Goal: Task Accomplishment & Management: Use online tool/utility

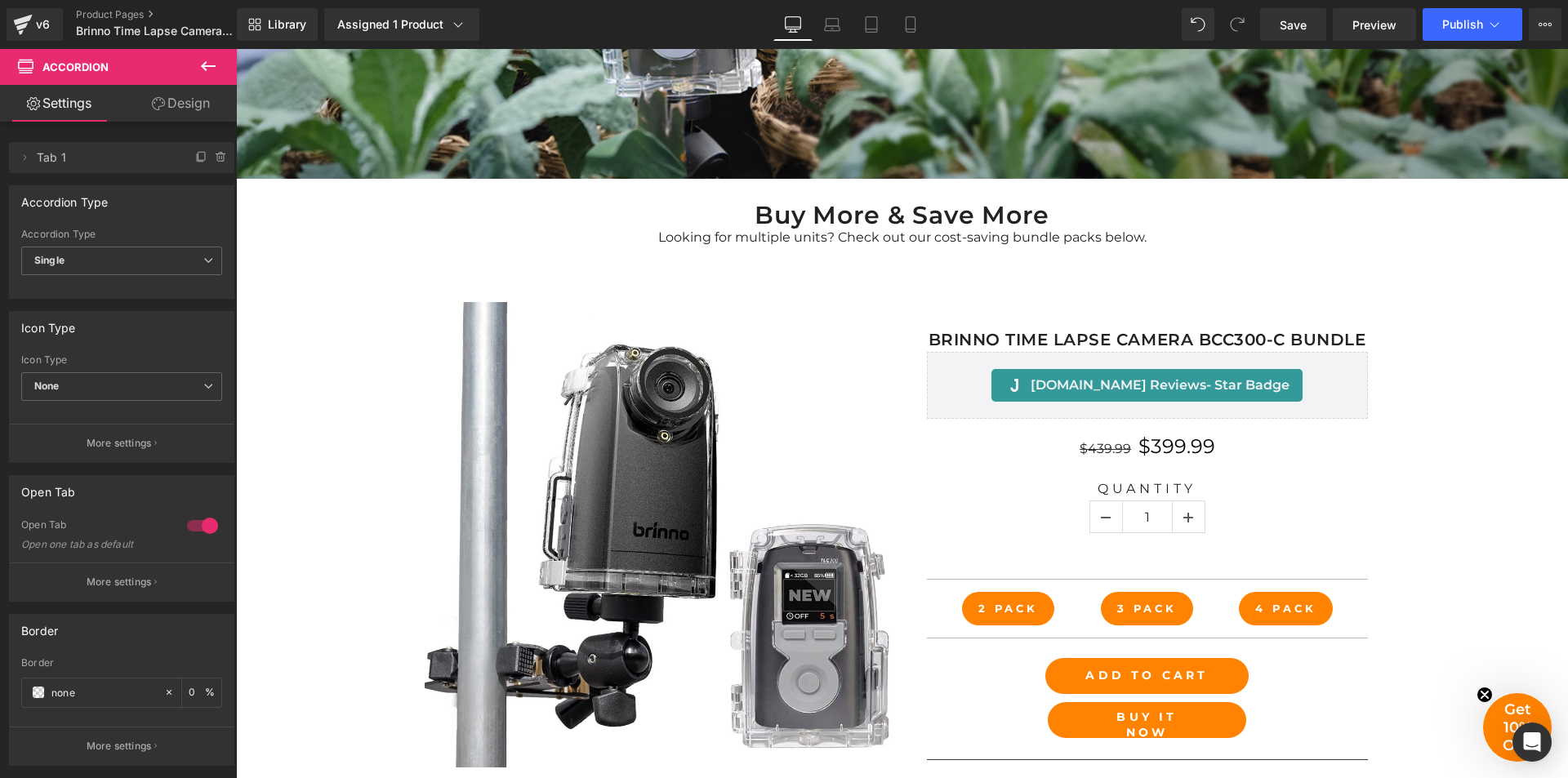
click at [209, 66] on icon at bounding box center [208, 66] width 15 height 10
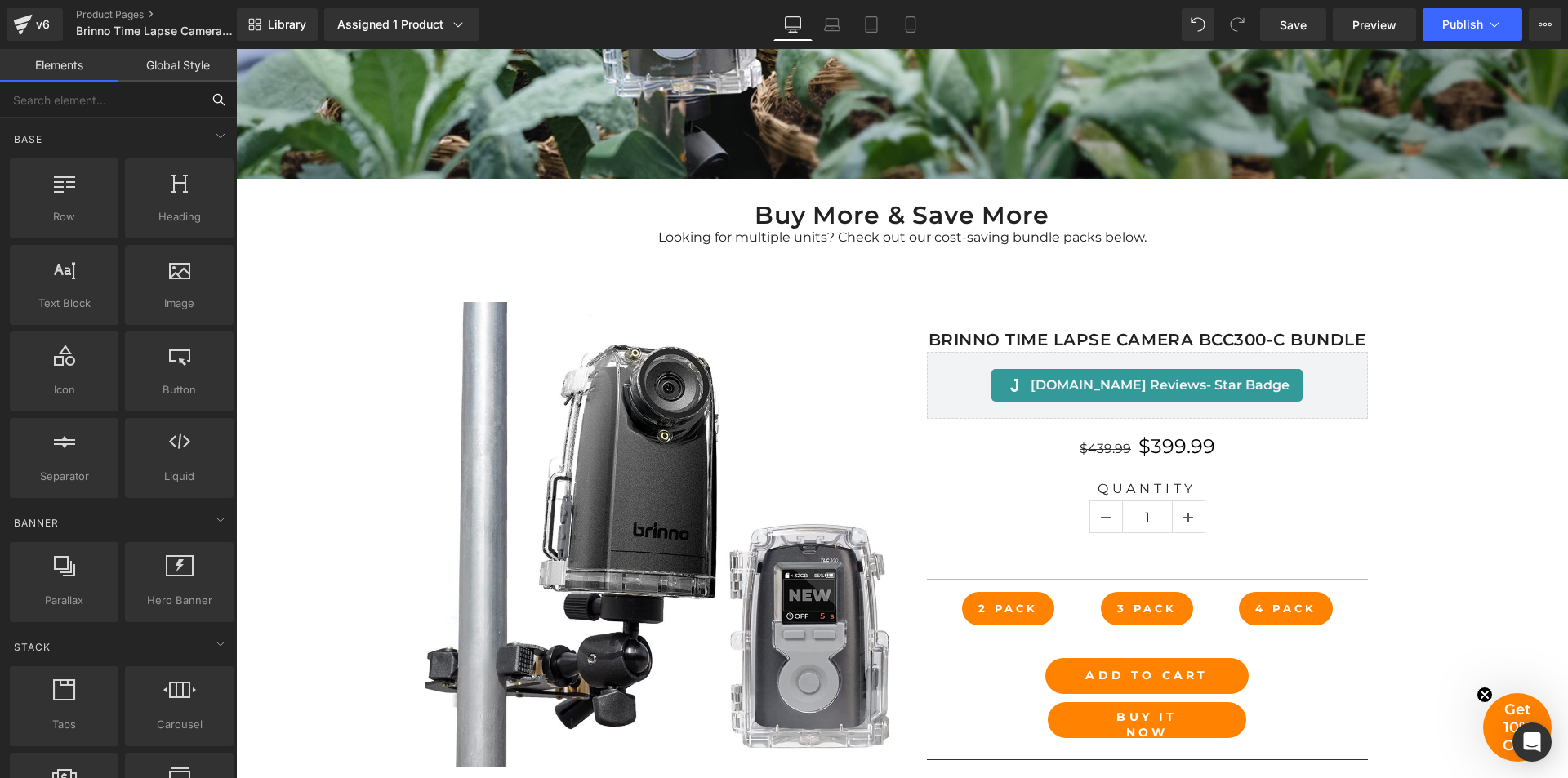
click at [129, 101] on input "text" at bounding box center [100, 99] width 201 height 36
type input "va"
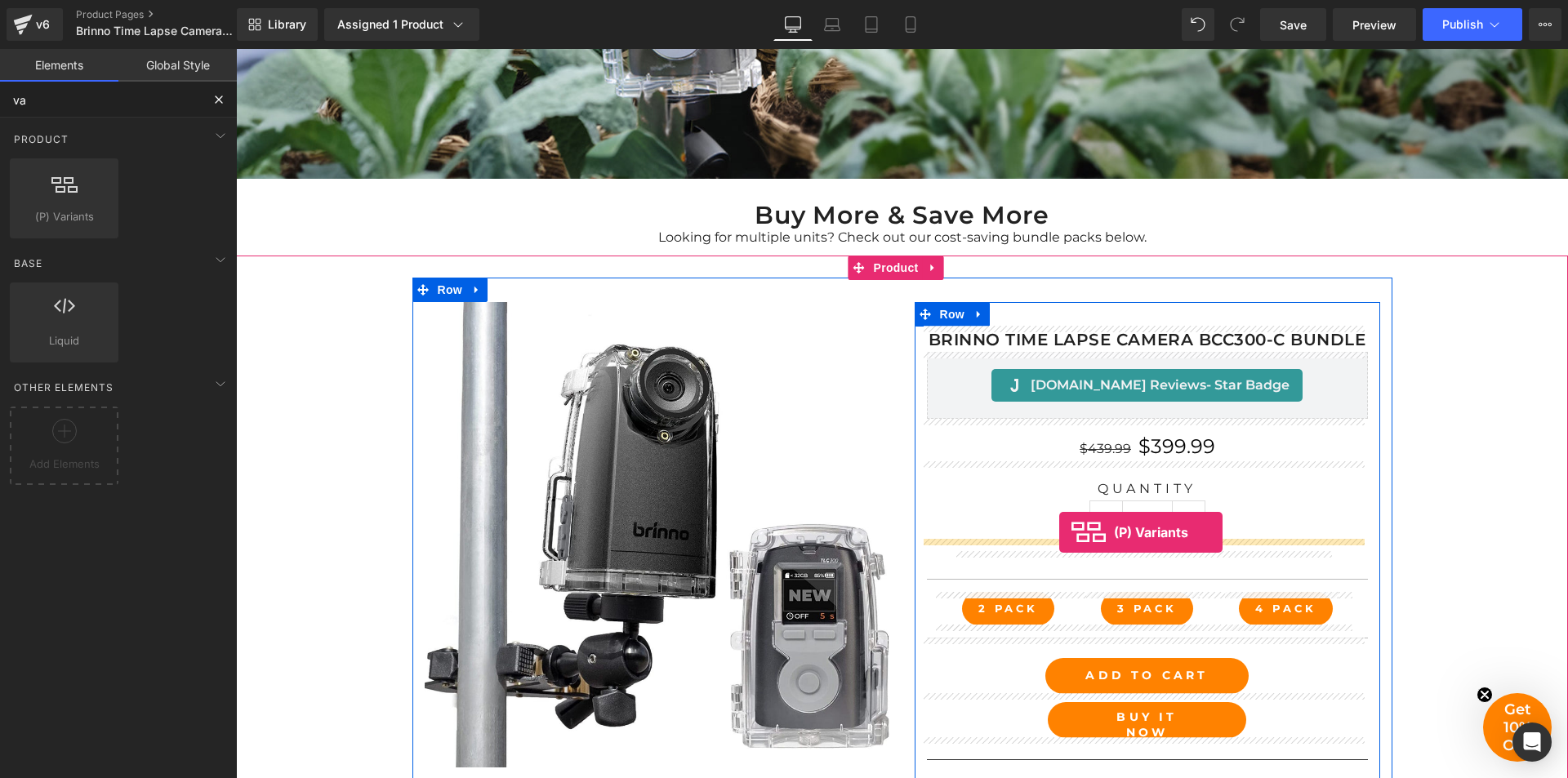
drag, startPoint x: 311, startPoint y: 251, endPoint x: 1060, endPoint y: 532, distance: 800.0
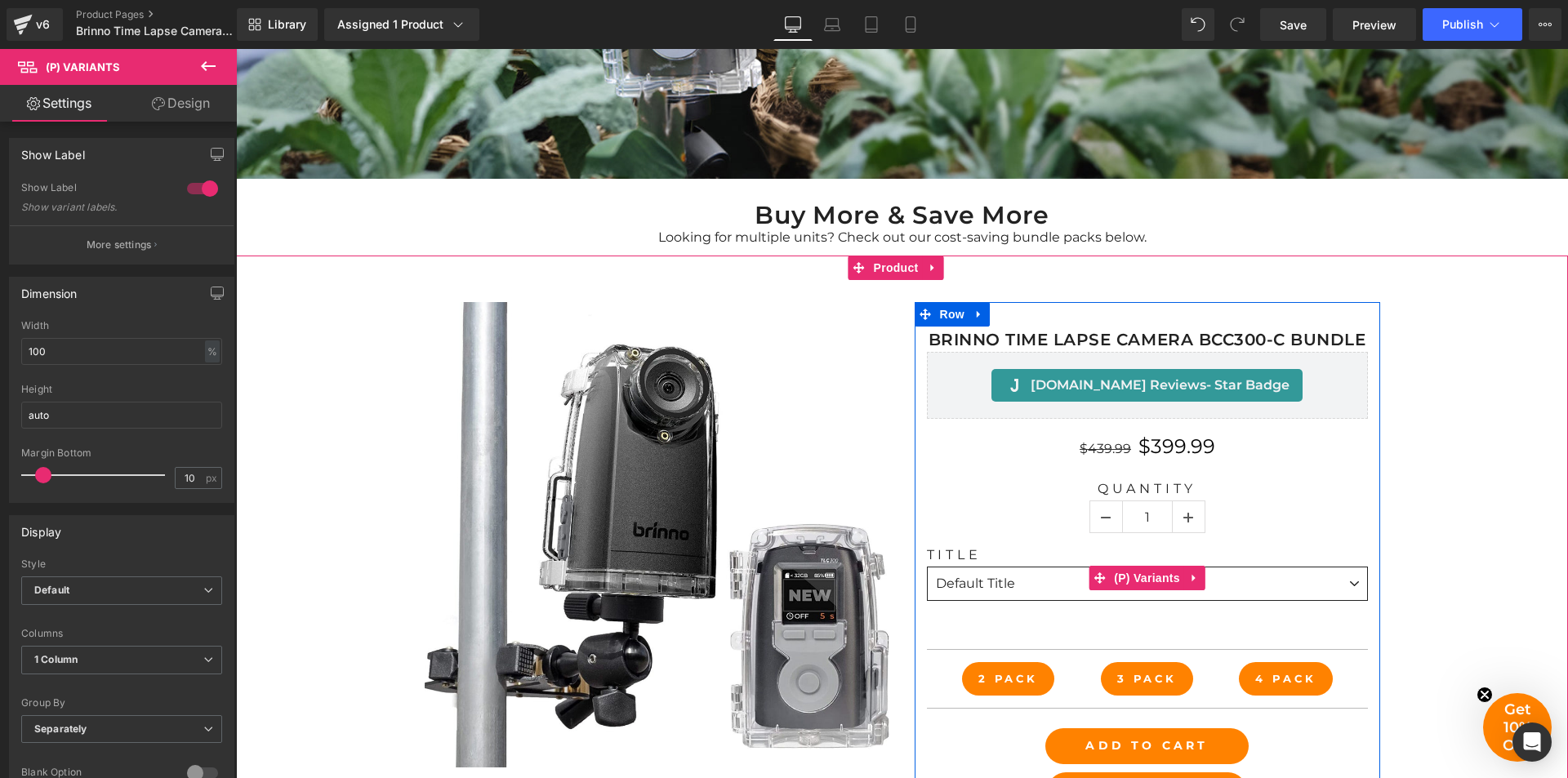
click at [1347, 581] on select "Default Title" at bounding box center [1148, 583] width 441 height 34
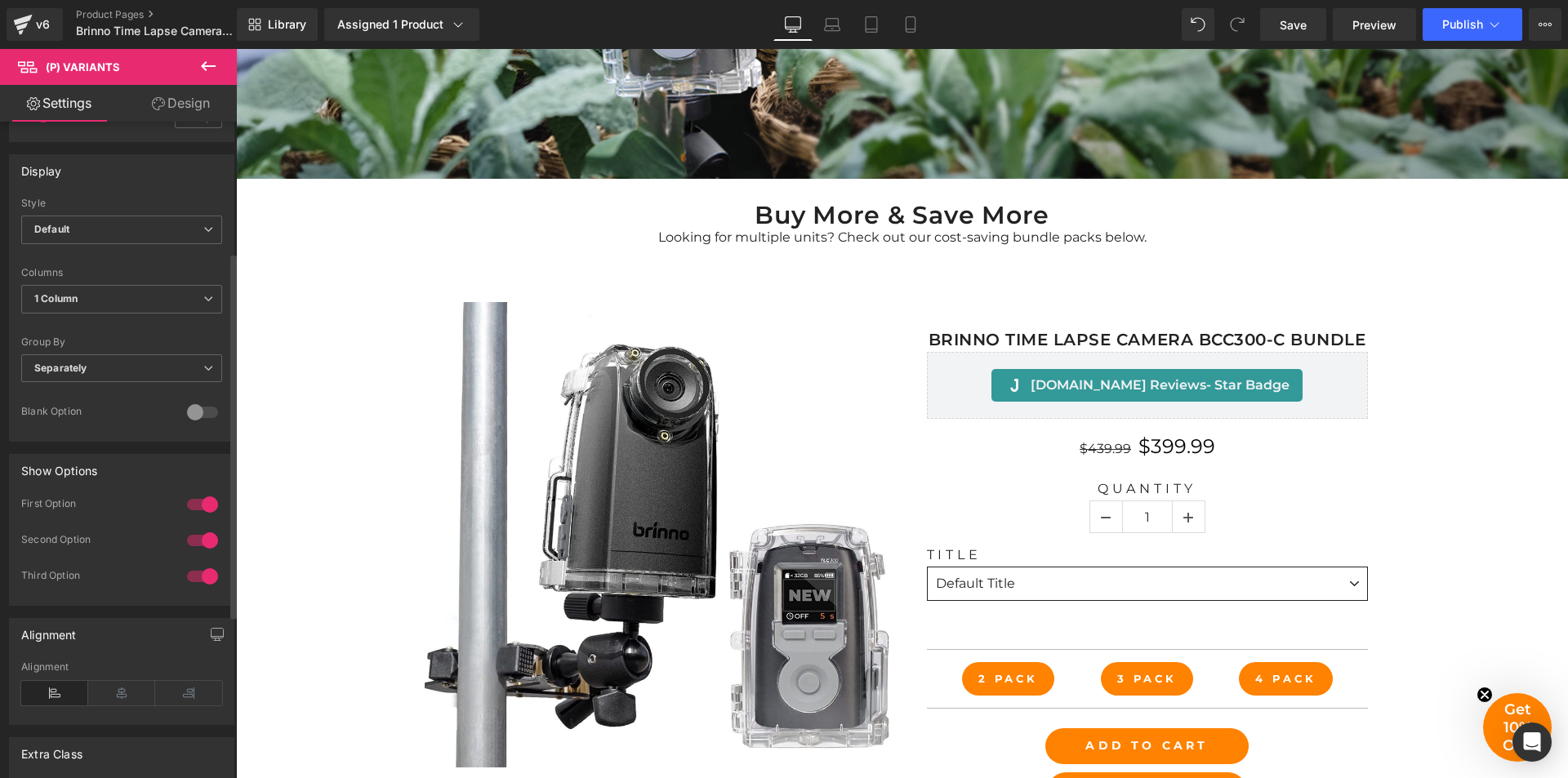
scroll to position [199, 0]
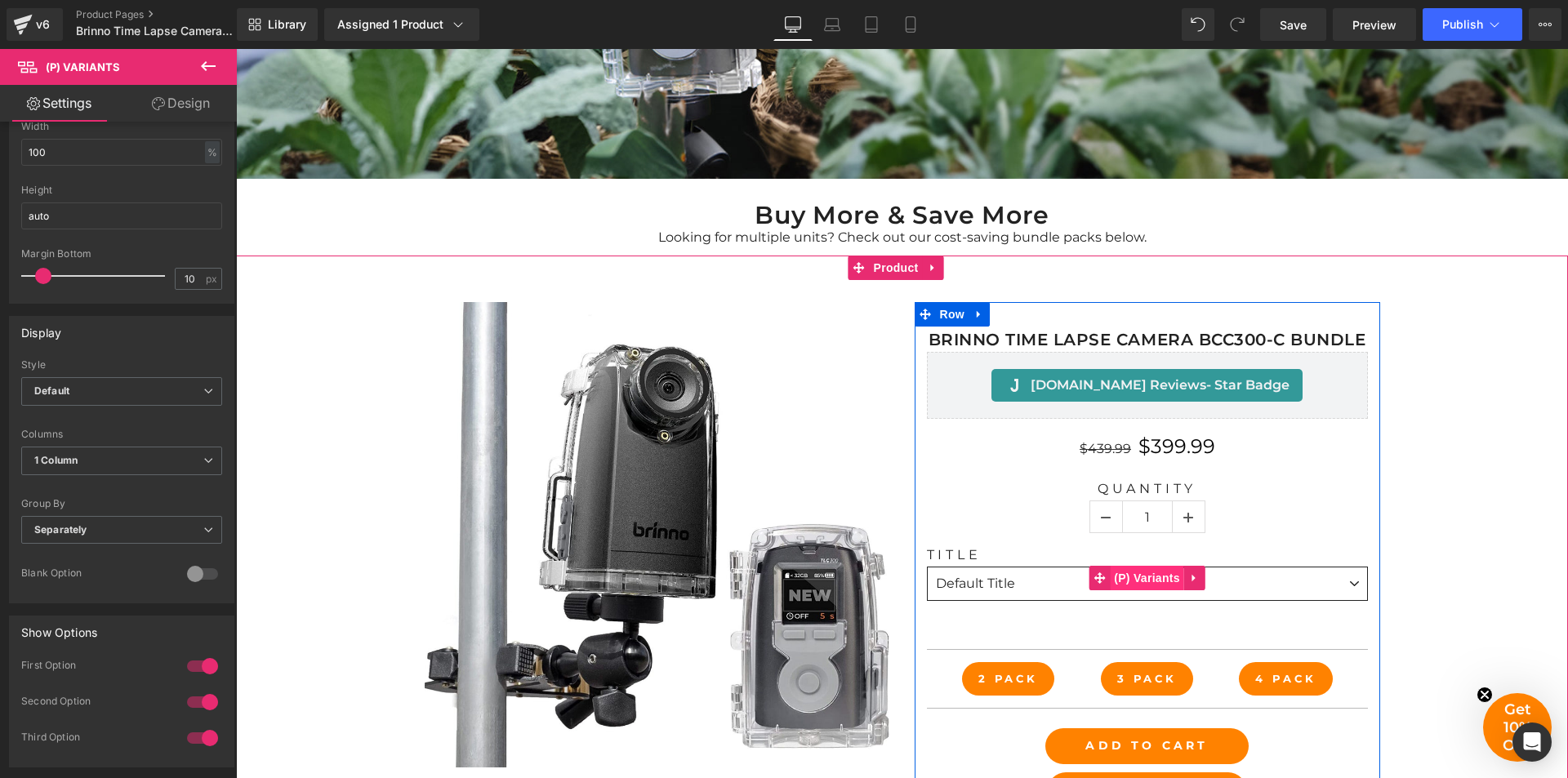
click at [1147, 578] on span "(P) Variants" at bounding box center [1147, 578] width 74 height 24
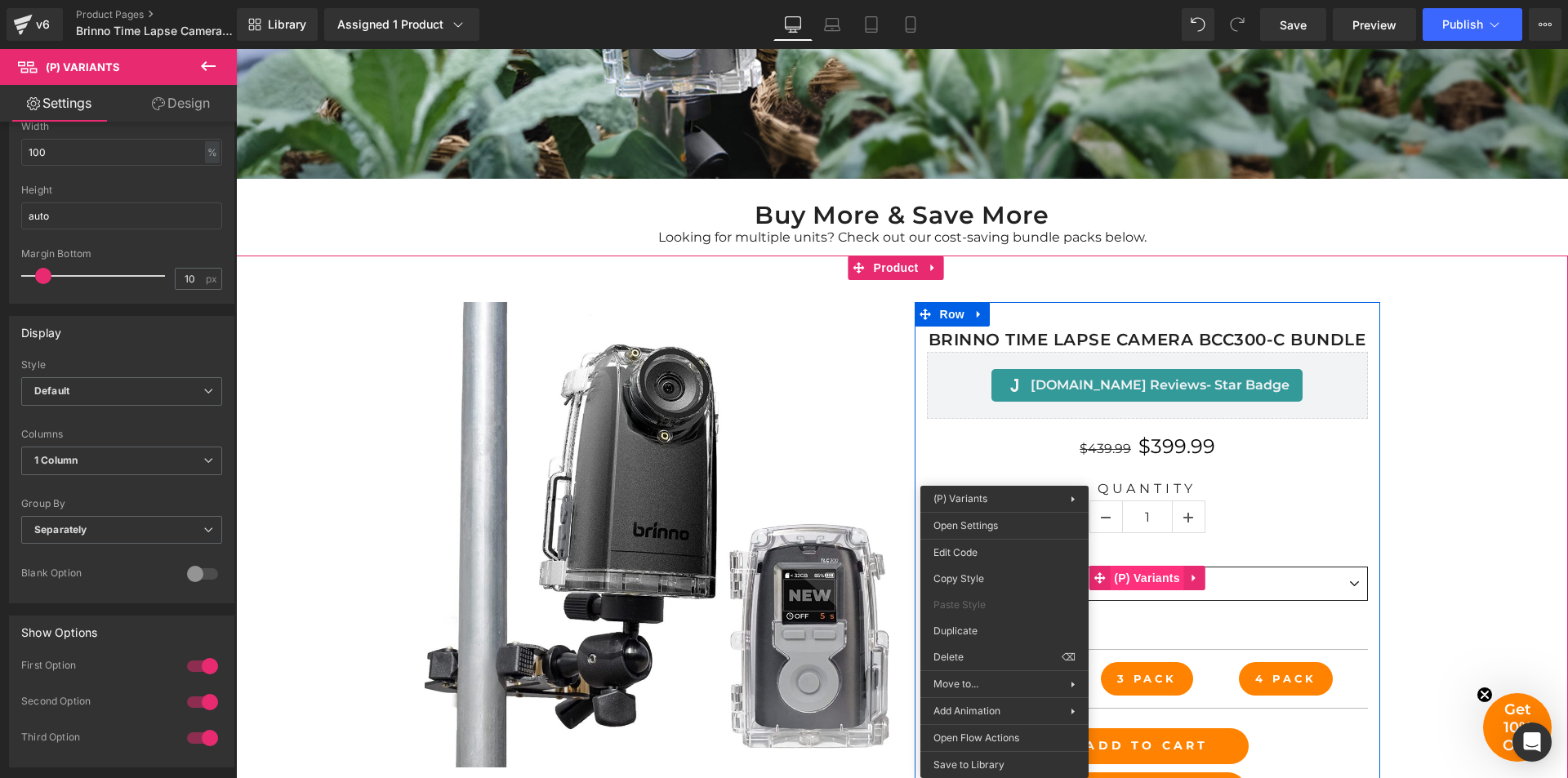
click at [1150, 576] on div "Title Default Title 0 (P) Variants" at bounding box center [1148, 578] width 441 height 62
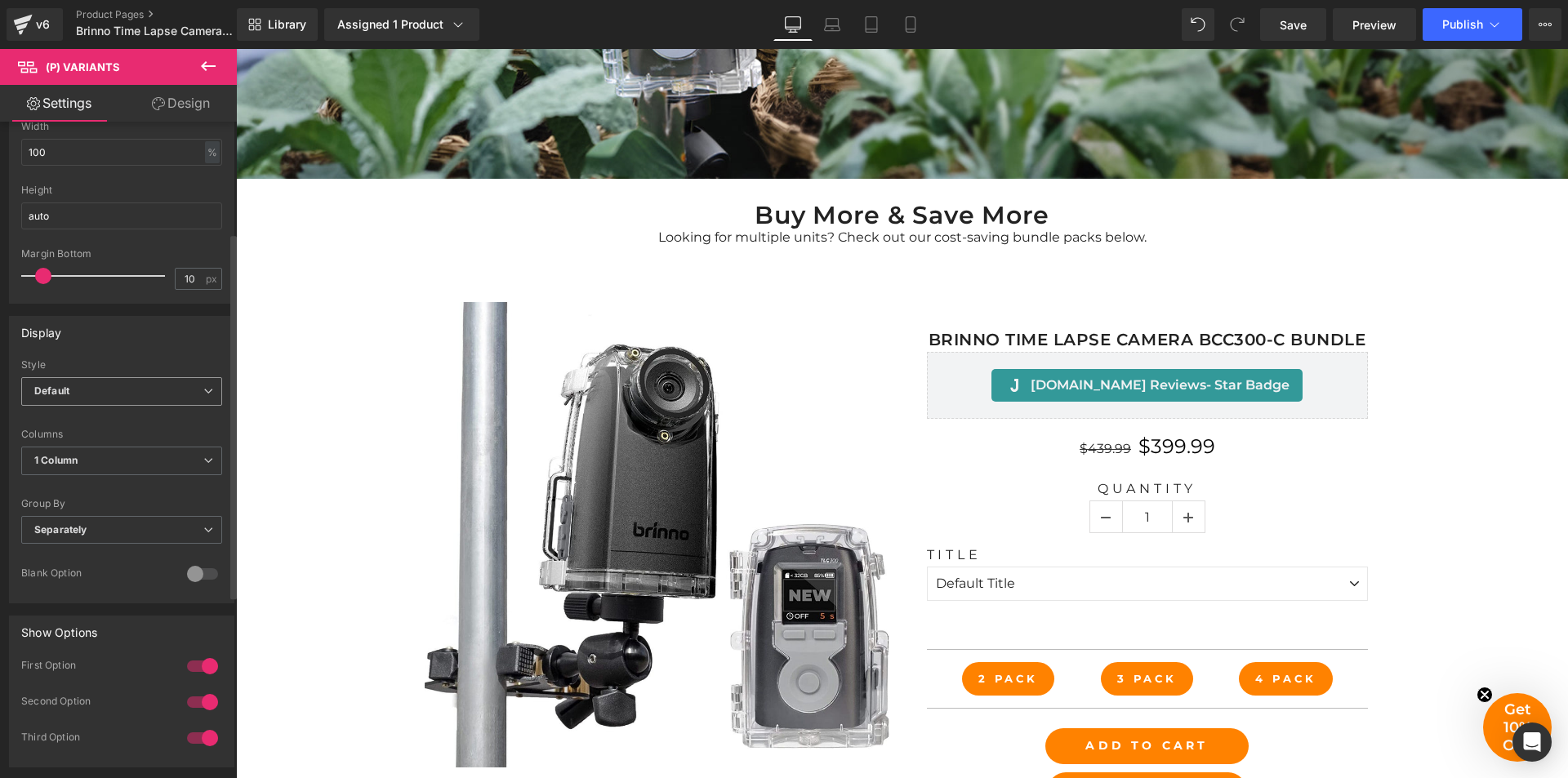
click at [204, 394] on icon at bounding box center [209, 391] width 10 height 10
click at [143, 437] on li "Inline" at bounding box center [118, 445] width 194 height 24
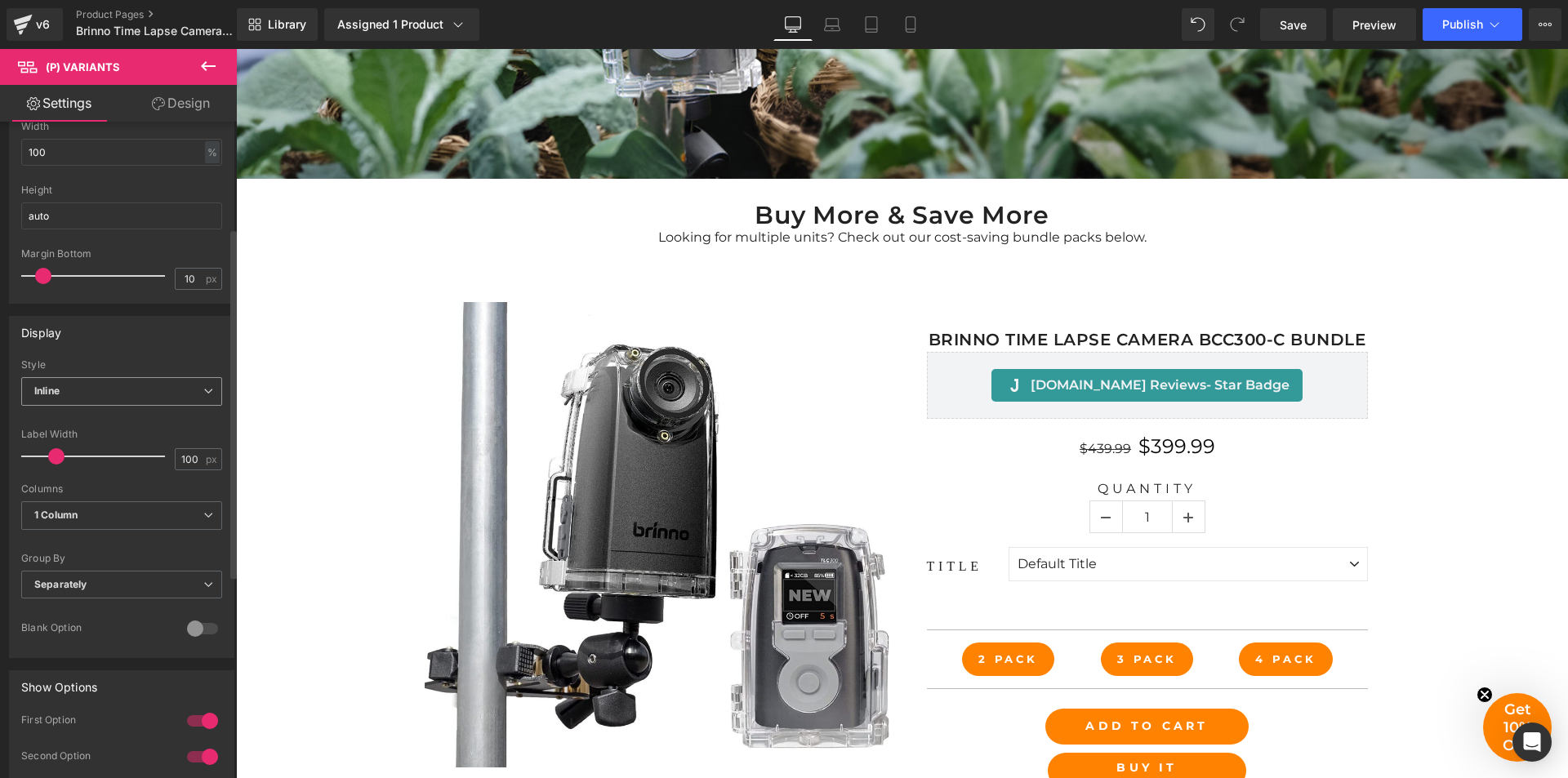
click at [183, 397] on span "Inline" at bounding box center [122, 391] width 201 height 28
click at [176, 425] on li "Default" at bounding box center [118, 420] width 194 height 24
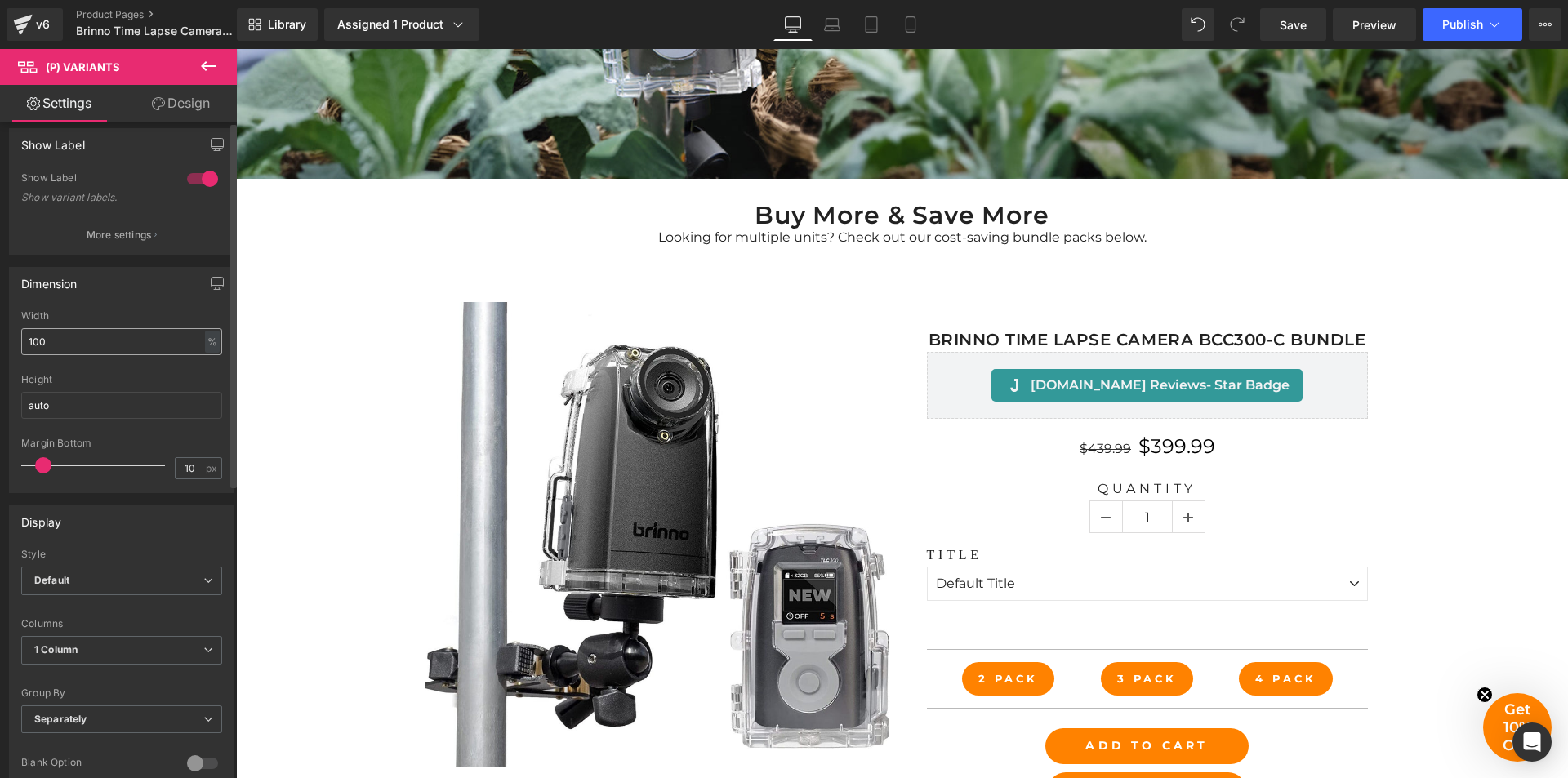
scroll to position [0, 0]
click at [152, 660] on span "1 Column" at bounding box center [122, 660] width 201 height 28
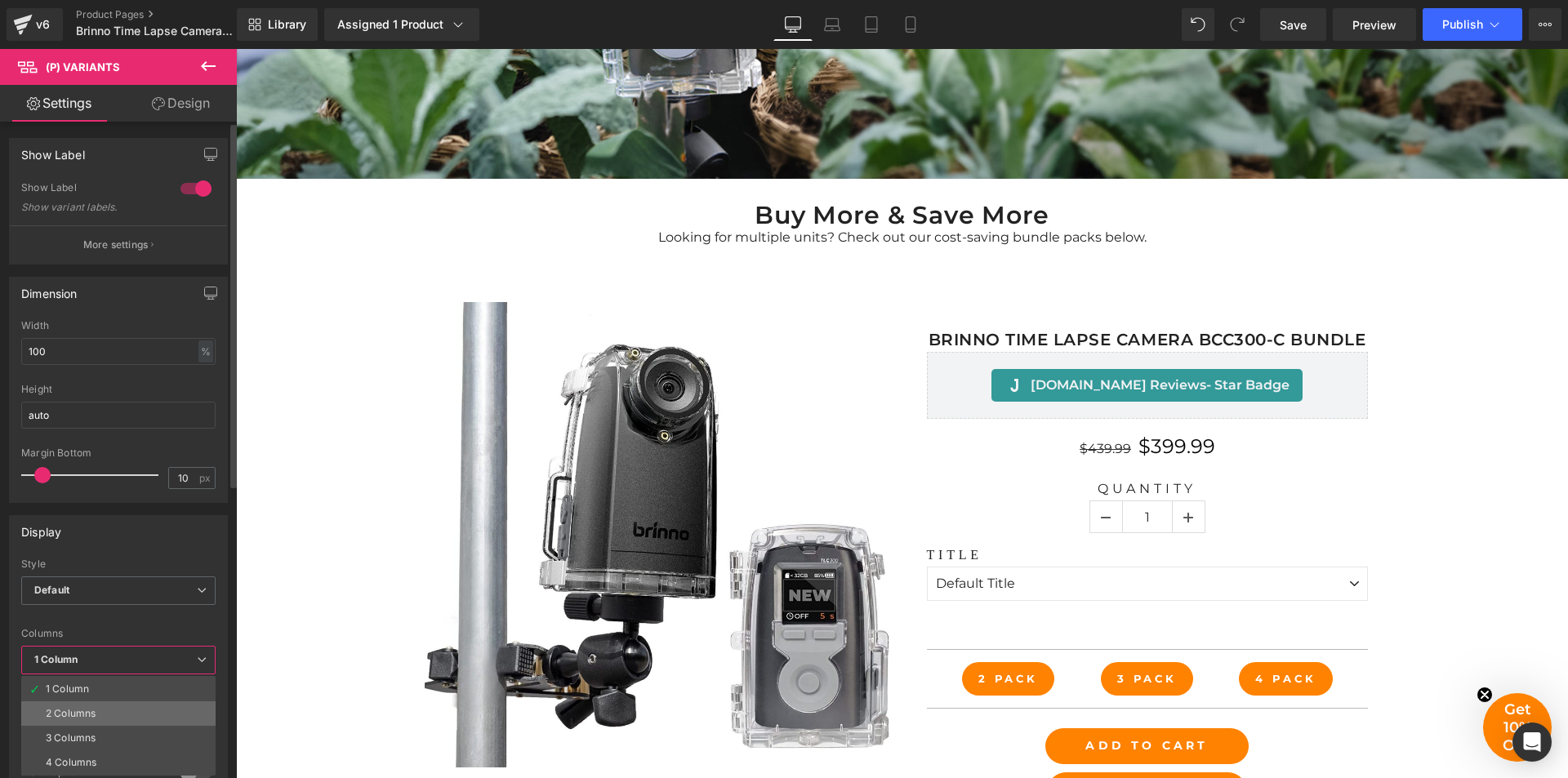
click at [133, 705] on li "2 Columns" at bounding box center [118, 714] width 194 height 24
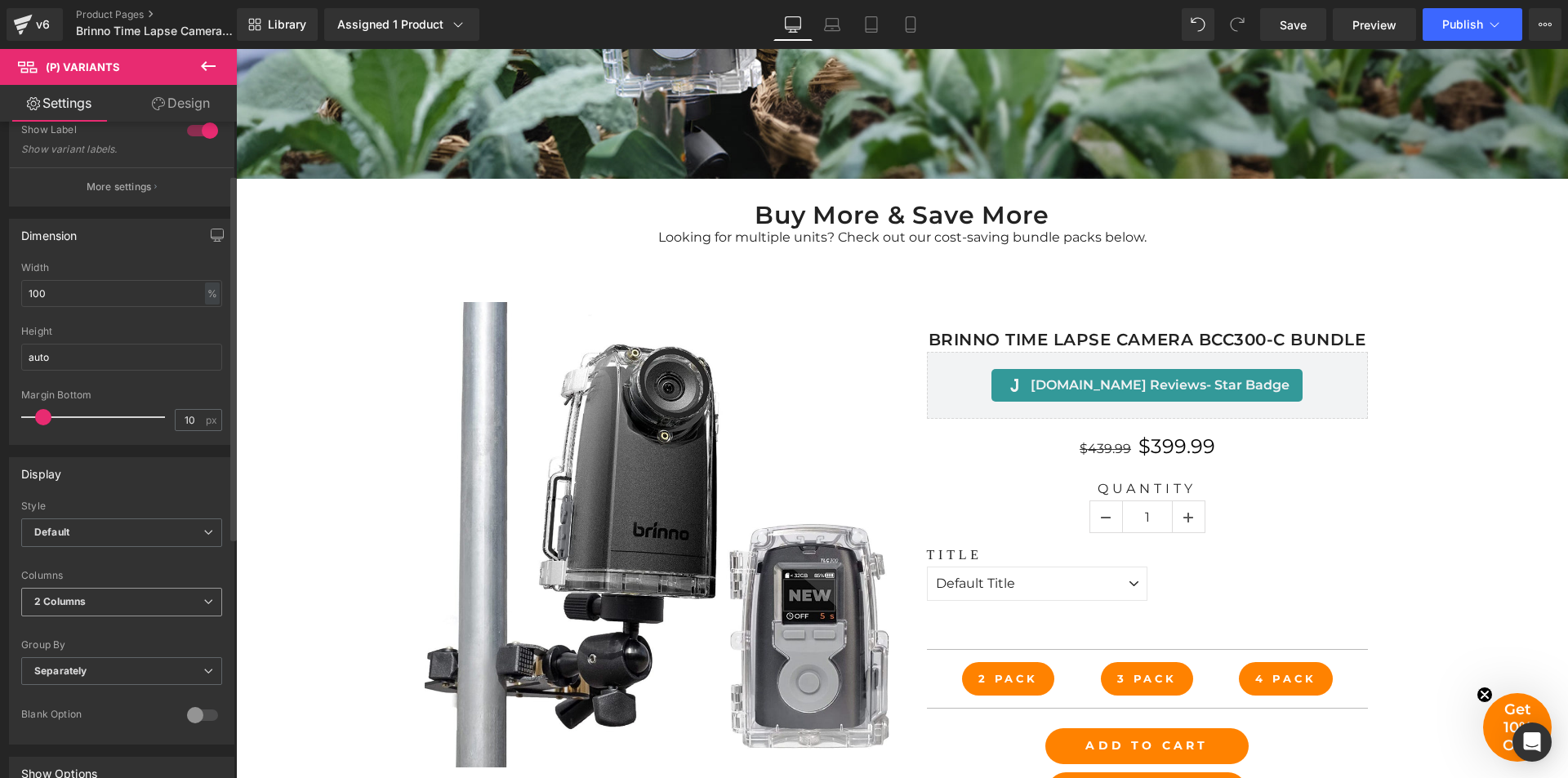
scroll to position [245, 0]
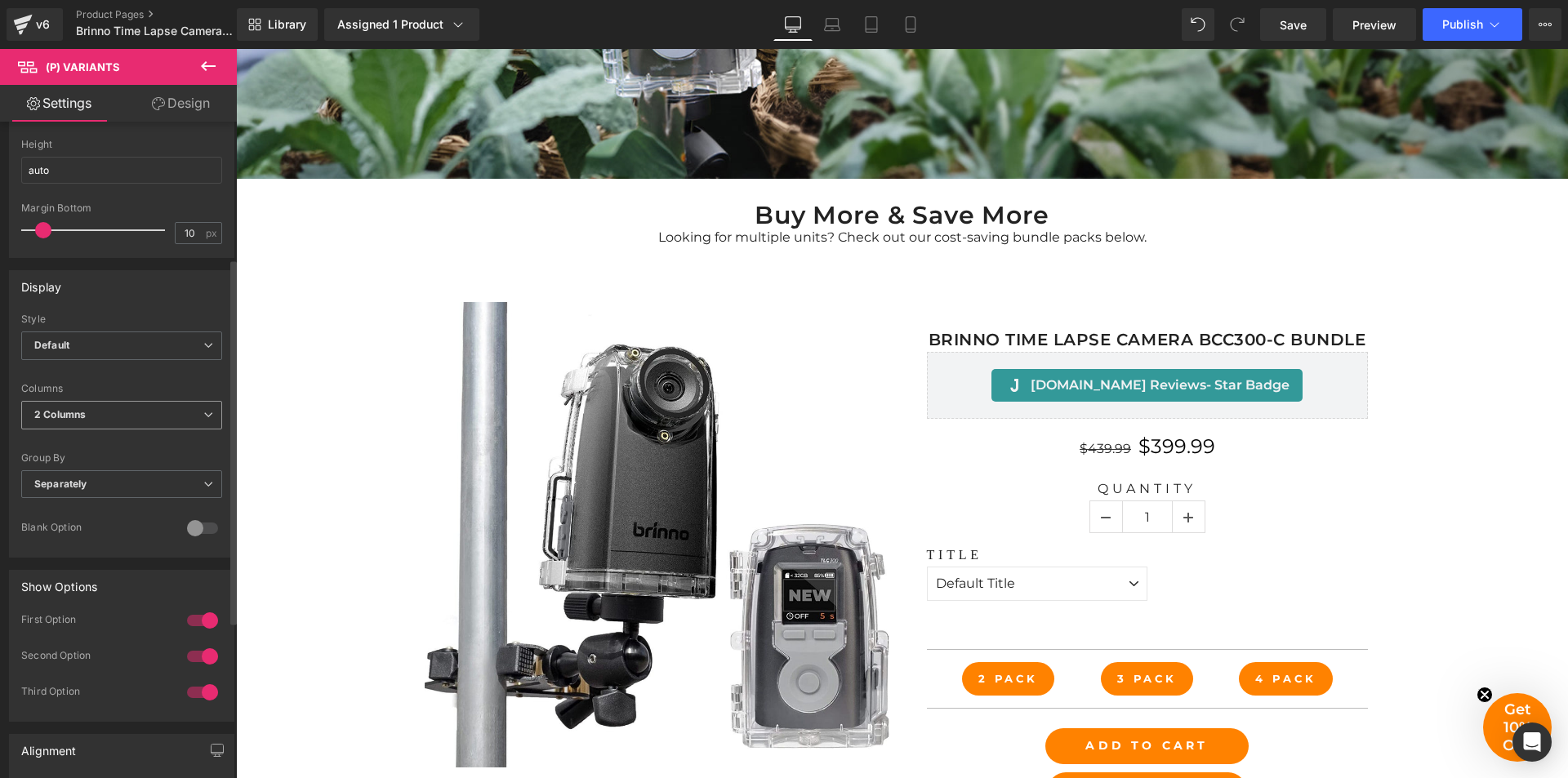
click at [138, 409] on span "2 Columns" at bounding box center [122, 414] width 201 height 28
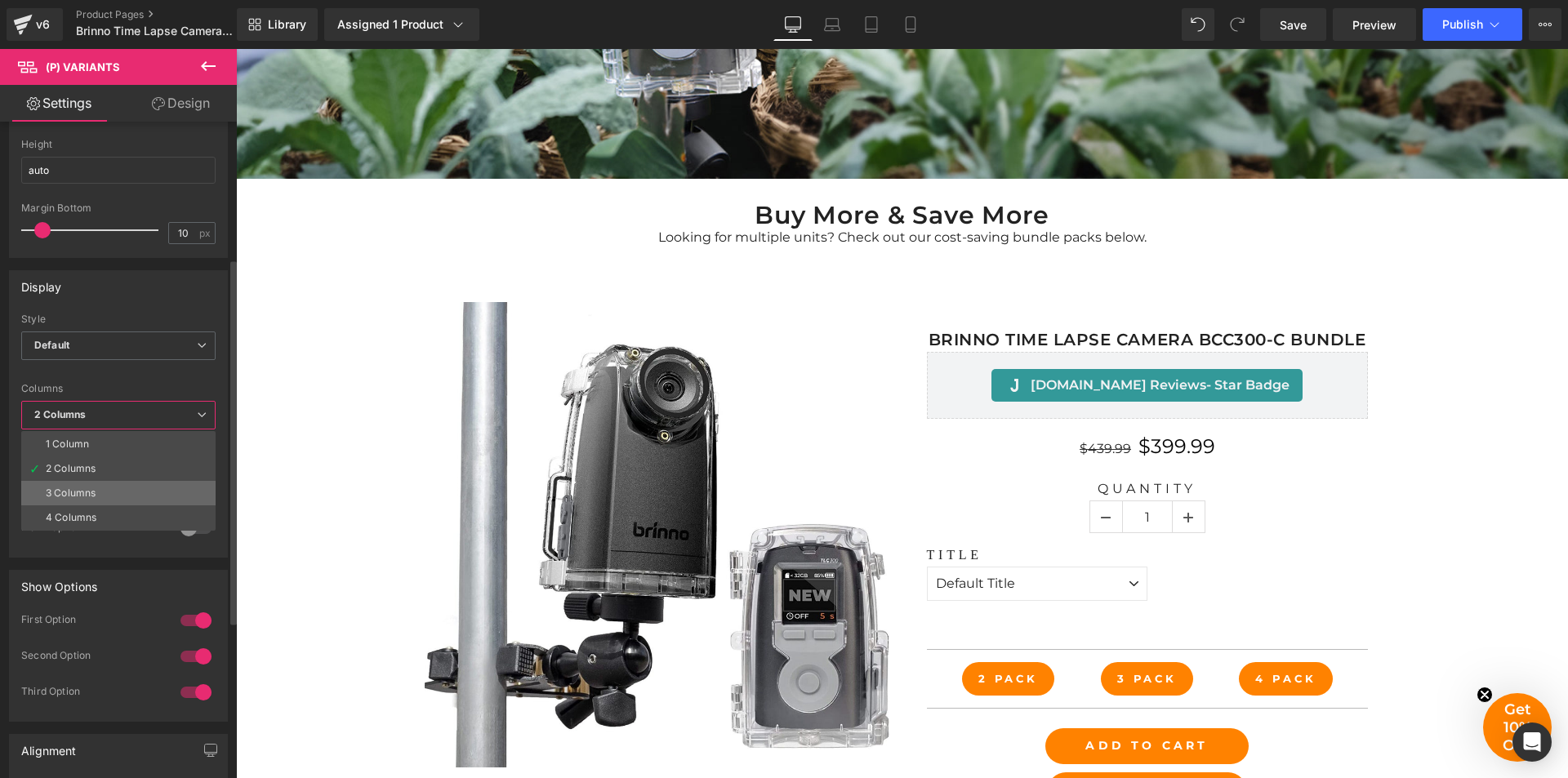
click at [129, 497] on li "3 Columns" at bounding box center [118, 492] width 194 height 24
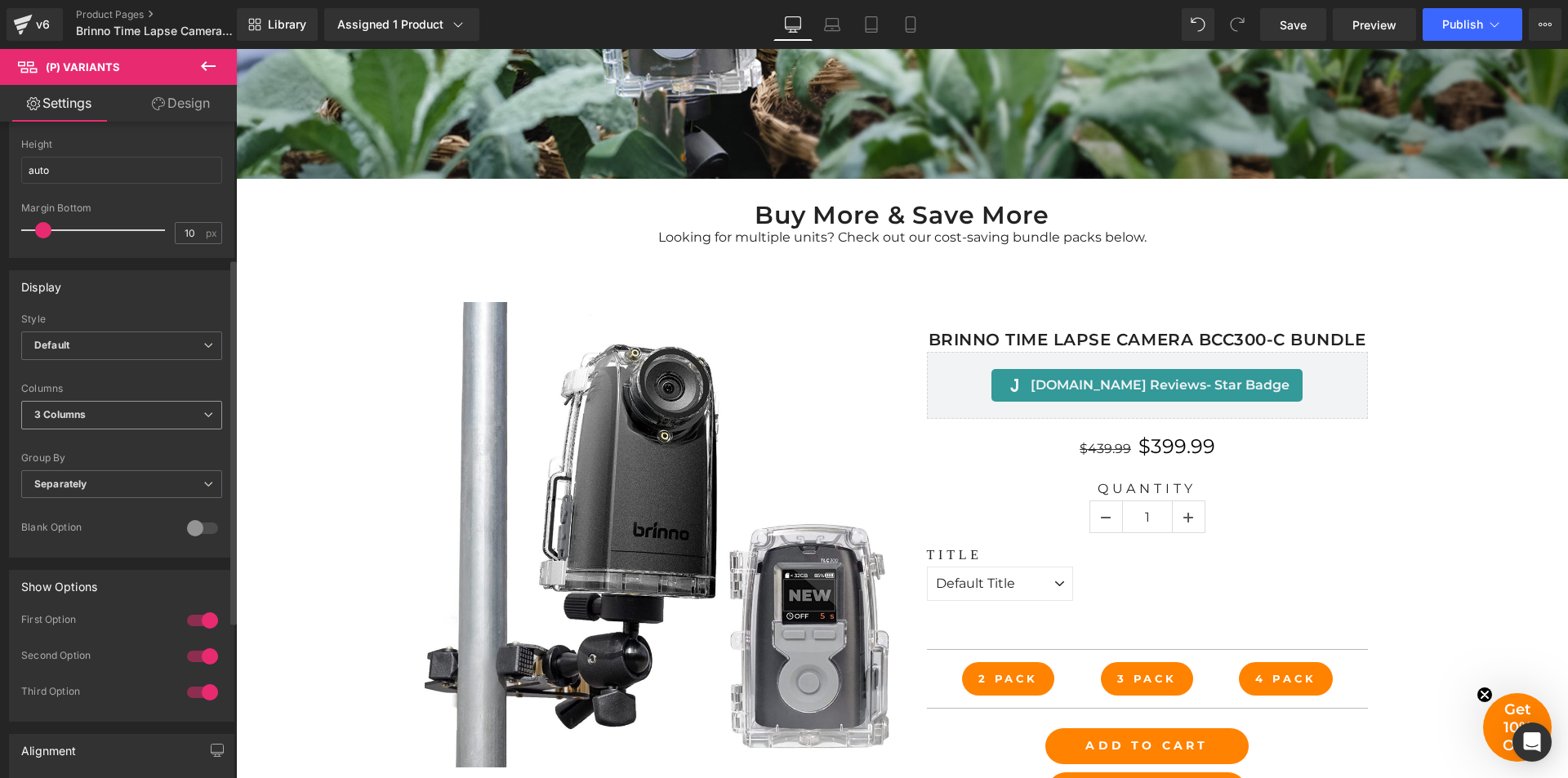
click at [187, 410] on span "3 Columns" at bounding box center [122, 414] width 201 height 28
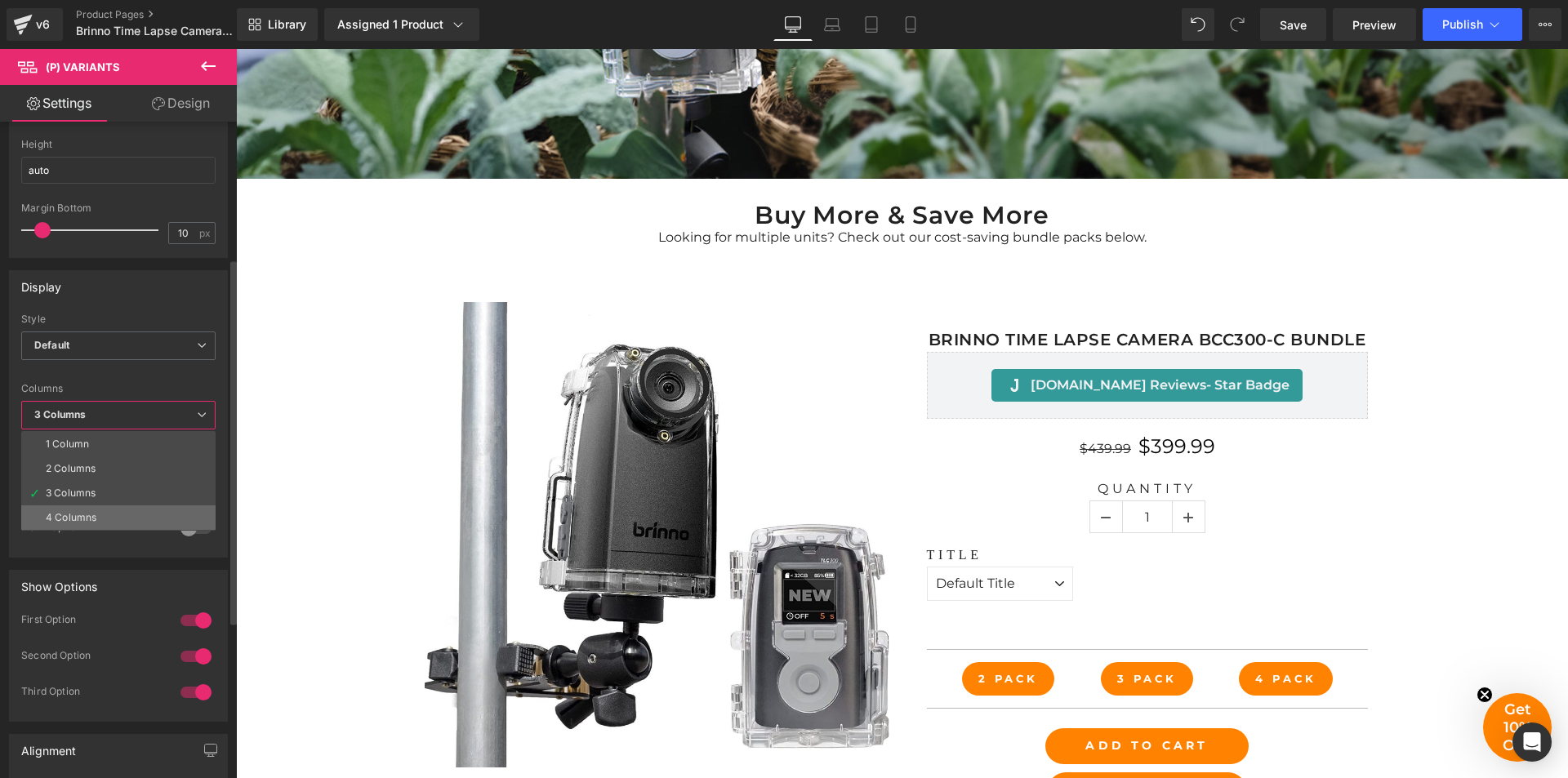
click at [156, 521] on li "4 Columns" at bounding box center [118, 518] width 194 height 24
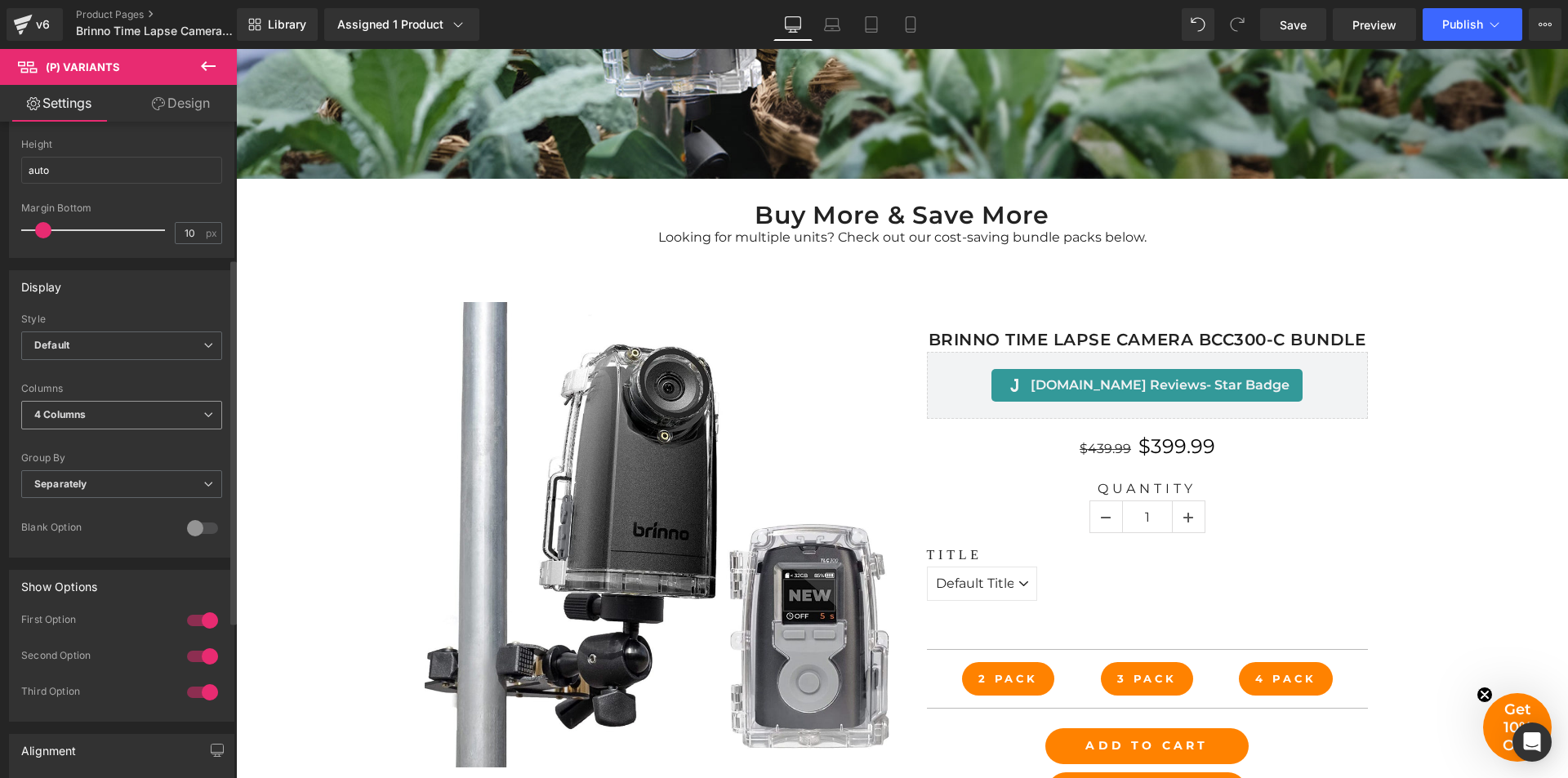
click at [185, 409] on span "4 Columns" at bounding box center [122, 414] width 201 height 28
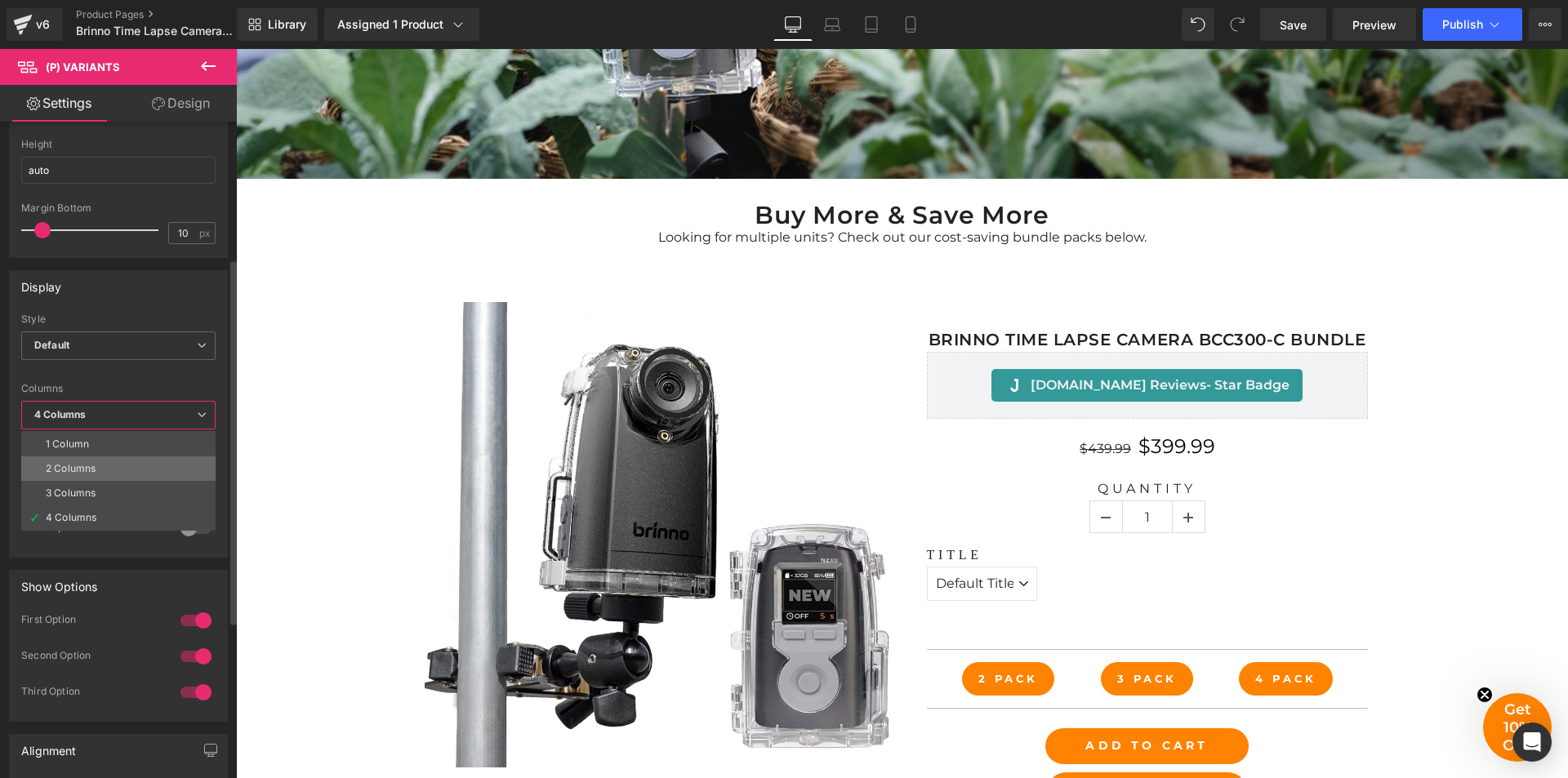
click at [176, 474] on li "2 Columns" at bounding box center [118, 468] width 194 height 24
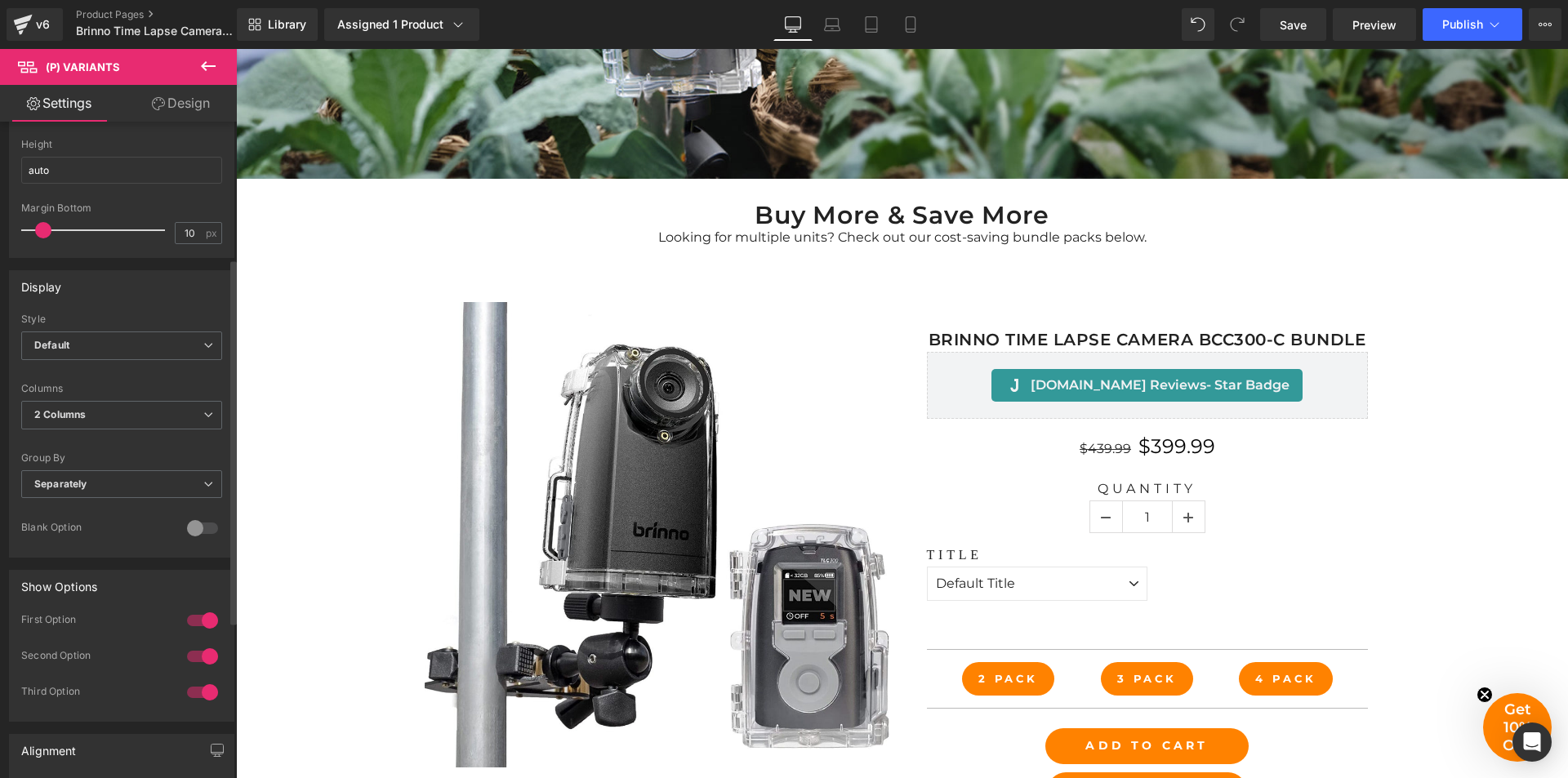
scroll to position [327, 0]
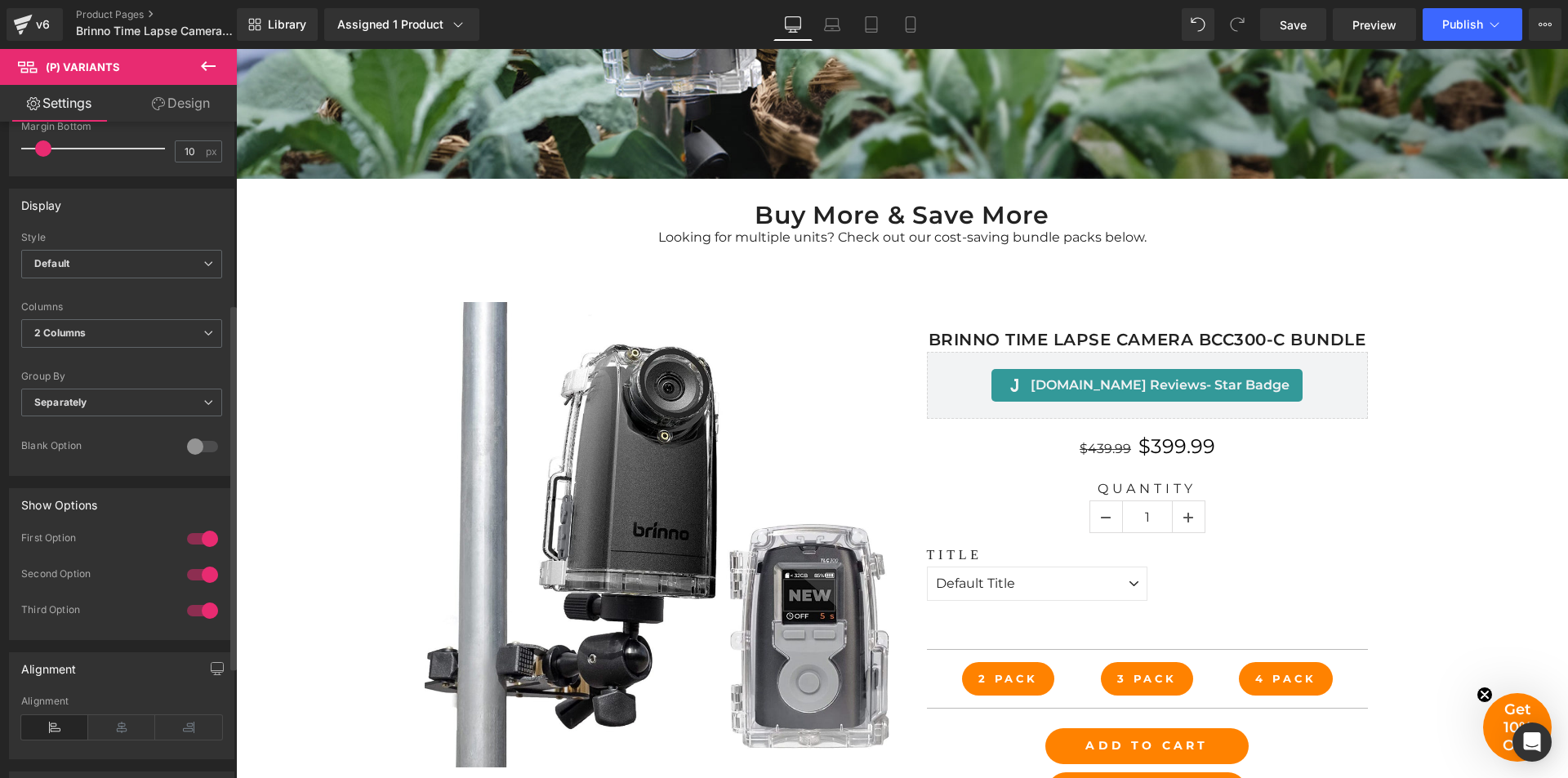
click at [195, 580] on div at bounding box center [203, 574] width 39 height 26
click at [199, 611] on div at bounding box center [203, 610] width 39 height 26
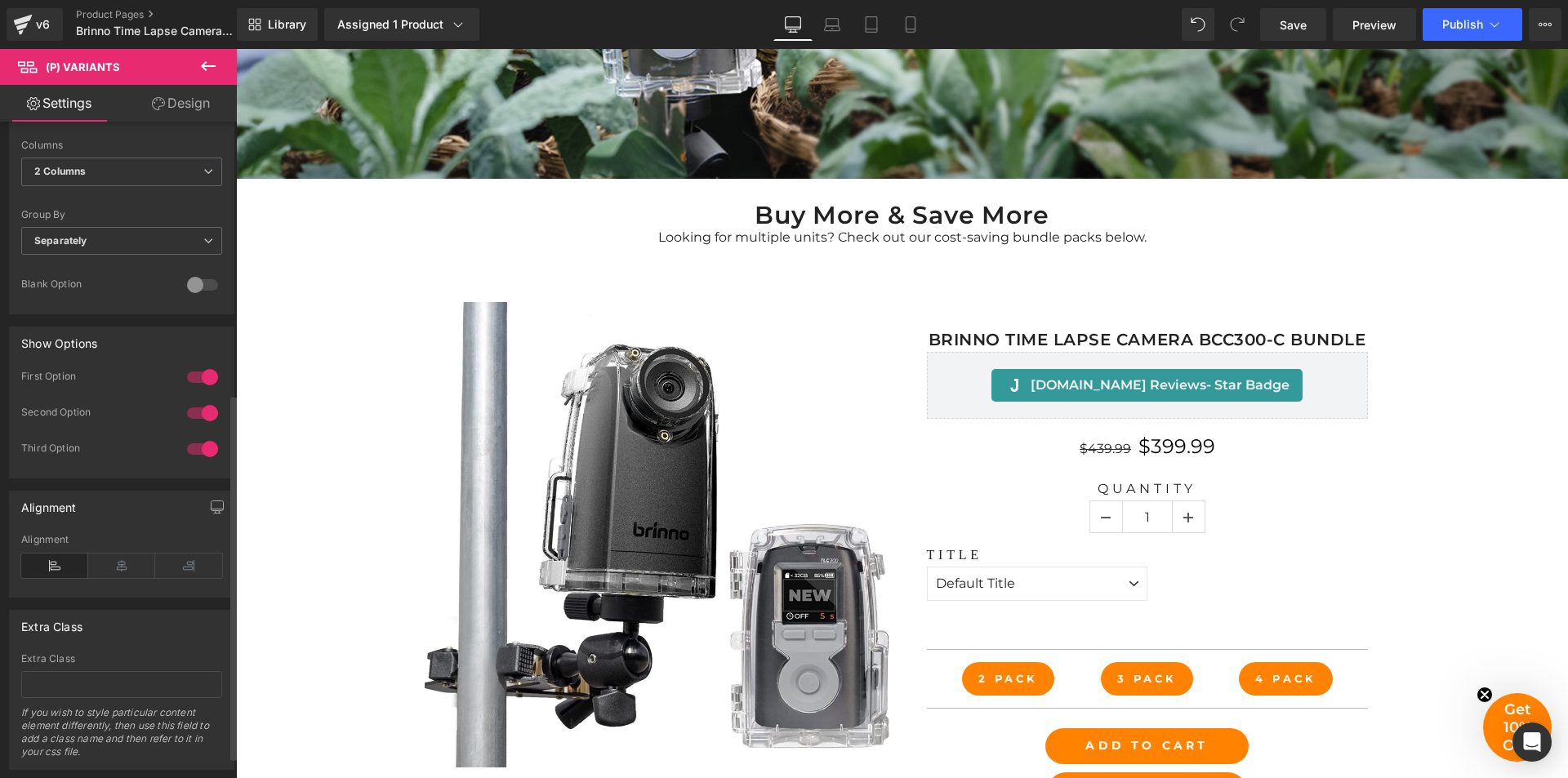
scroll to position [490, 0]
click at [113, 564] on icon at bounding box center [121, 564] width 67 height 24
click at [53, 564] on icon at bounding box center [55, 564] width 67 height 24
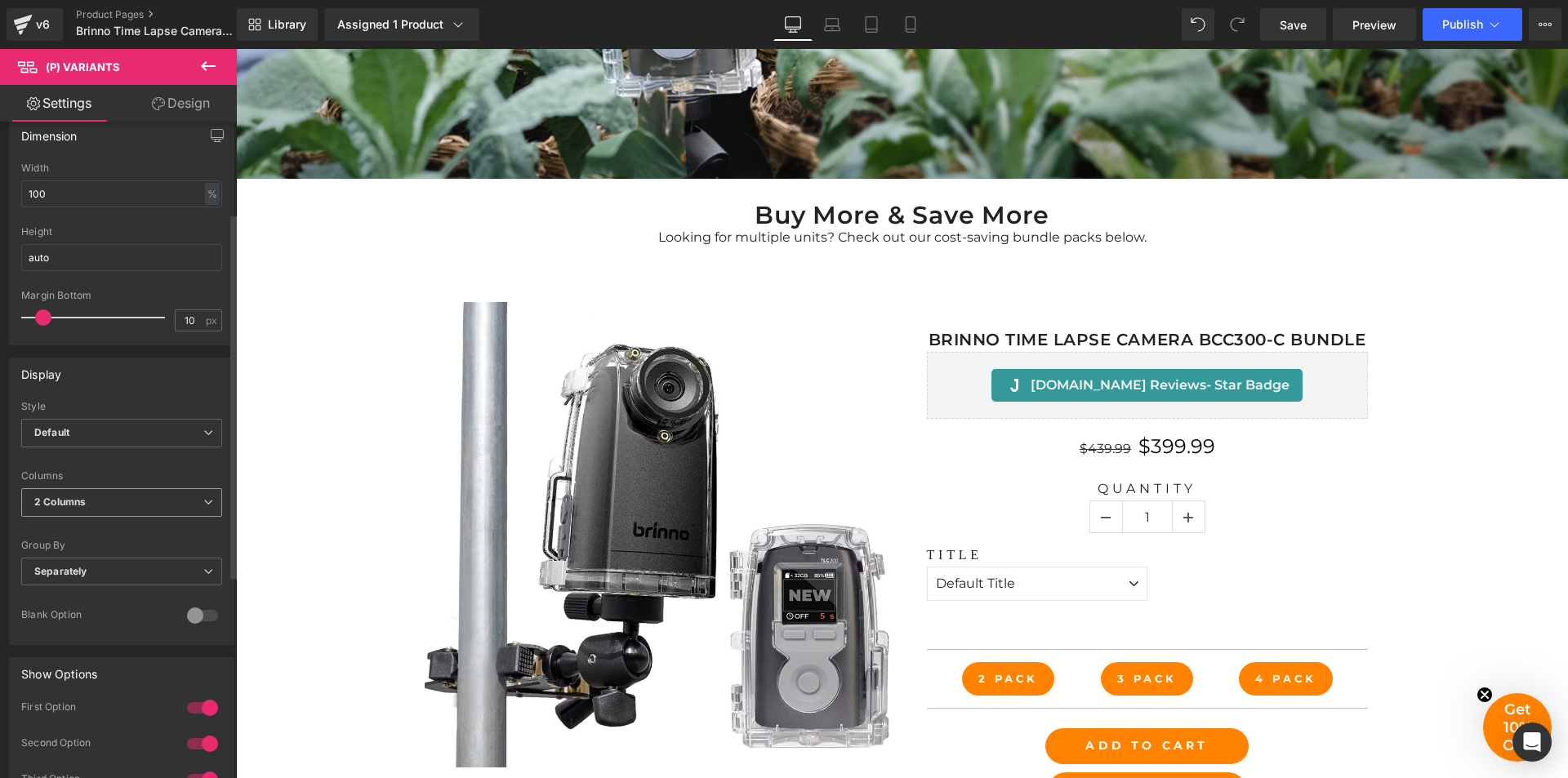
scroll to position [164, 0]
click at [163, 562] on span "Separately" at bounding box center [122, 565] width 201 height 28
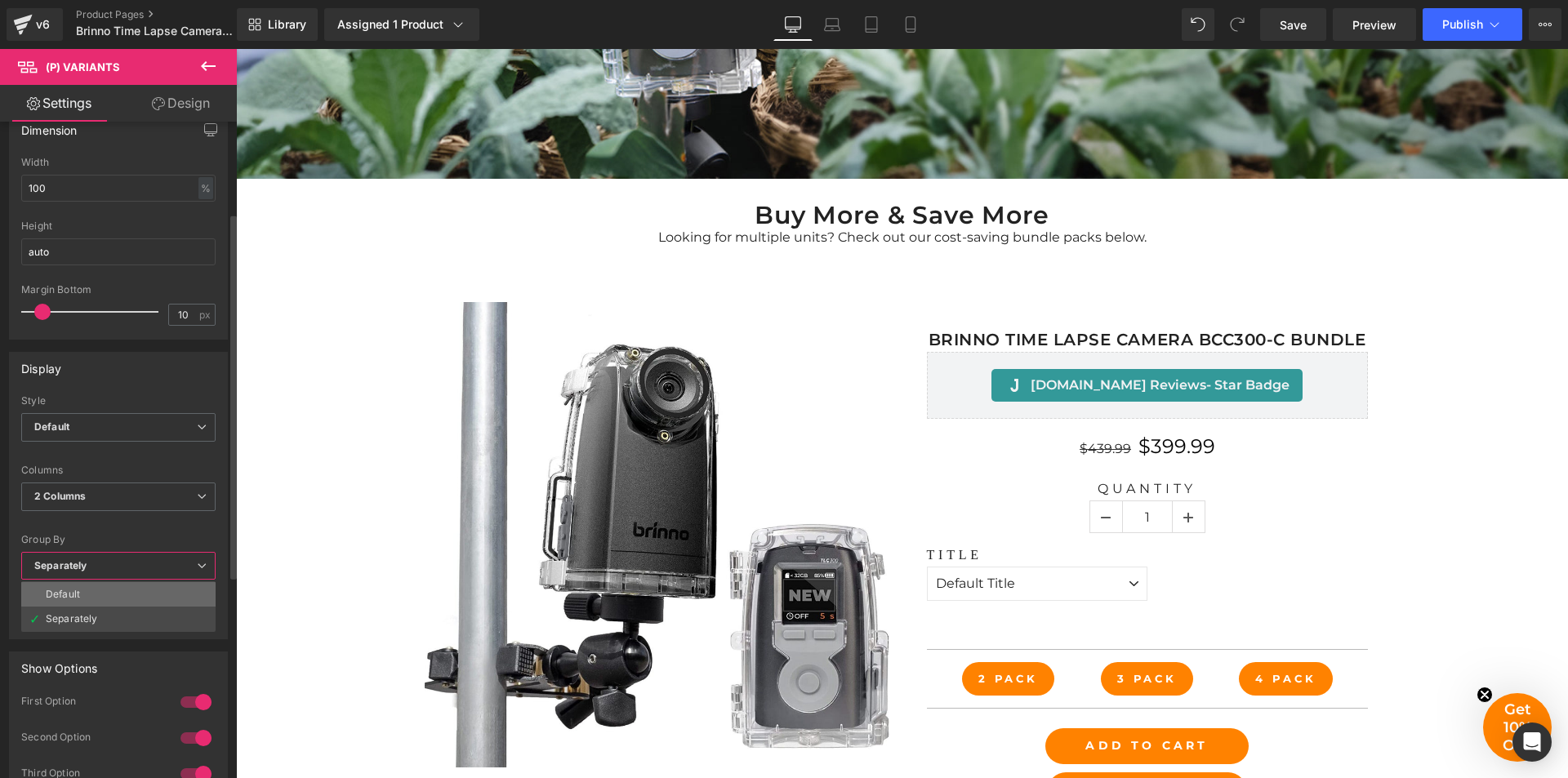
click at [148, 587] on li "Default" at bounding box center [118, 594] width 194 height 24
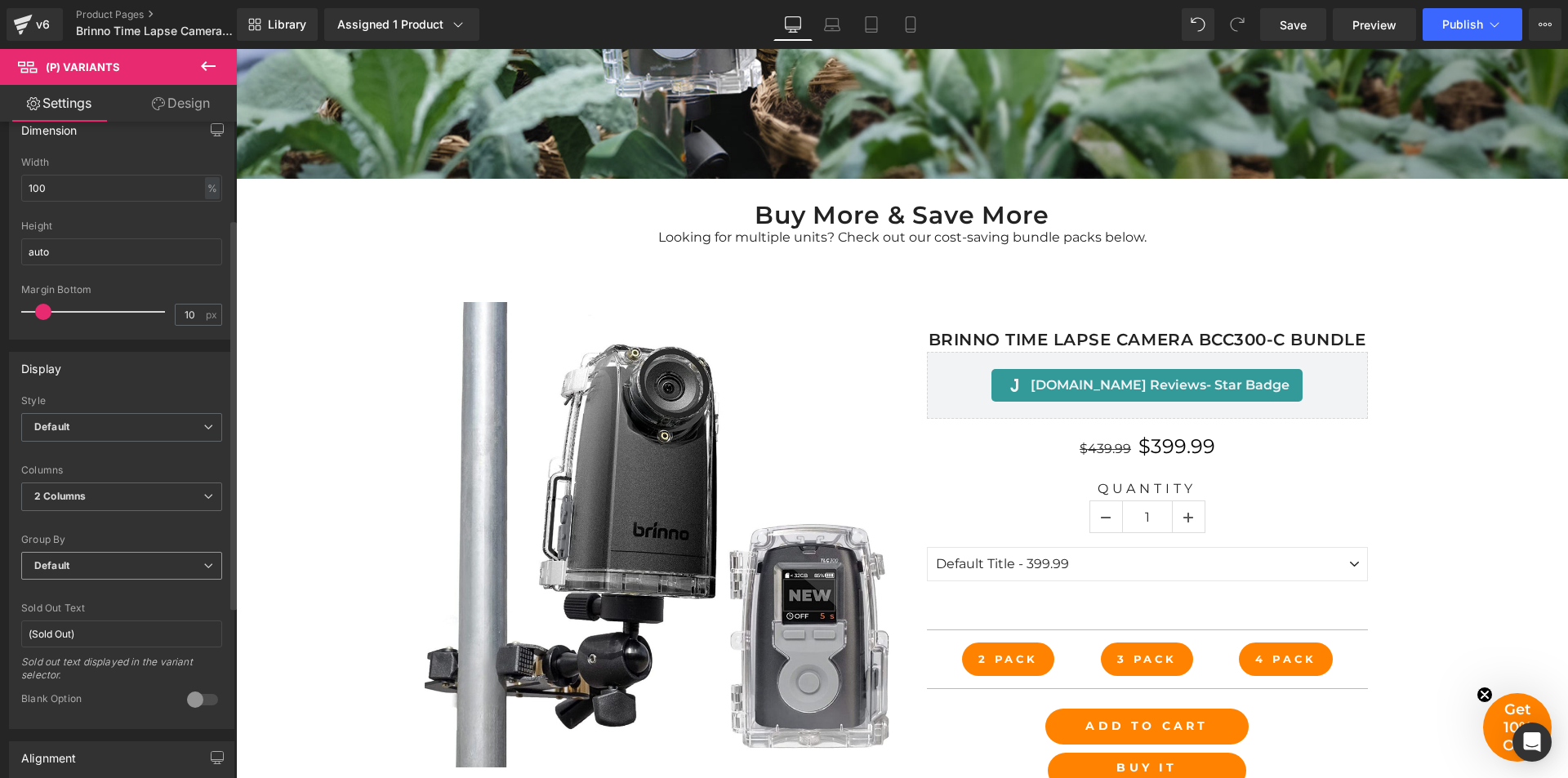
click at [168, 569] on span "Default" at bounding box center [122, 565] width 201 height 28
click at [154, 619] on li "Separately" at bounding box center [118, 618] width 194 height 24
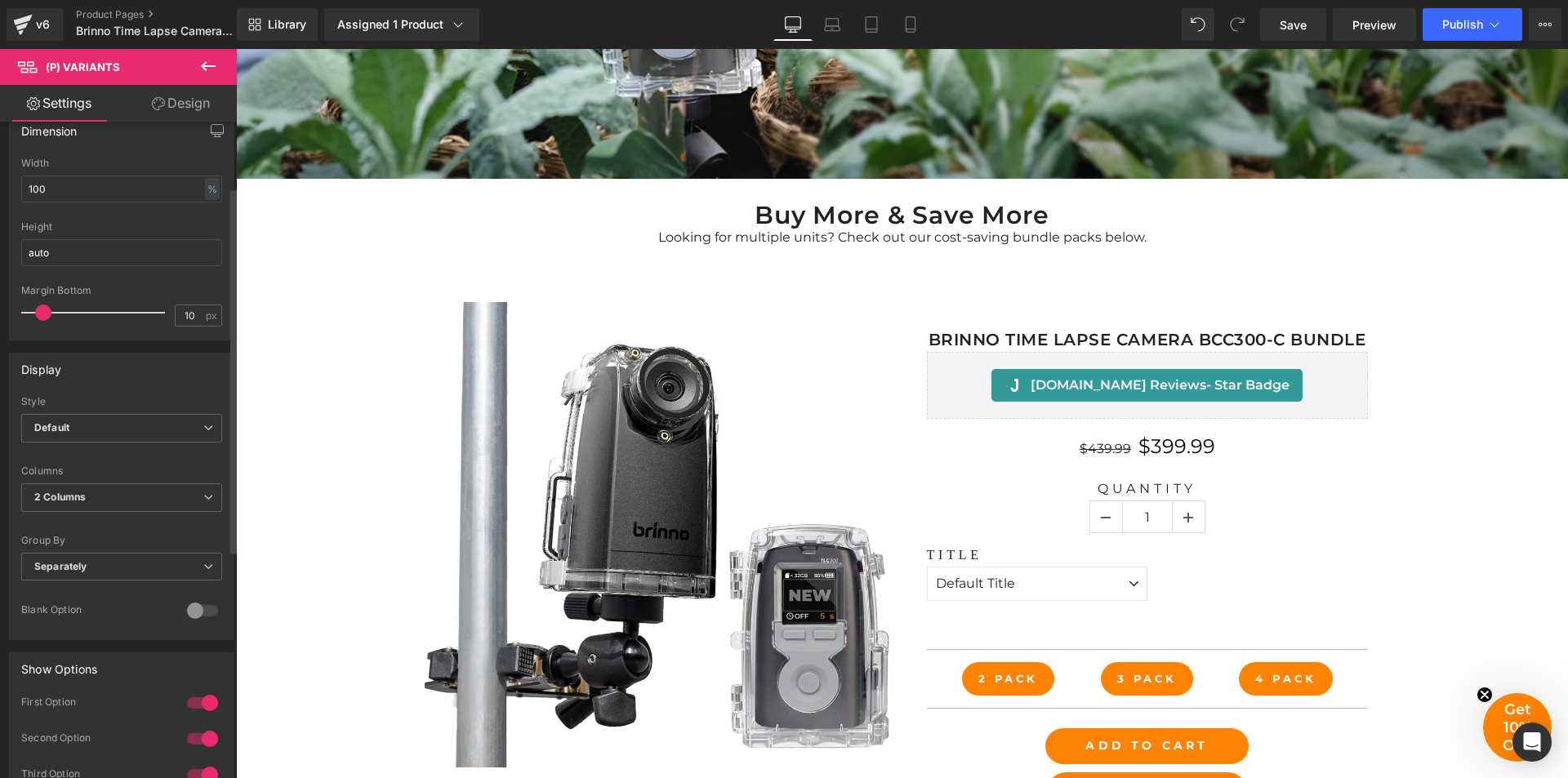
scroll to position [118, 0]
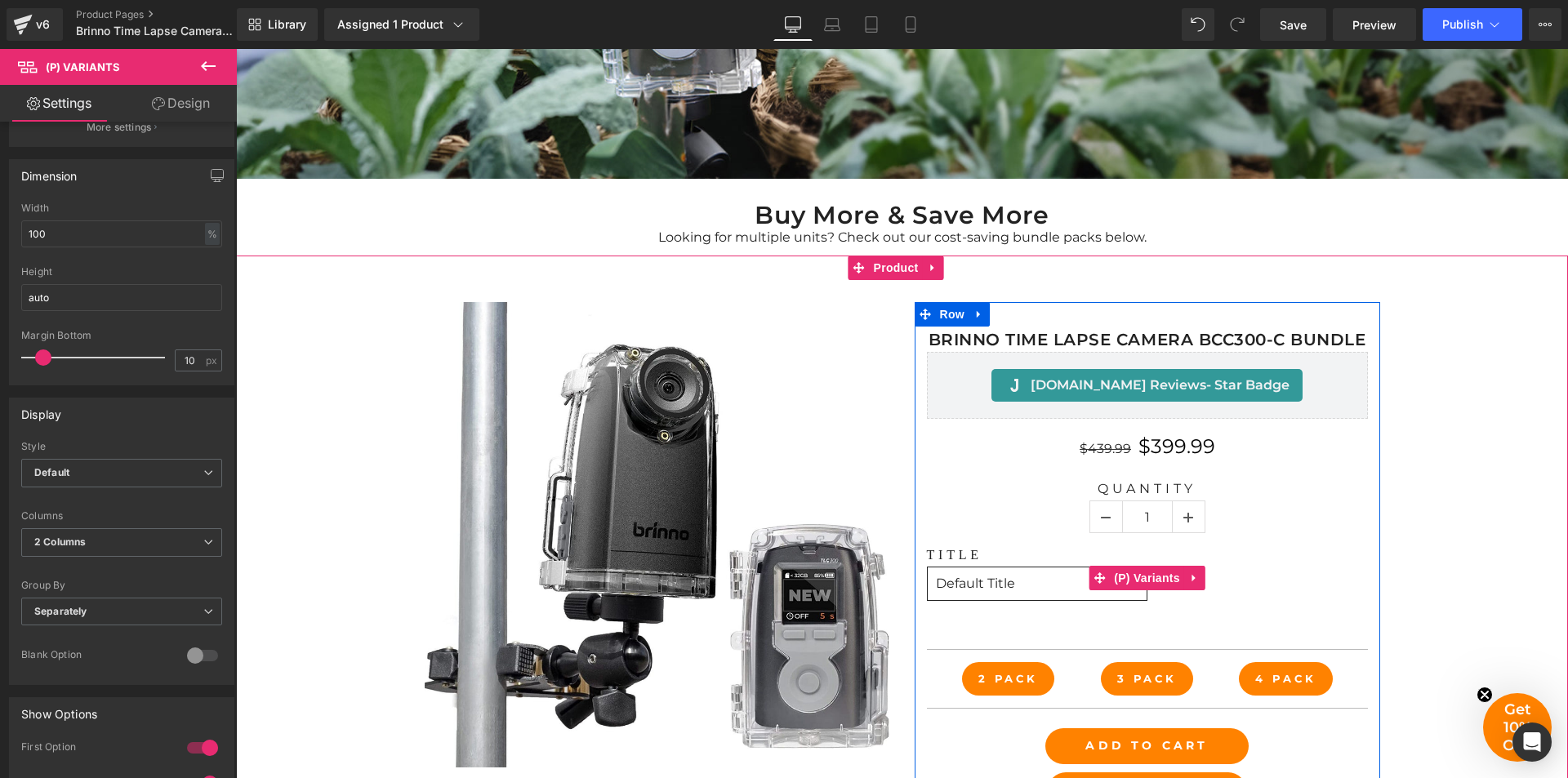
click at [1053, 588] on select "Default Title" at bounding box center [1038, 583] width 220 height 34
click at [1018, 585] on select "Default Title" at bounding box center [1038, 583] width 220 height 34
click at [957, 553] on label "Title" at bounding box center [1038, 557] width 220 height 19
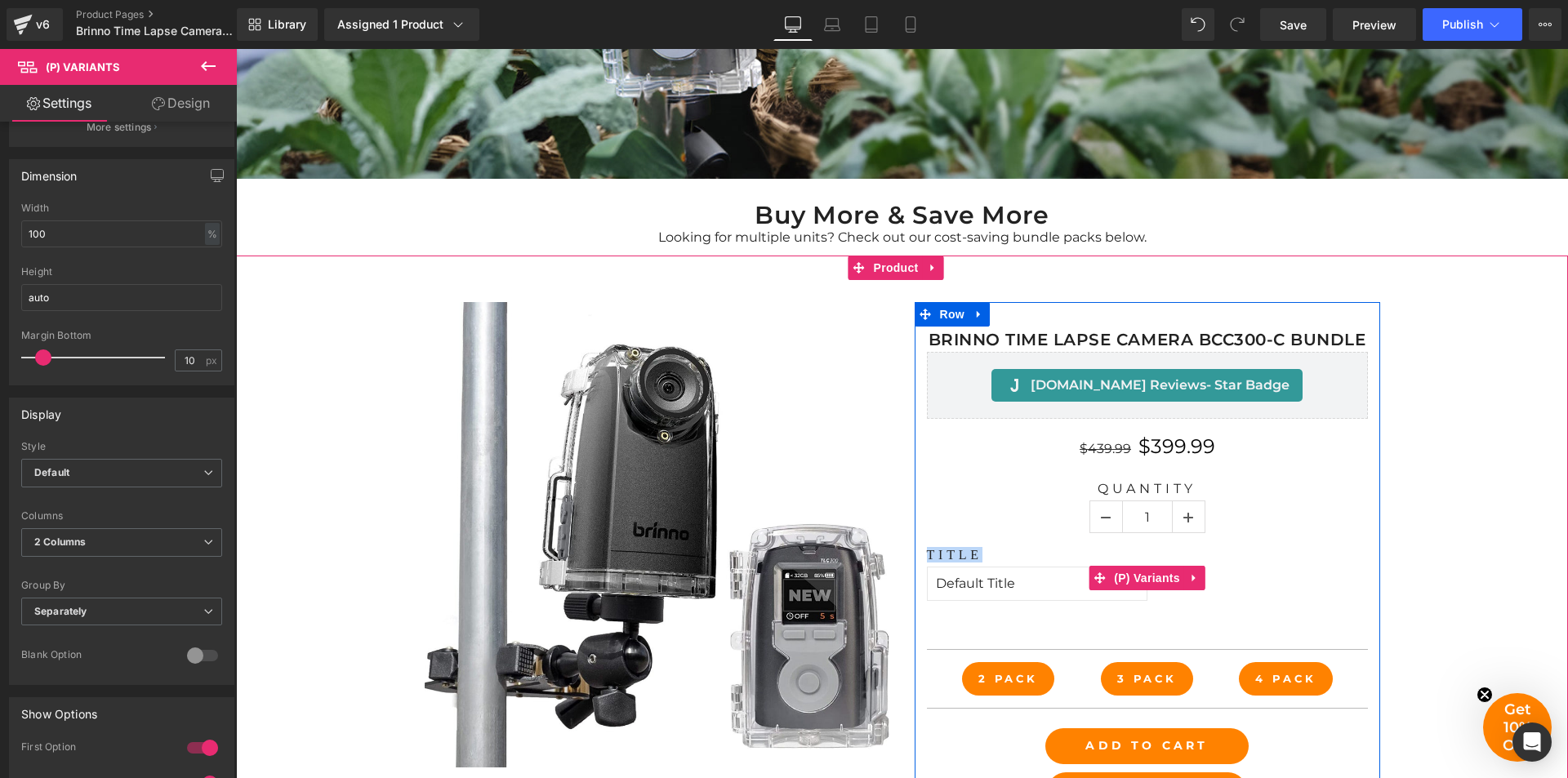
click at [957, 553] on label "Title" at bounding box center [1038, 557] width 220 height 19
click at [1062, 581] on select "Default Title" at bounding box center [1038, 583] width 220 height 34
click at [1015, 553] on label "Title" at bounding box center [1038, 557] width 220 height 19
click at [933, 553] on label "Title" at bounding box center [1038, 557] width 220 height 19
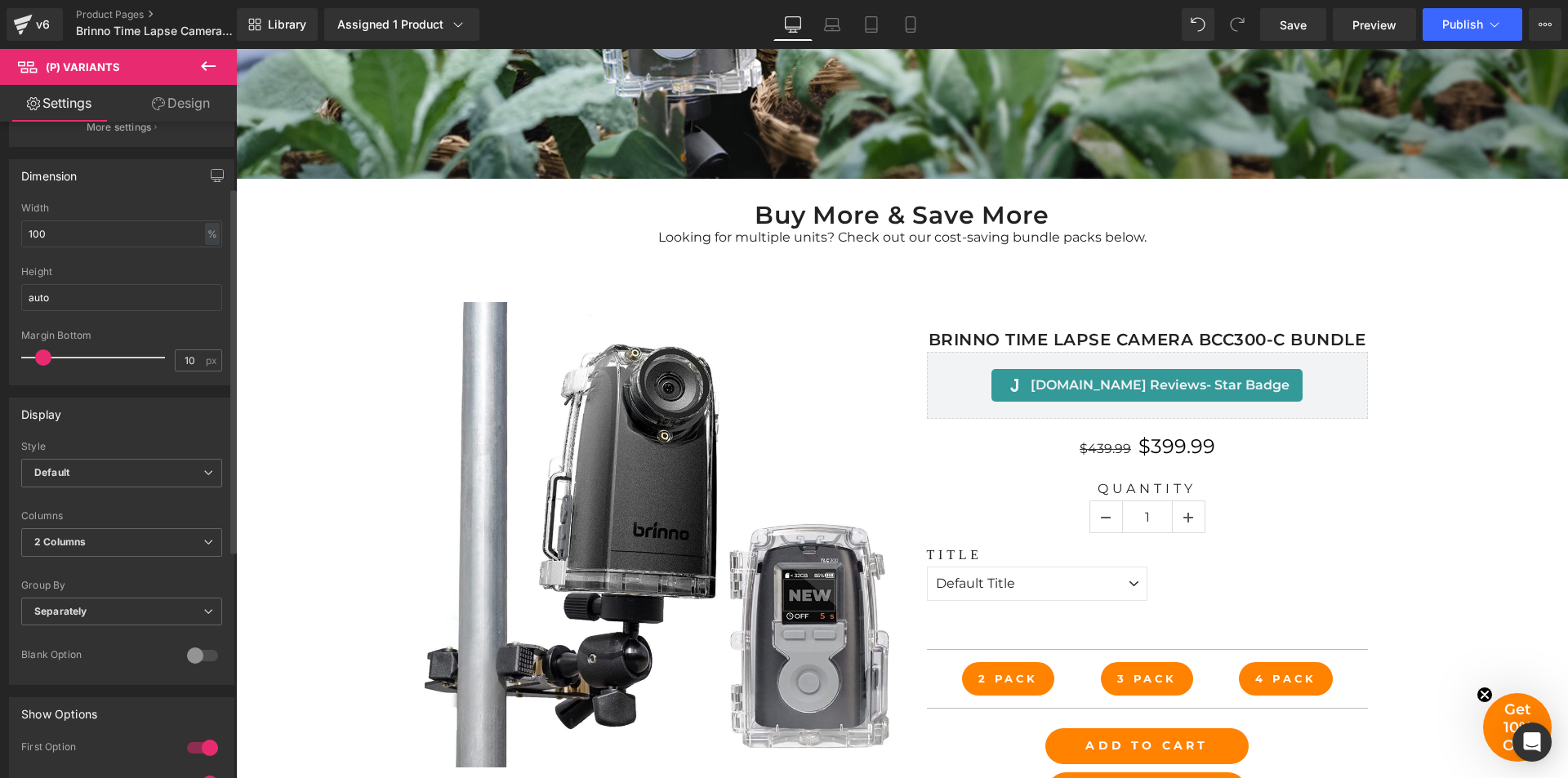
scroll to position [0, 0]
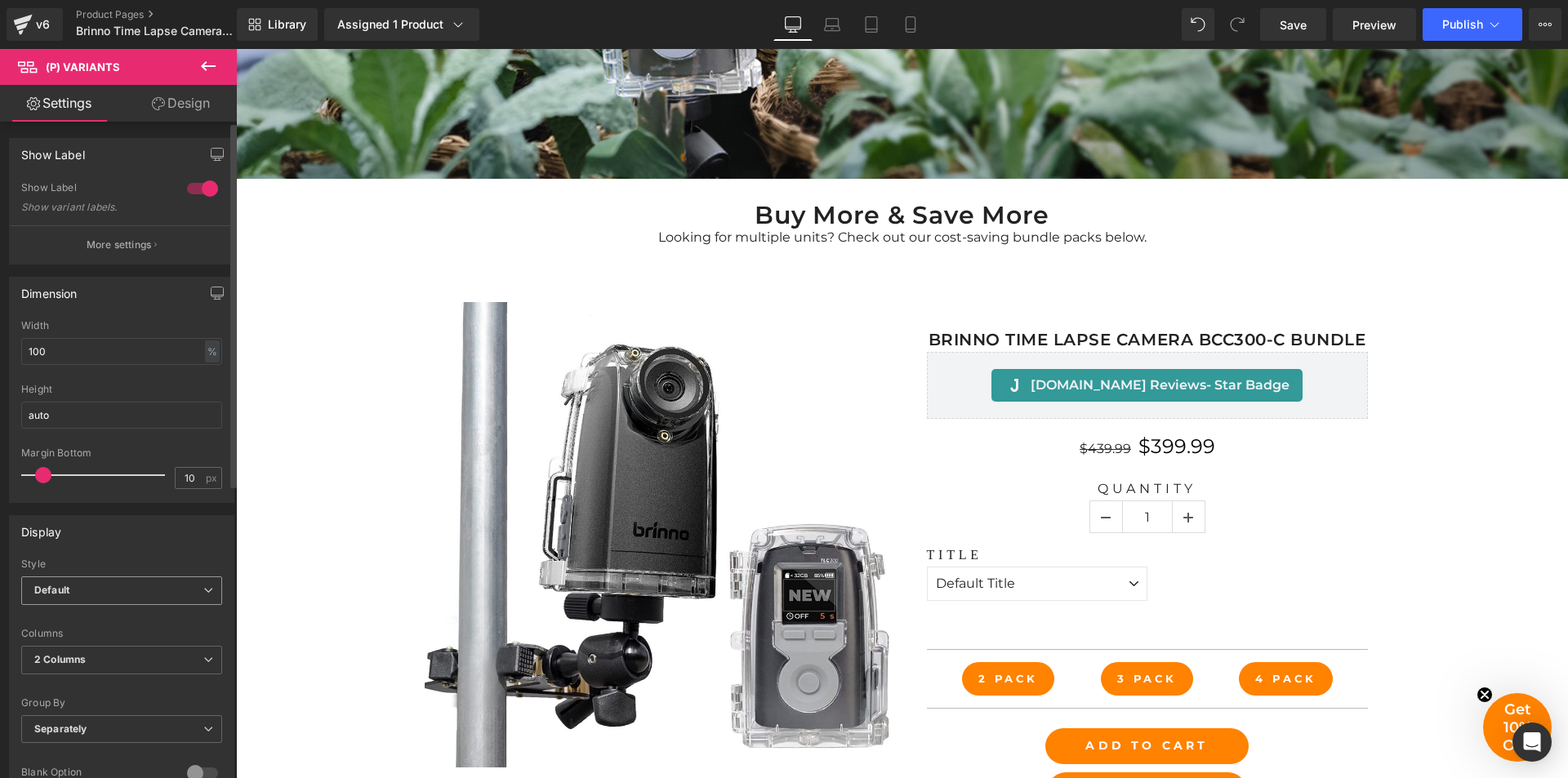
click at [134, 585] on span "Default" at bounding box center [122, 590] width 201 height 28
click at [134, 585] on span "Default" at bounding box center [118, 590] width 194 height 28
click at [134, 585] on span "Default" at bounding box center [122, 590] width 201 height 28
click at [137, 639] on li "Inline" at bounding box center [118, 643] width 194 height 24
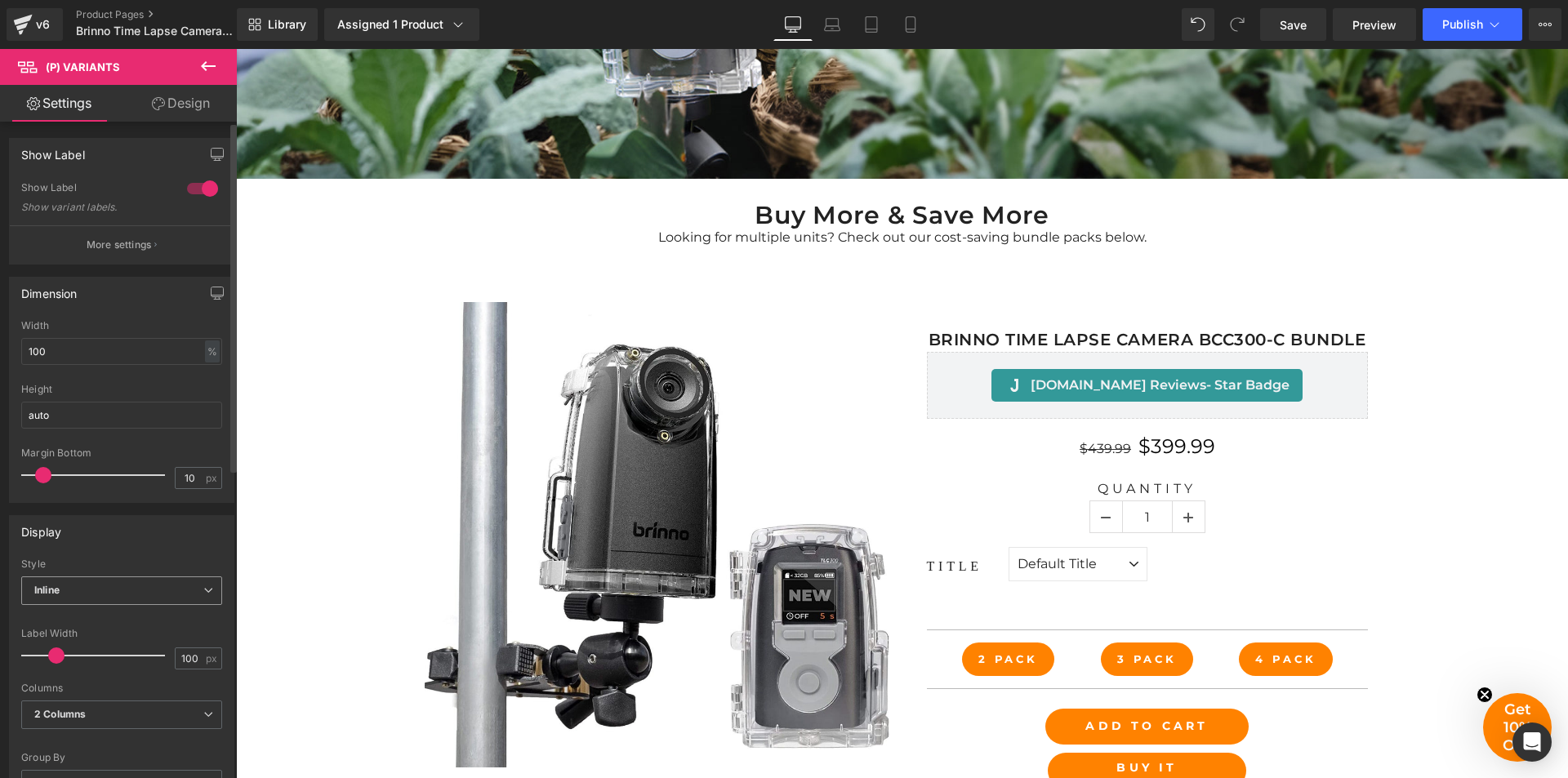
click at [175, 596] on span "Inline" at bounding box center [122, 590] width 201 height 28
click at [167, 613] on li "Default" at bounding box center [118, 619] width 194 height 24
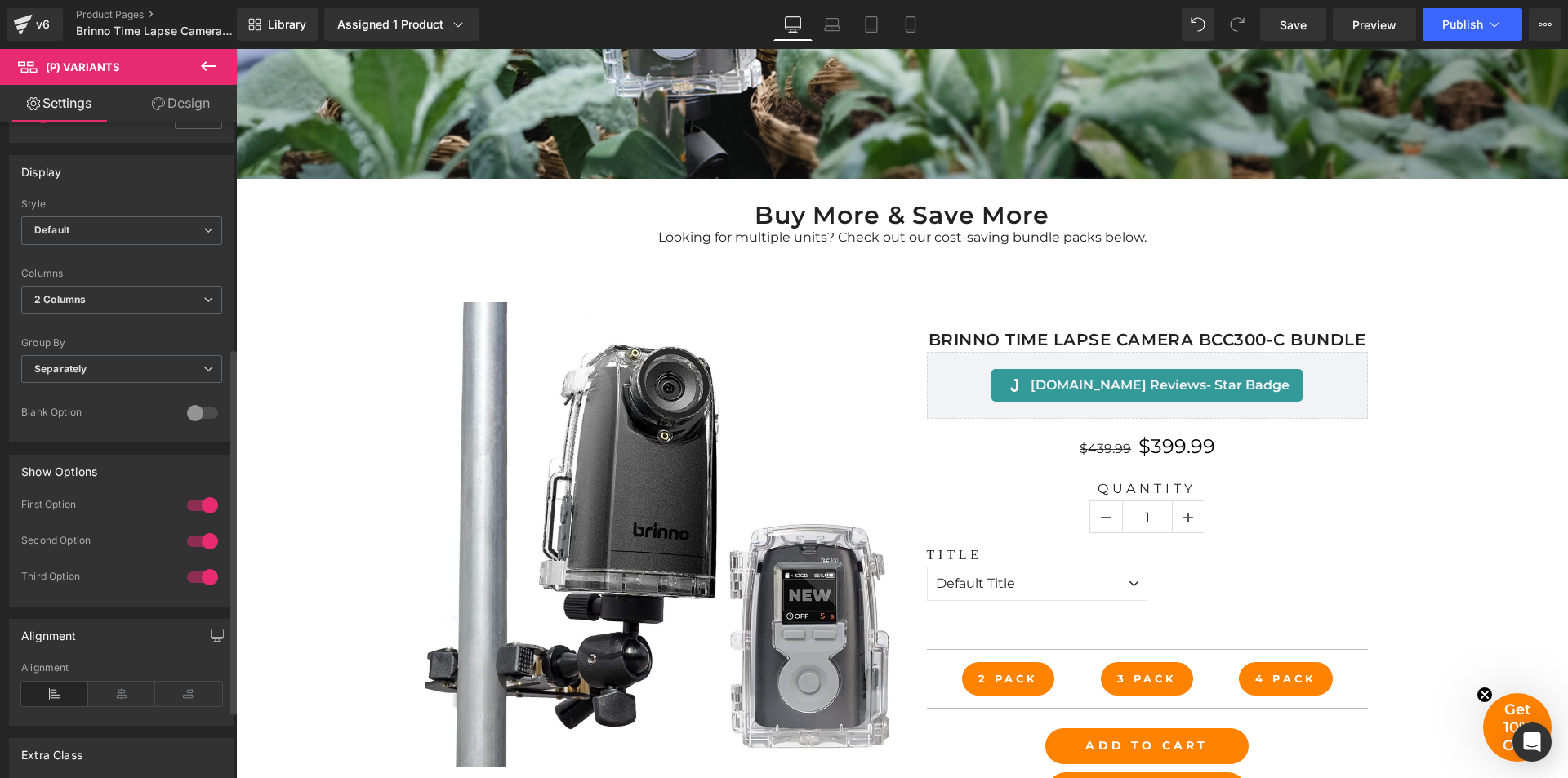
scroll to position [408, 0]
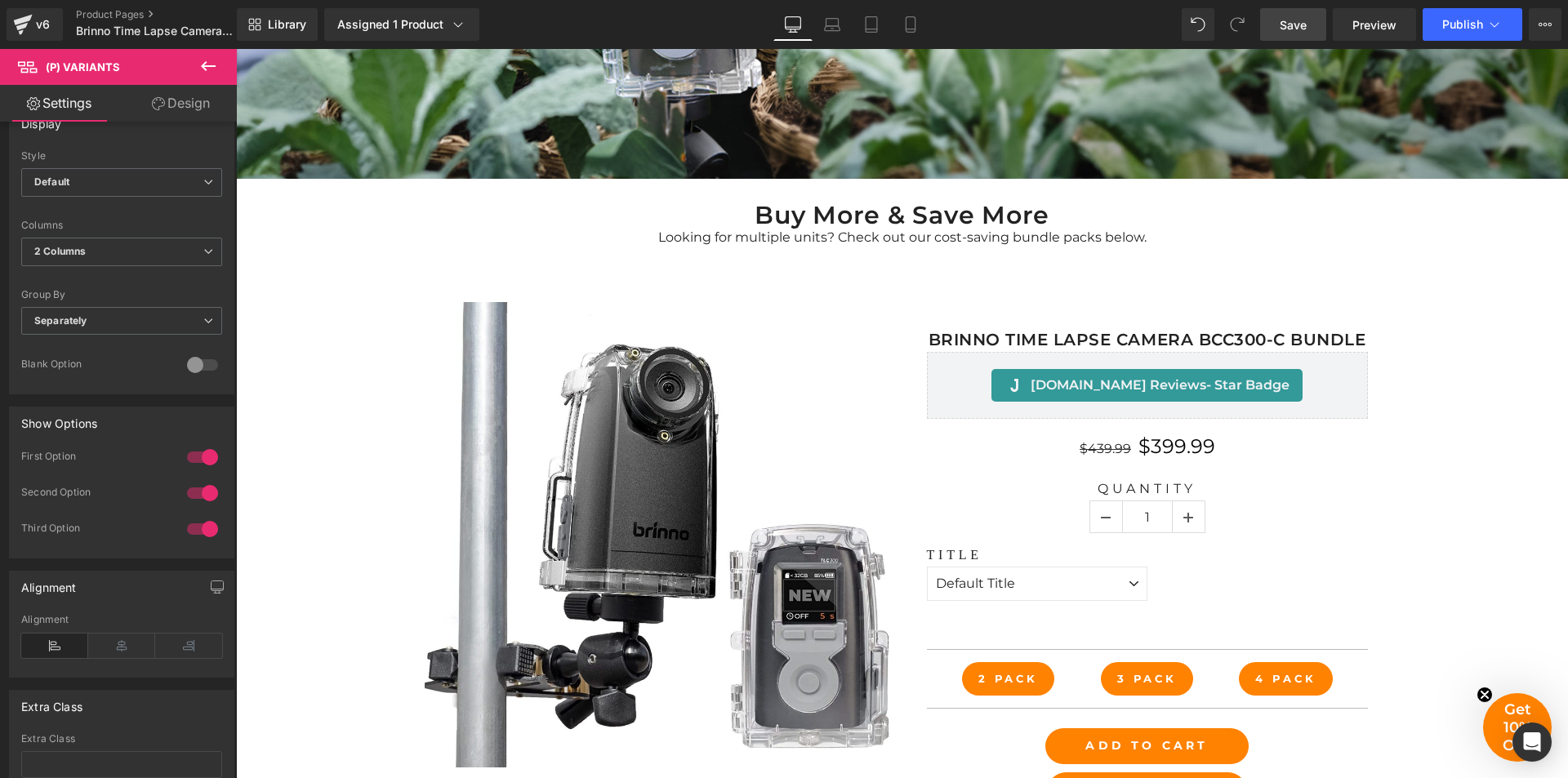
click at [1286, 22] on span "Save" at bounding box center [1294, 25] width 27 height 18
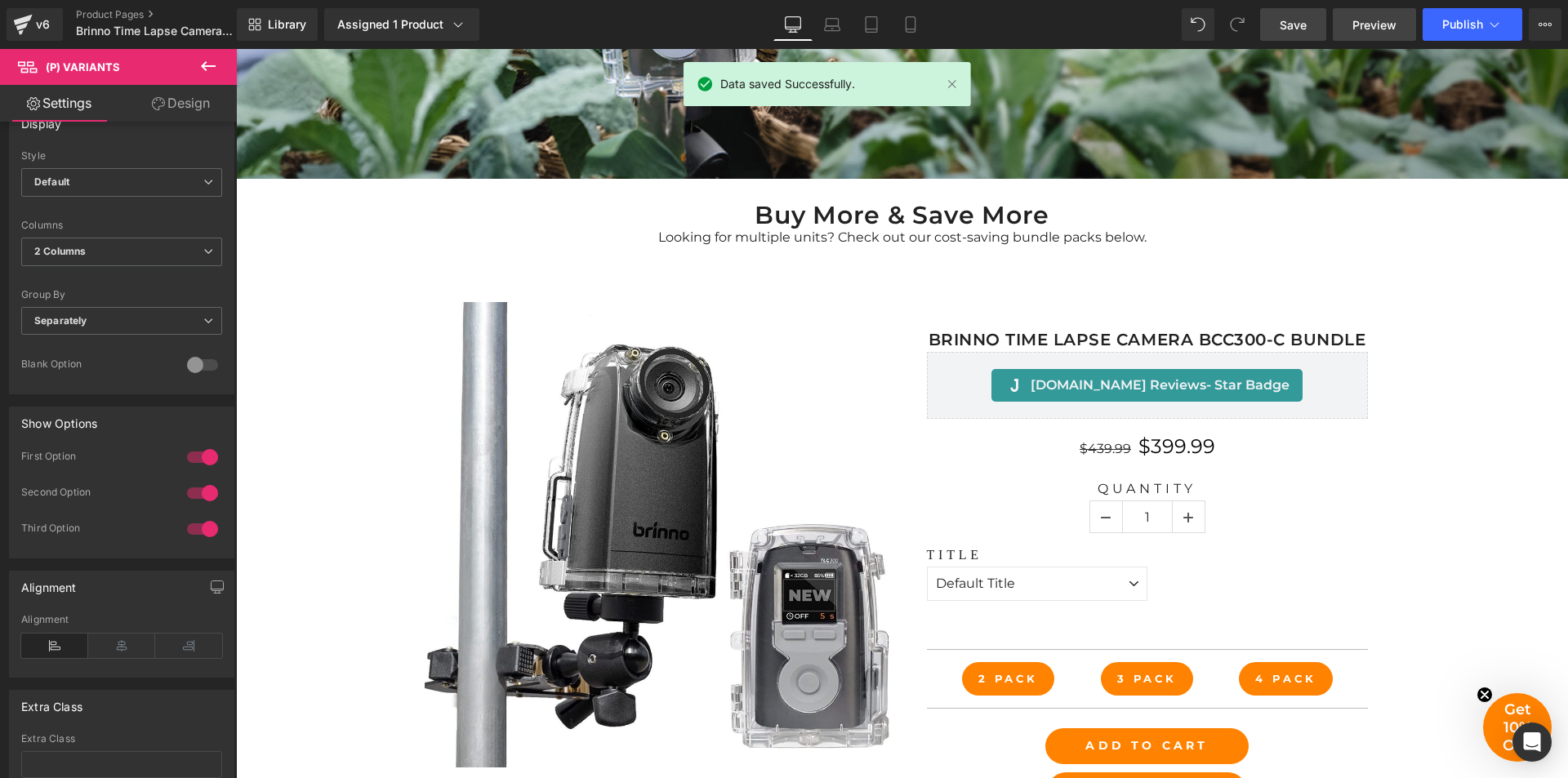
click at [1369, 28] on span "Preview" at bounding box center [1374, 25] width 44 height 18
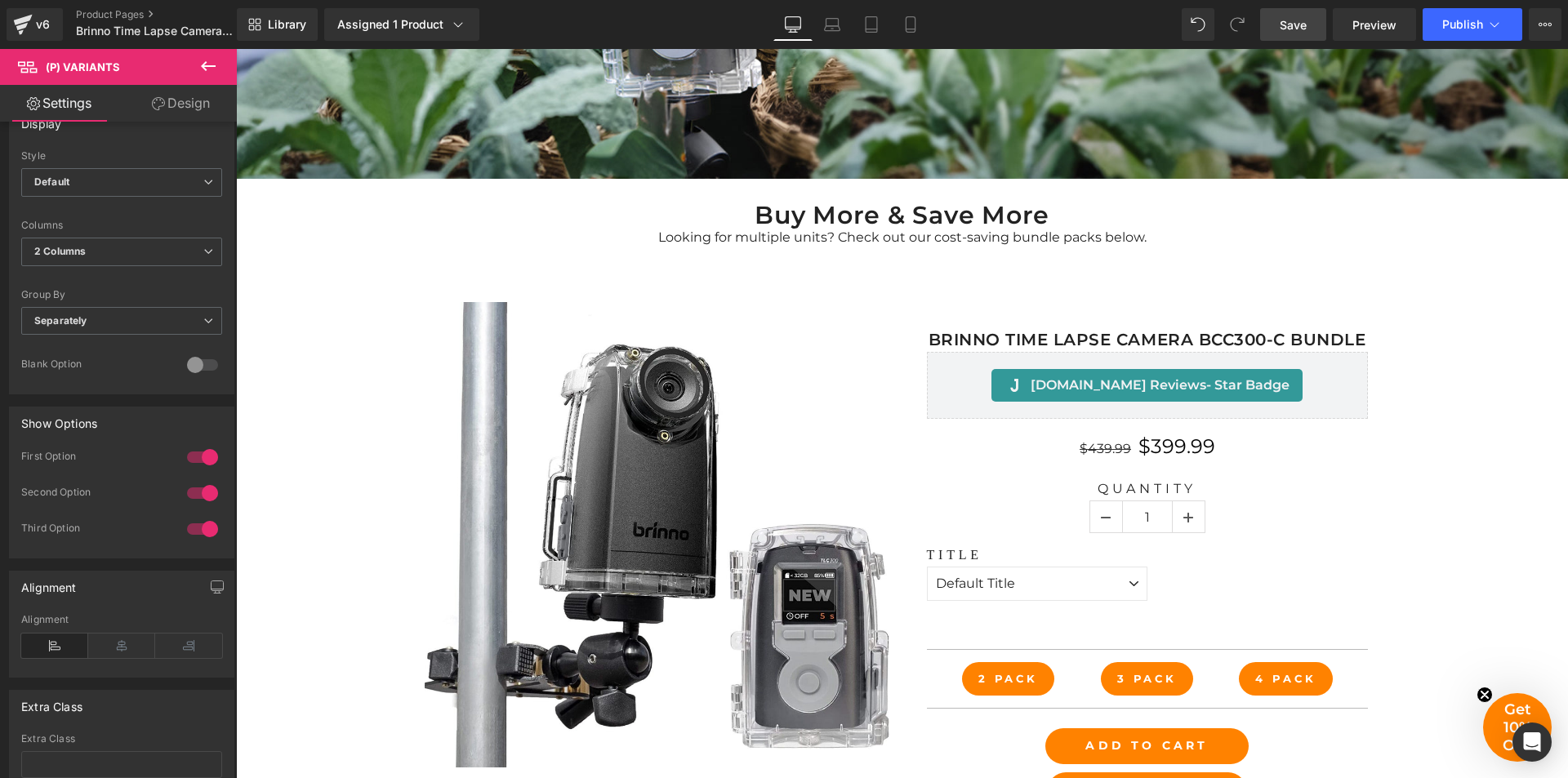
click at [1291, 20] on span "Save" at bounding box center [1294, 25] width 27 height 18
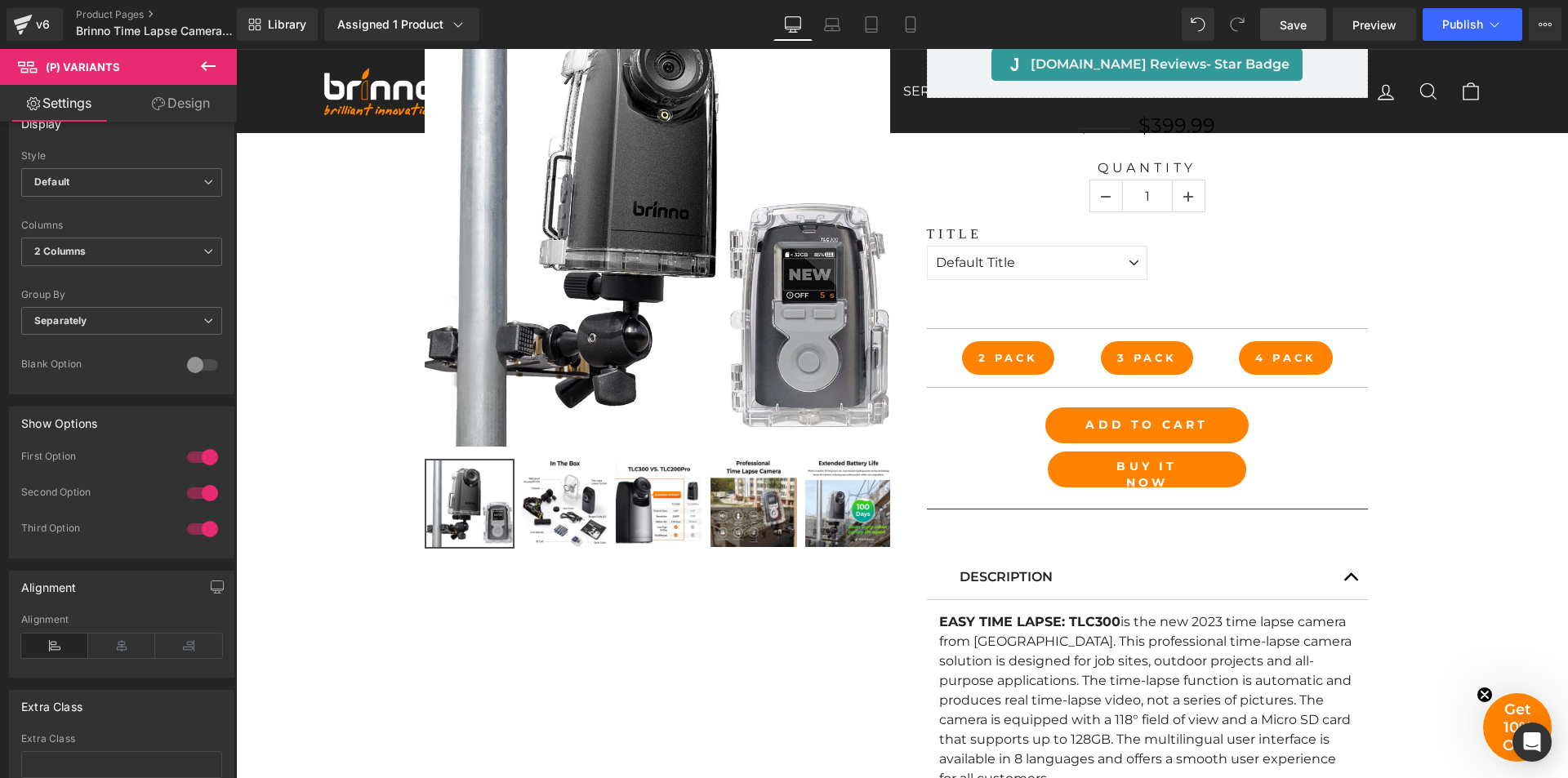
scroll to position [1045, 0]
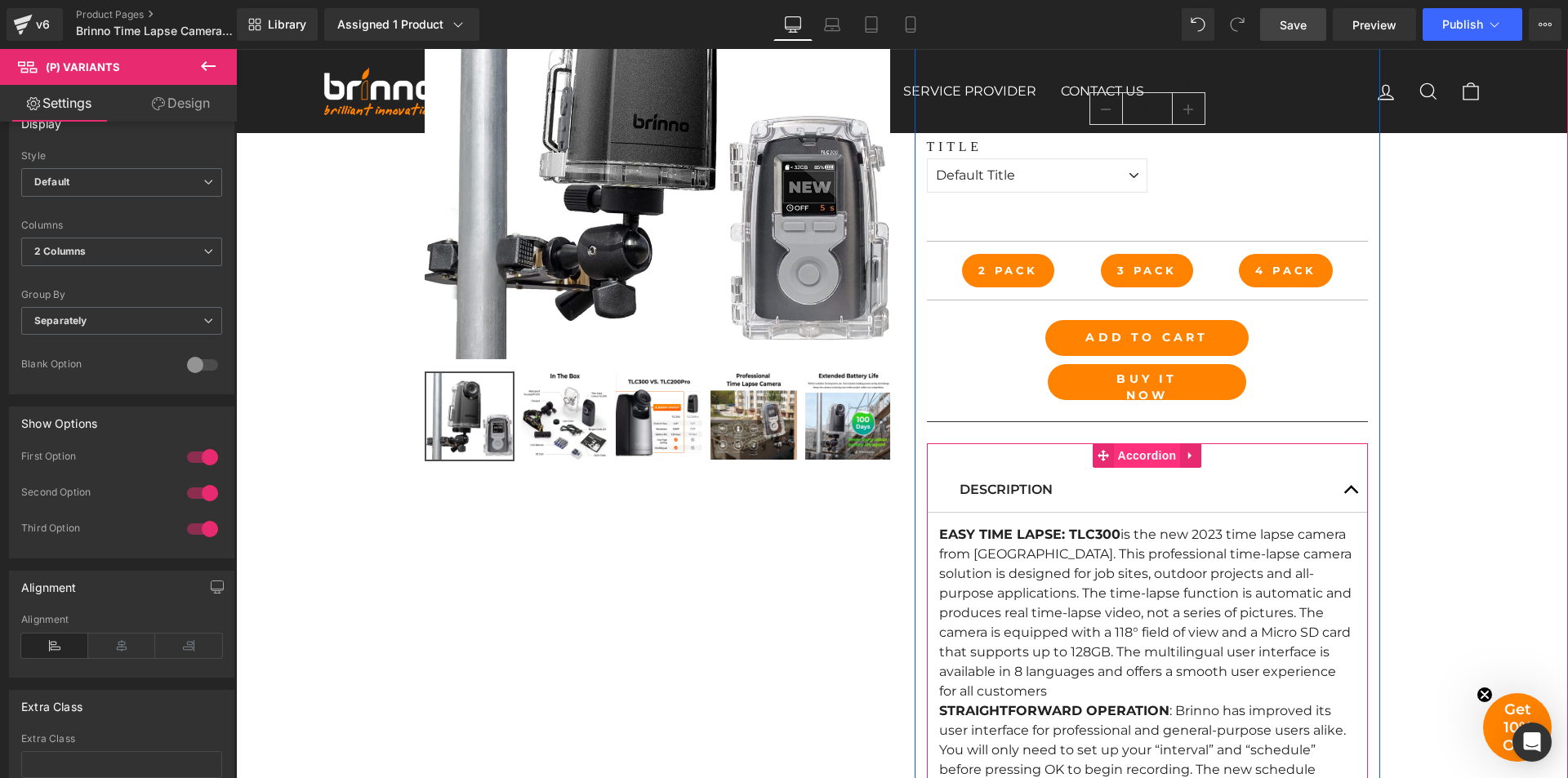
click at [1133, 455] on span "Accordion" at bounding box center [1148, 455] width 67 height 24
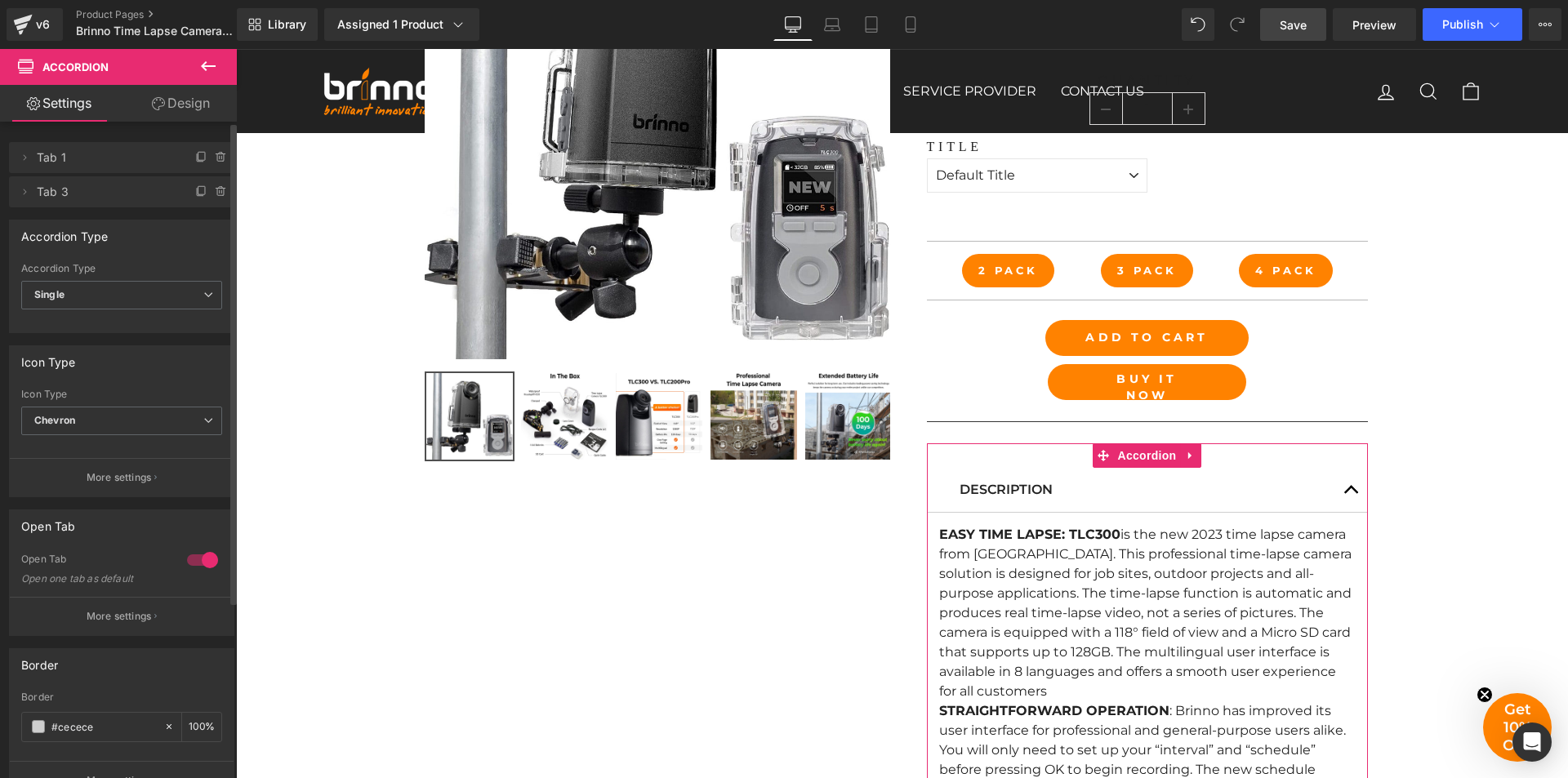
click at [199, 556] on div at bounding box center [203, 560] width 39 height 26
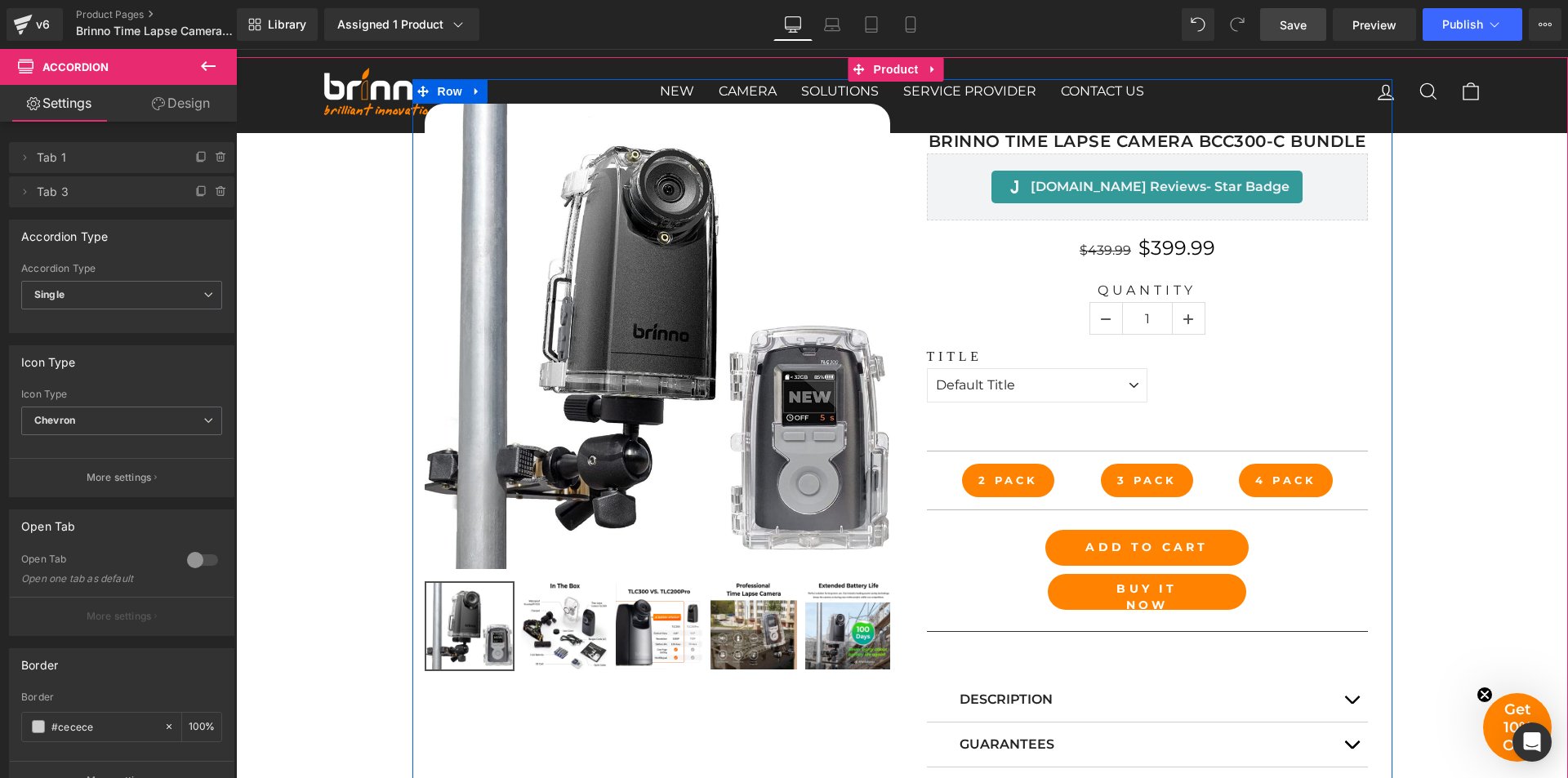
scroll to position [719, 0]
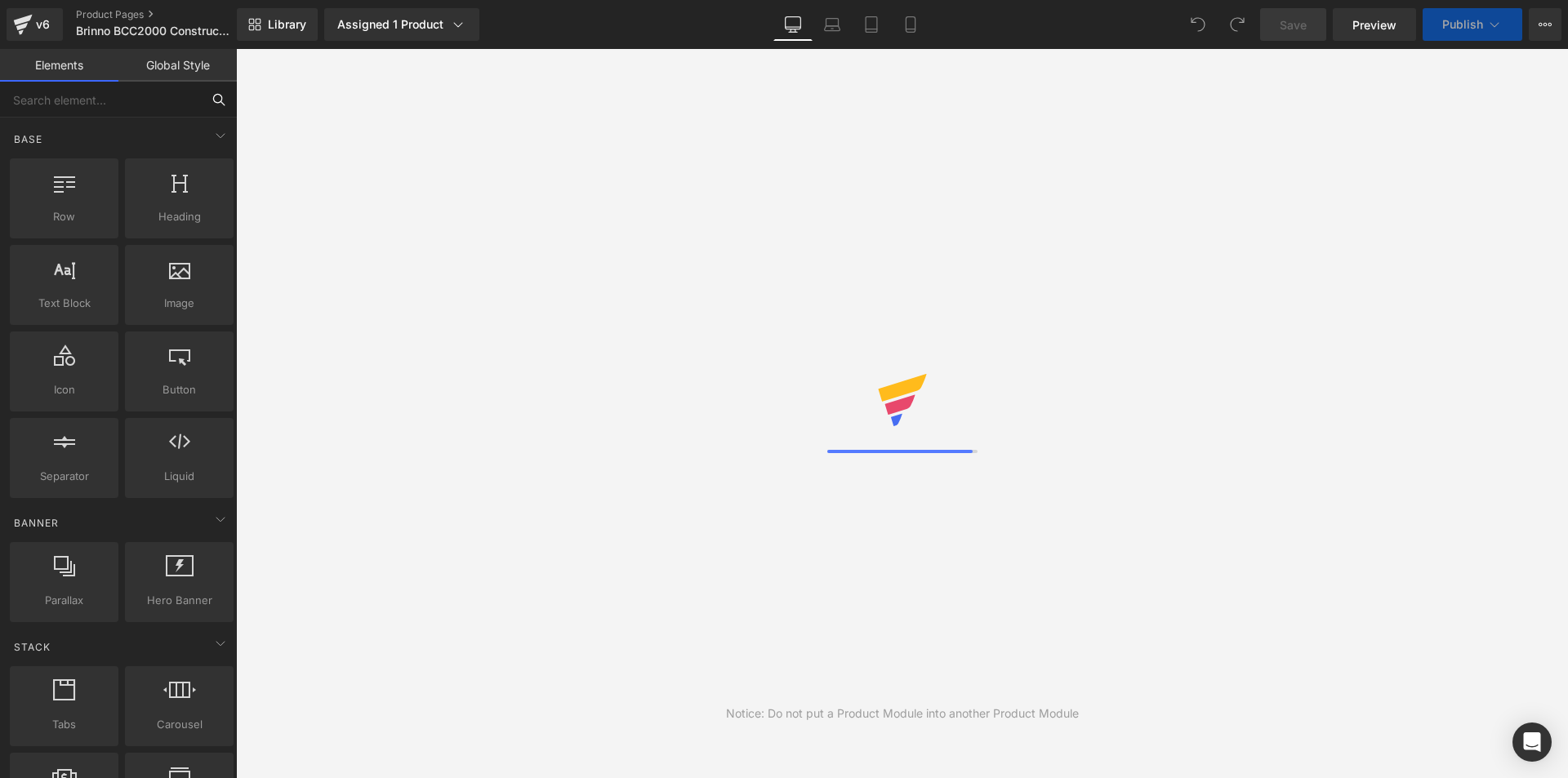
click at [138, 98] on input "text" at bounding box center [100, 99] width 201 height 36
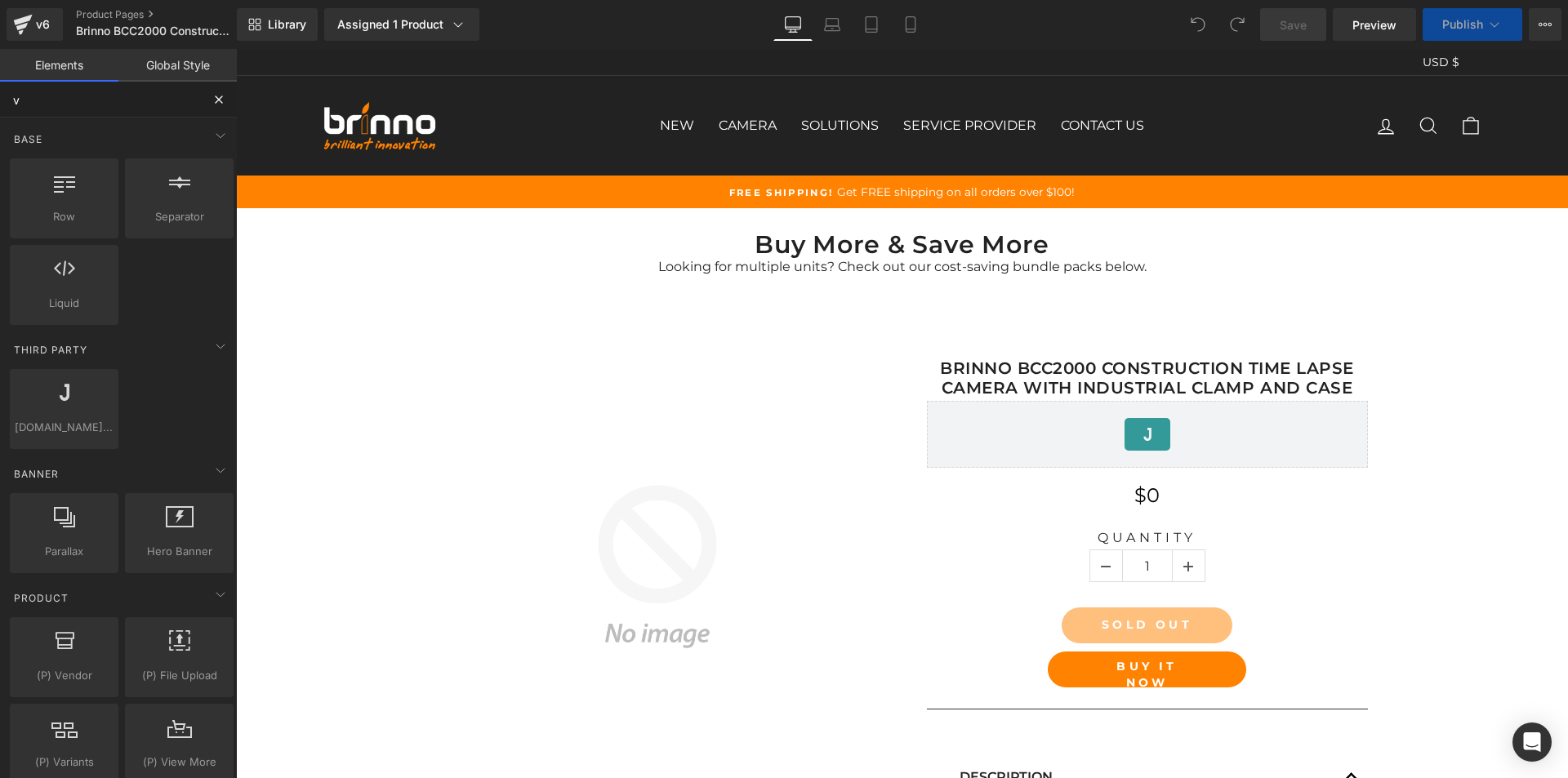
type input "va"
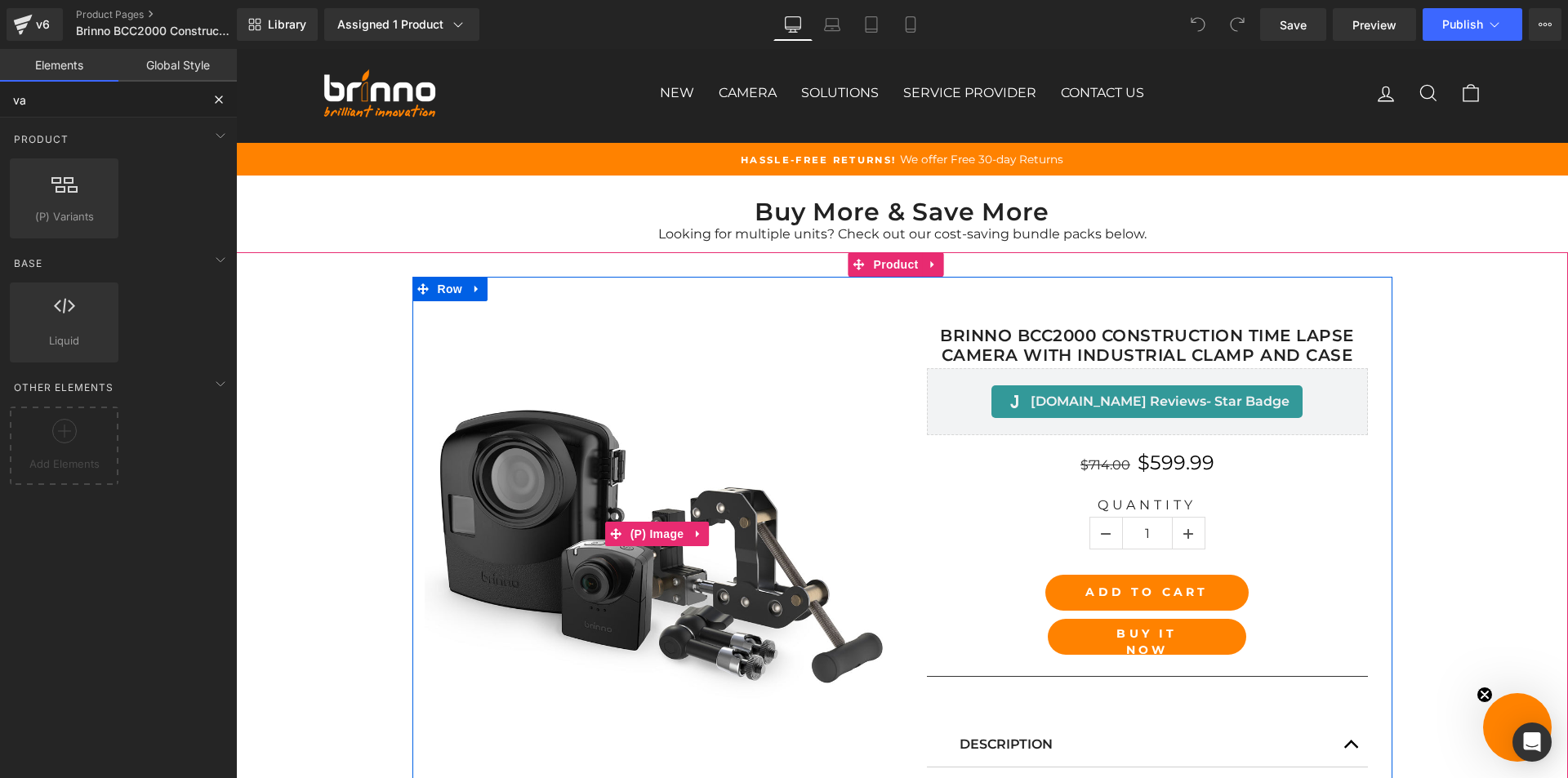
scroll to position [82, 0]
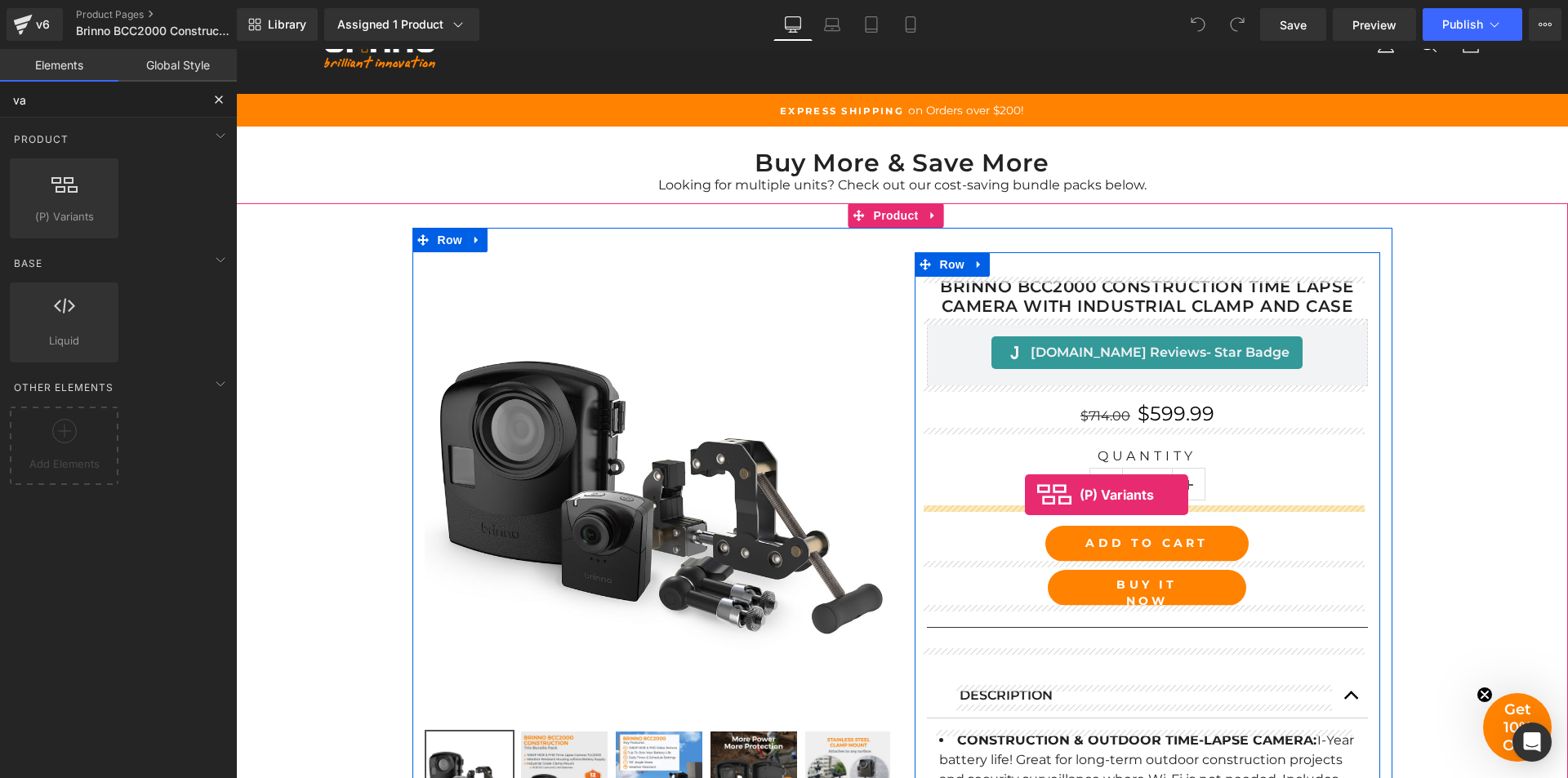
drag, startPoint x: 303, startPoint y: 250, endPoint x: 1025, endPoint y: 495, distance: 762.4
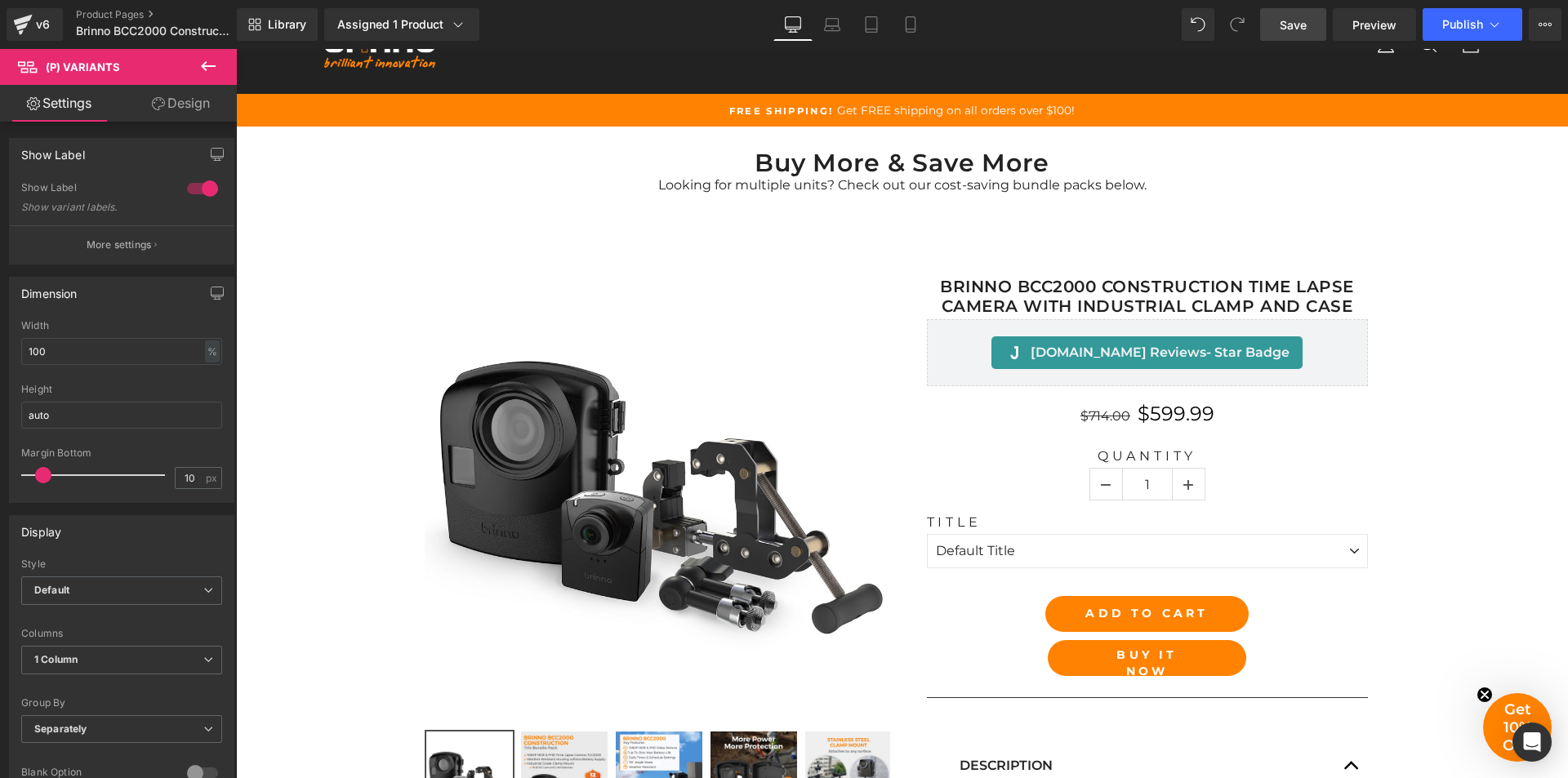
drag, startPoint x: 1298, startPoint y: 18, endPoint x: 854, endPoint y: 491, distance: 648.7
click at [1298, 18] on span "Save" at bounding box center [1294, 25] width 27 height 18
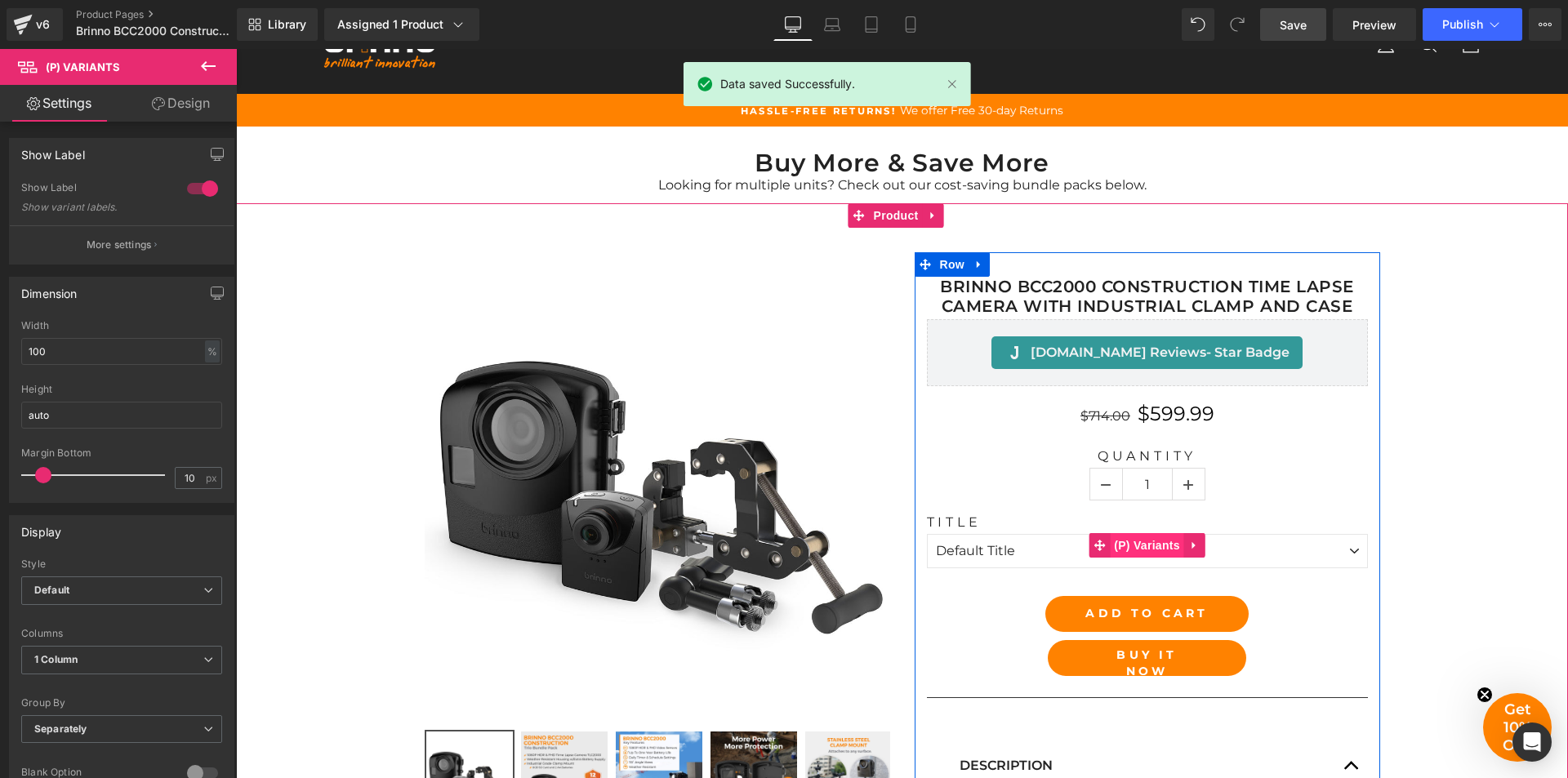
click at [1134, 544] on span "(P) Variants" at bounding box center [1147, 545] width 74 height 24
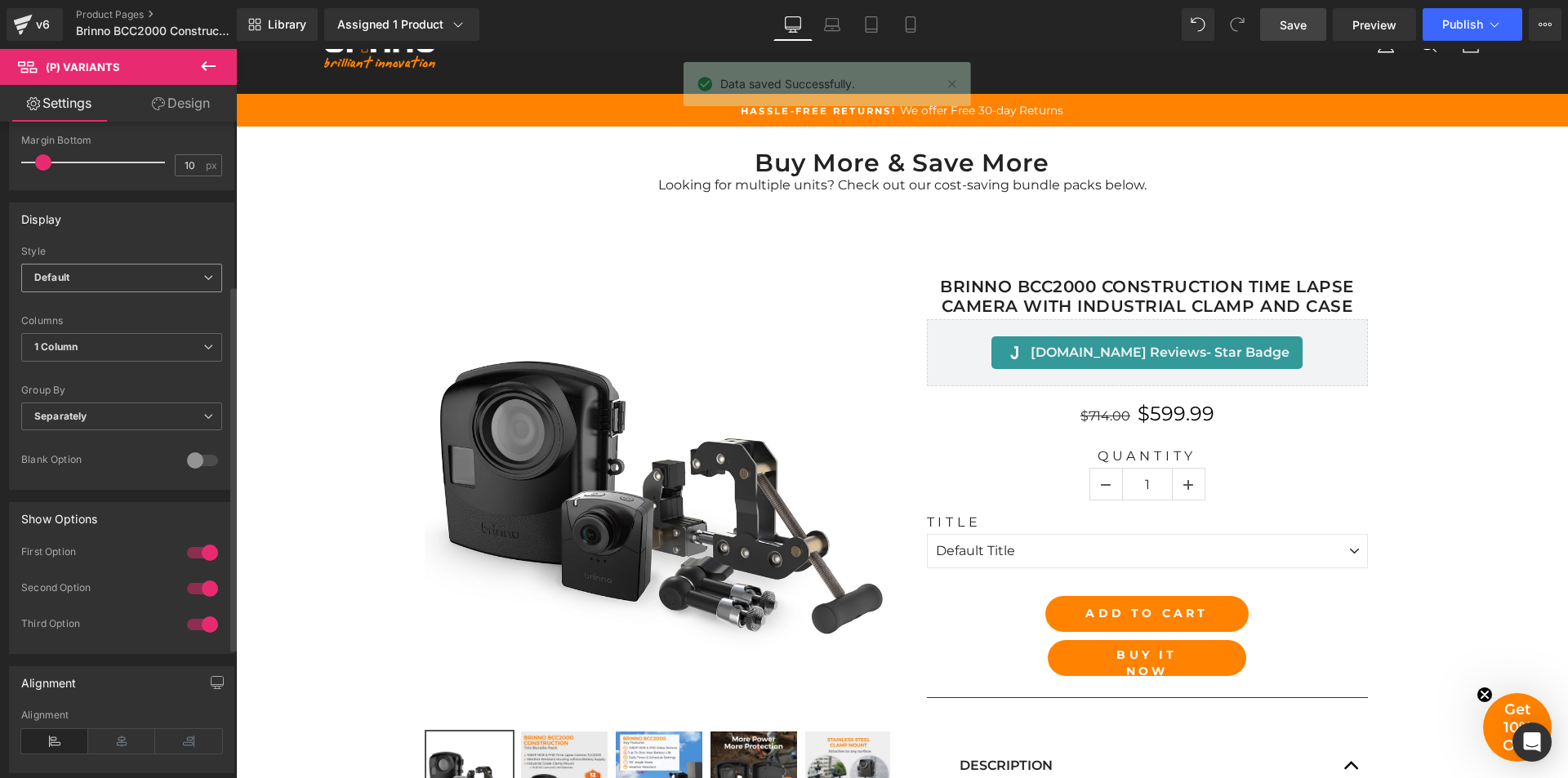
scroll to position [327, 0]
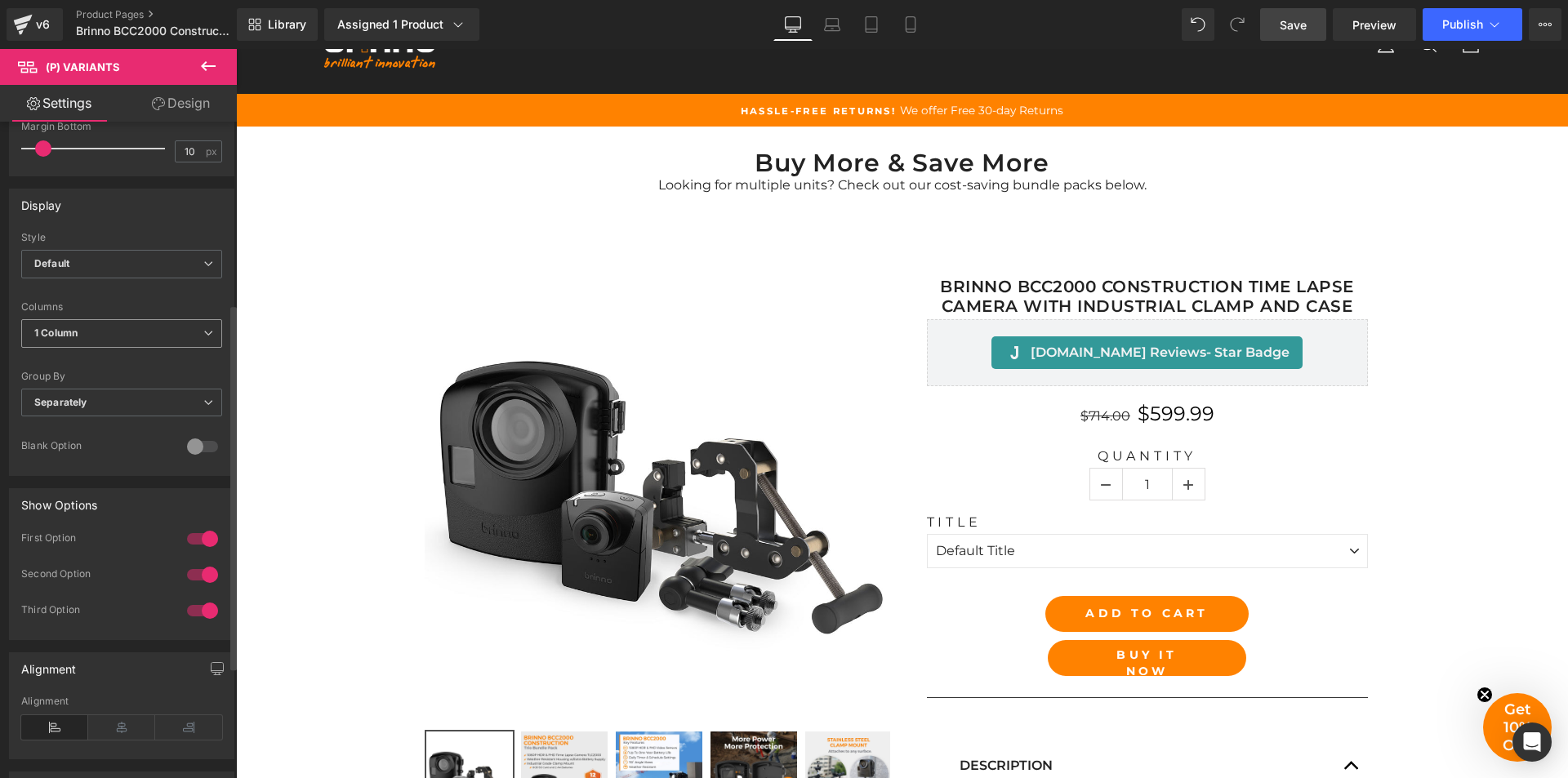
click at [137, 328] on span "1 Column" at bounding box center [122, 333] width 201 height 28
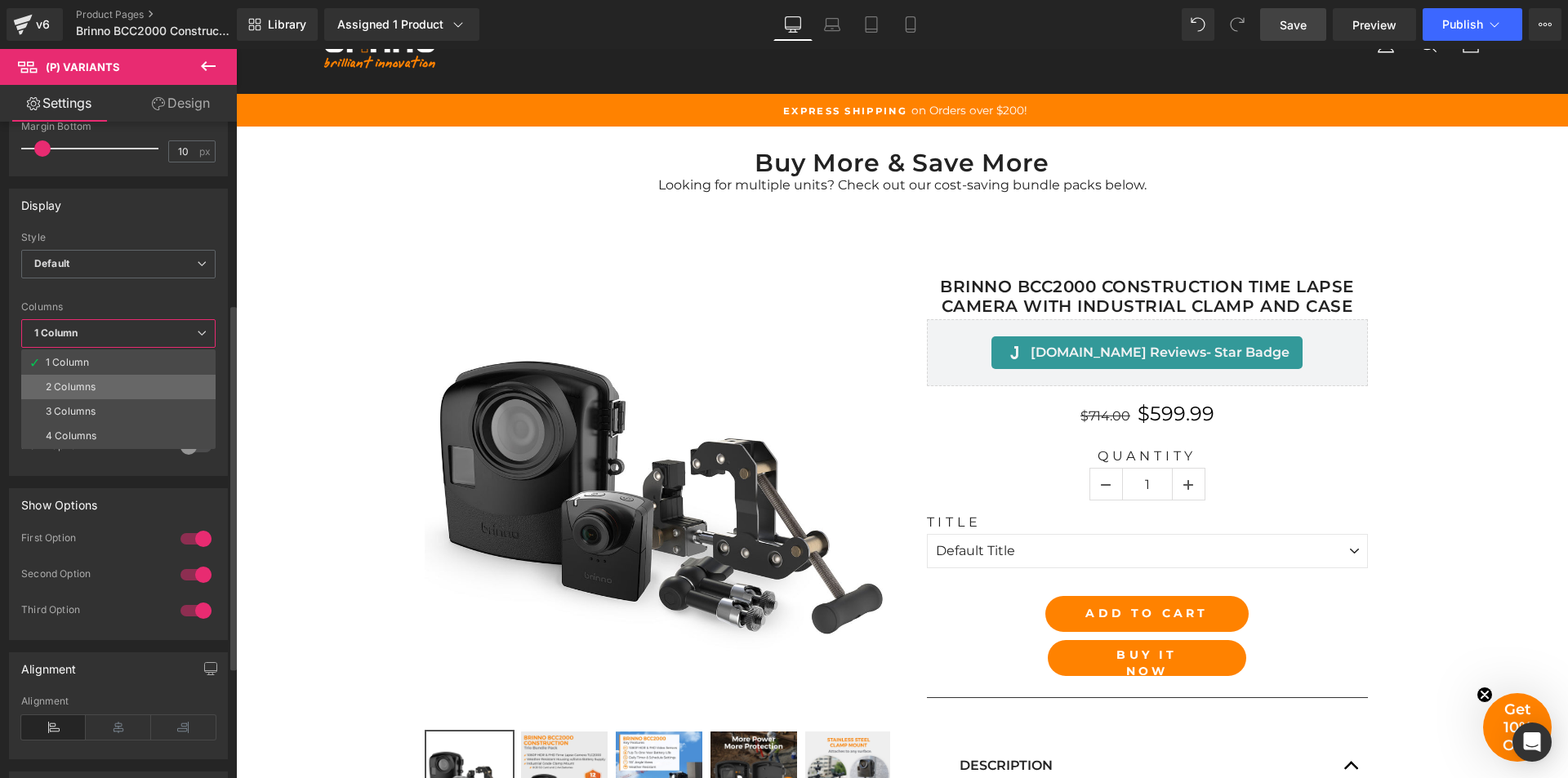
click at [137, 376] on li "2 Columns" at bounding box center [118, 387] width 194 height 24
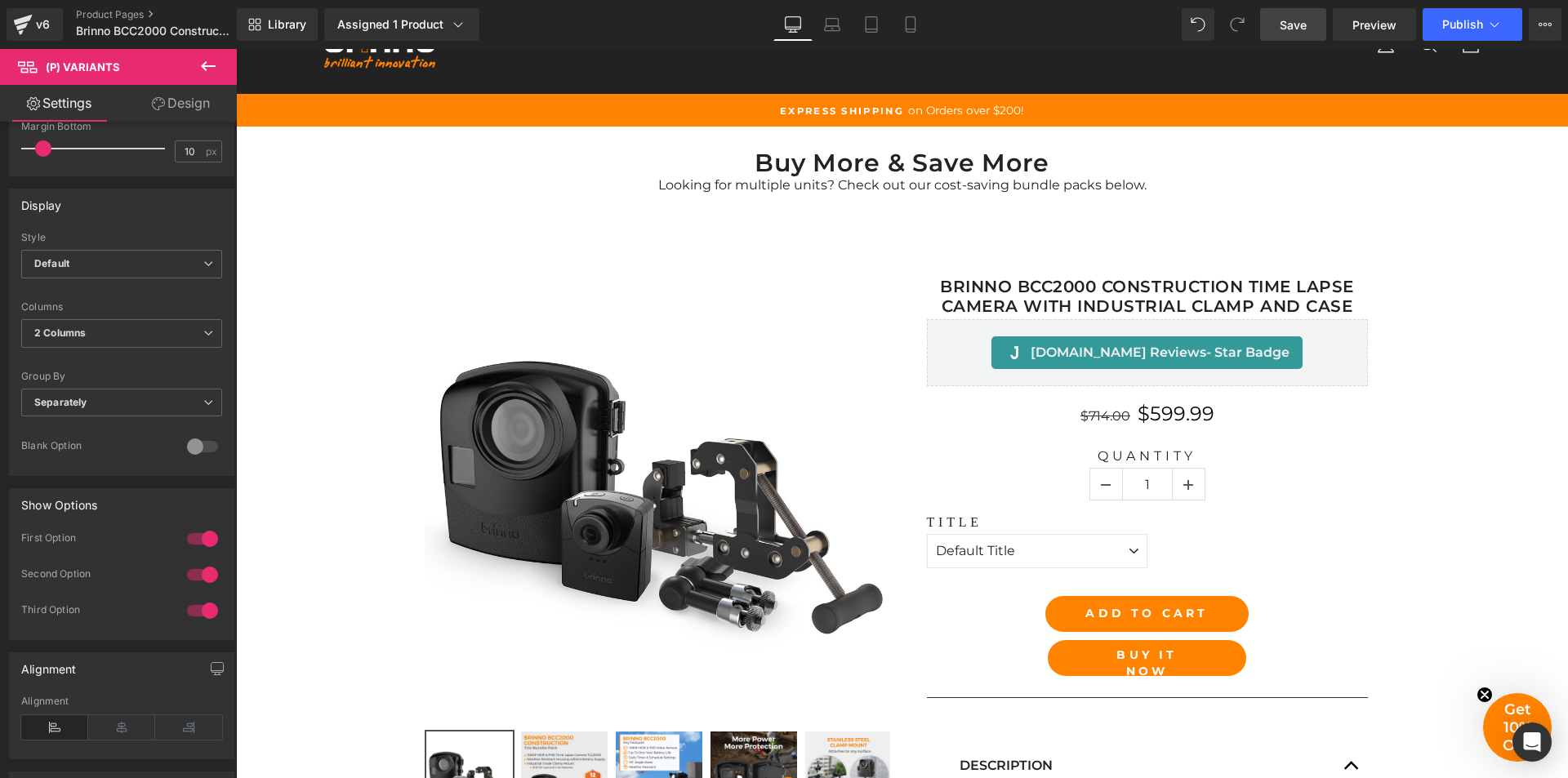
click at [1292, 25] on span "Save" at bounding box center [1294, 25] width 27 height 18
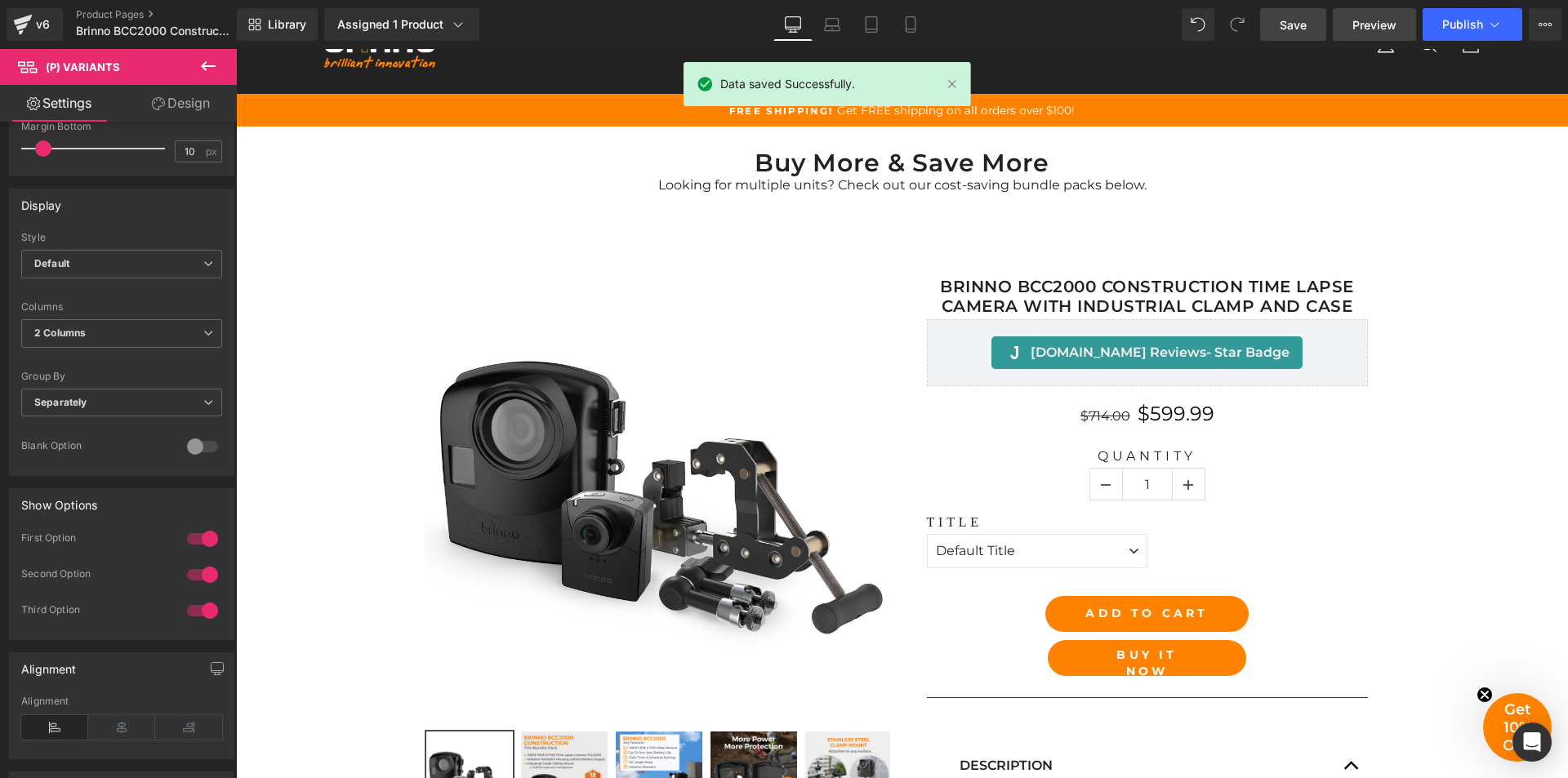
click at [1356, 23] on span "Preview" at bounding box center [1374, 25] width 44 height 18
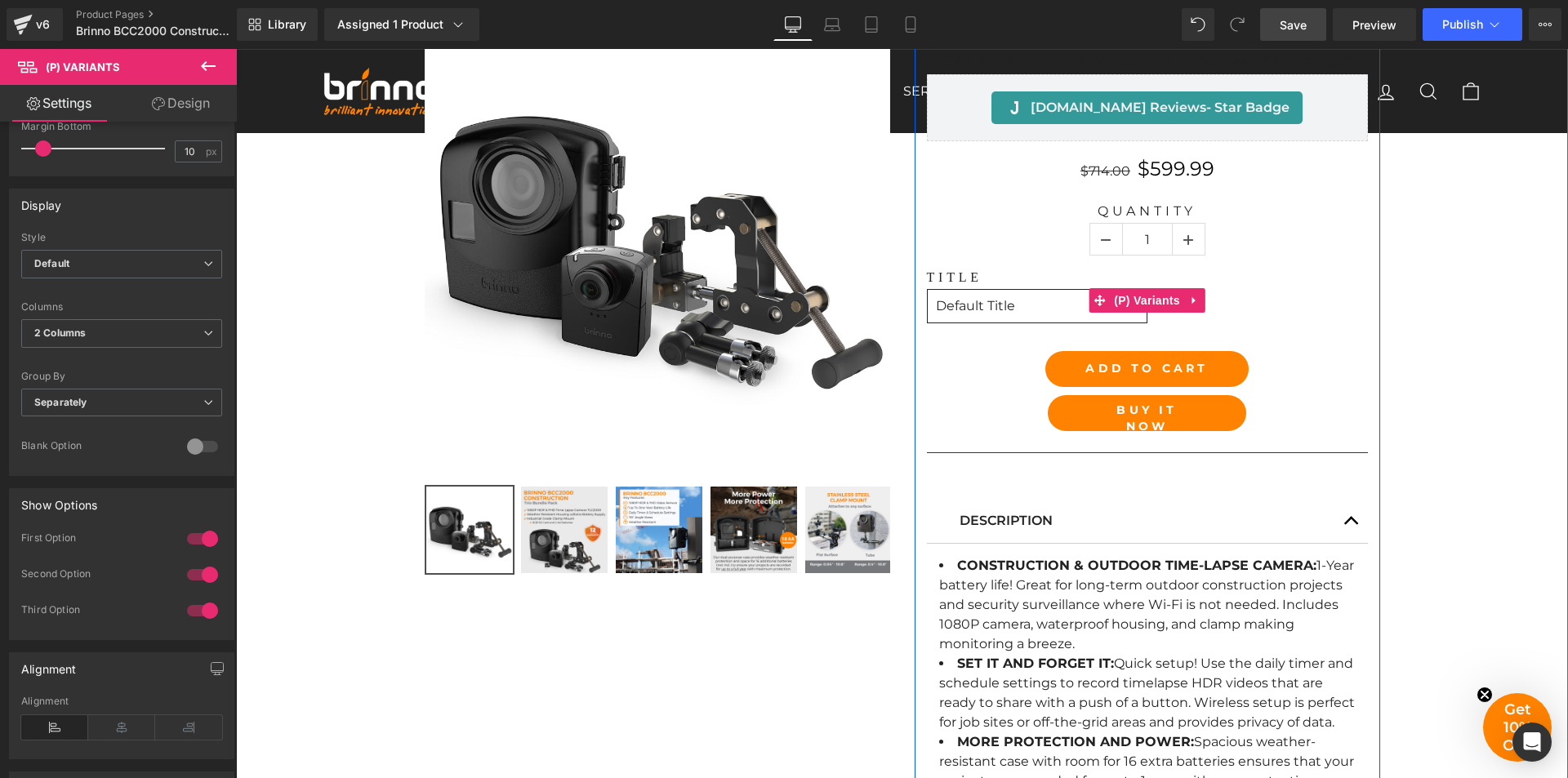
click at [1057, 310] on select "Default Title" at bounding box center [1038, 306] width 220 height 34
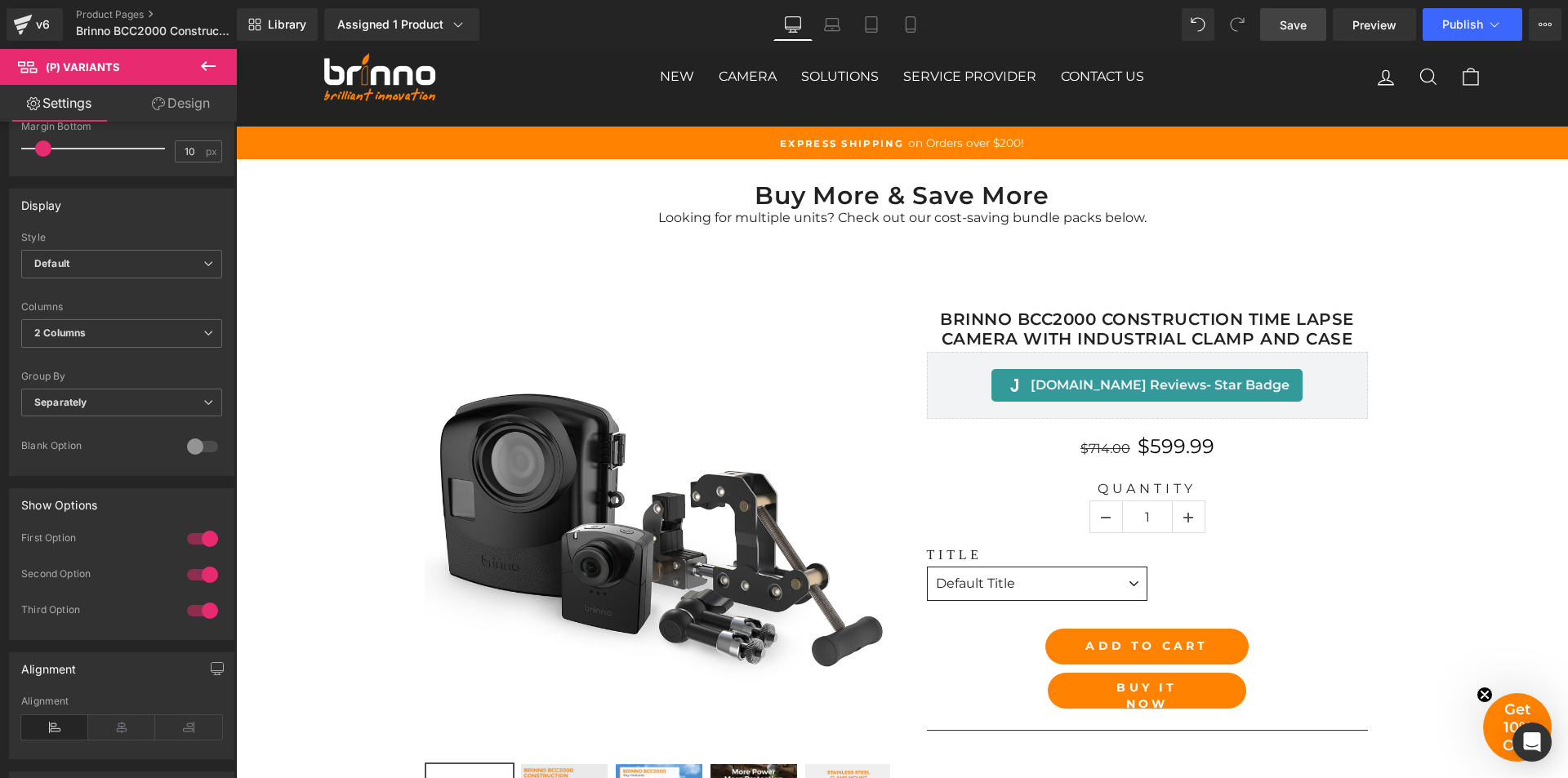
scroll to position [0, 0]
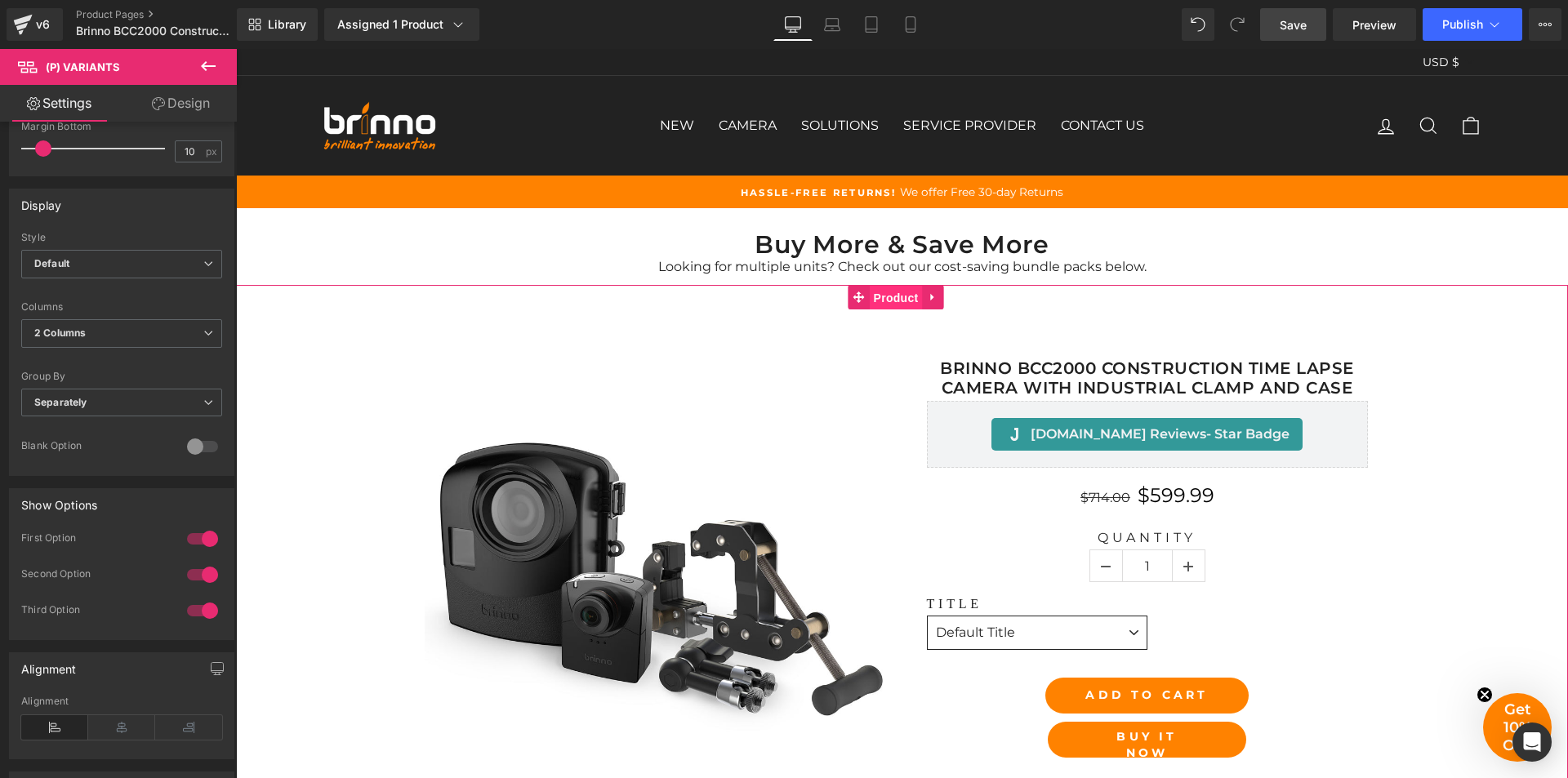
click at [910, 295] on span "Product" at bounding box center [896, 297] width 53 height 24
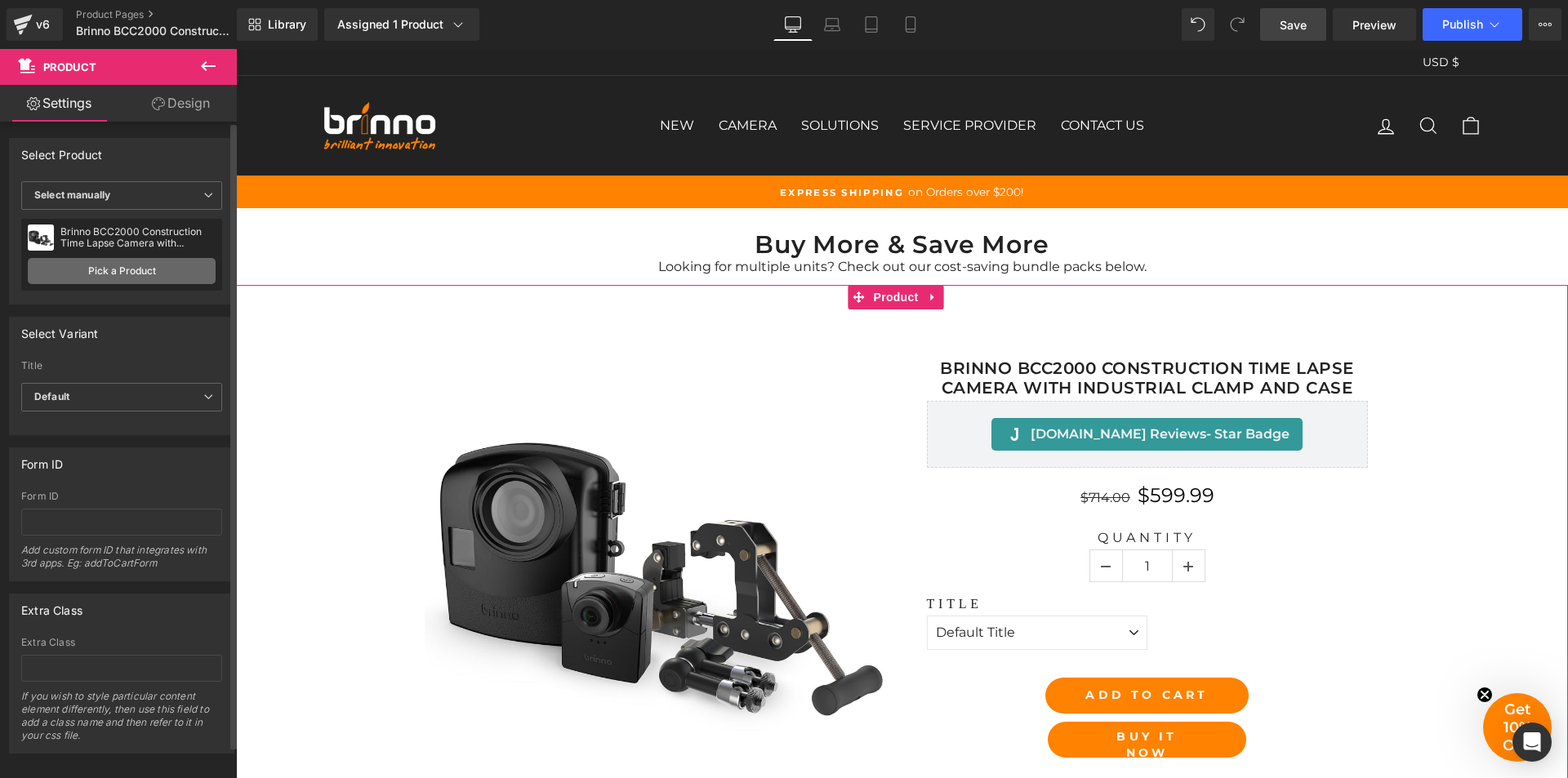
click at [129, 269] on link "Pick a Product" at bounding box center [121, 271] width 188 height 26
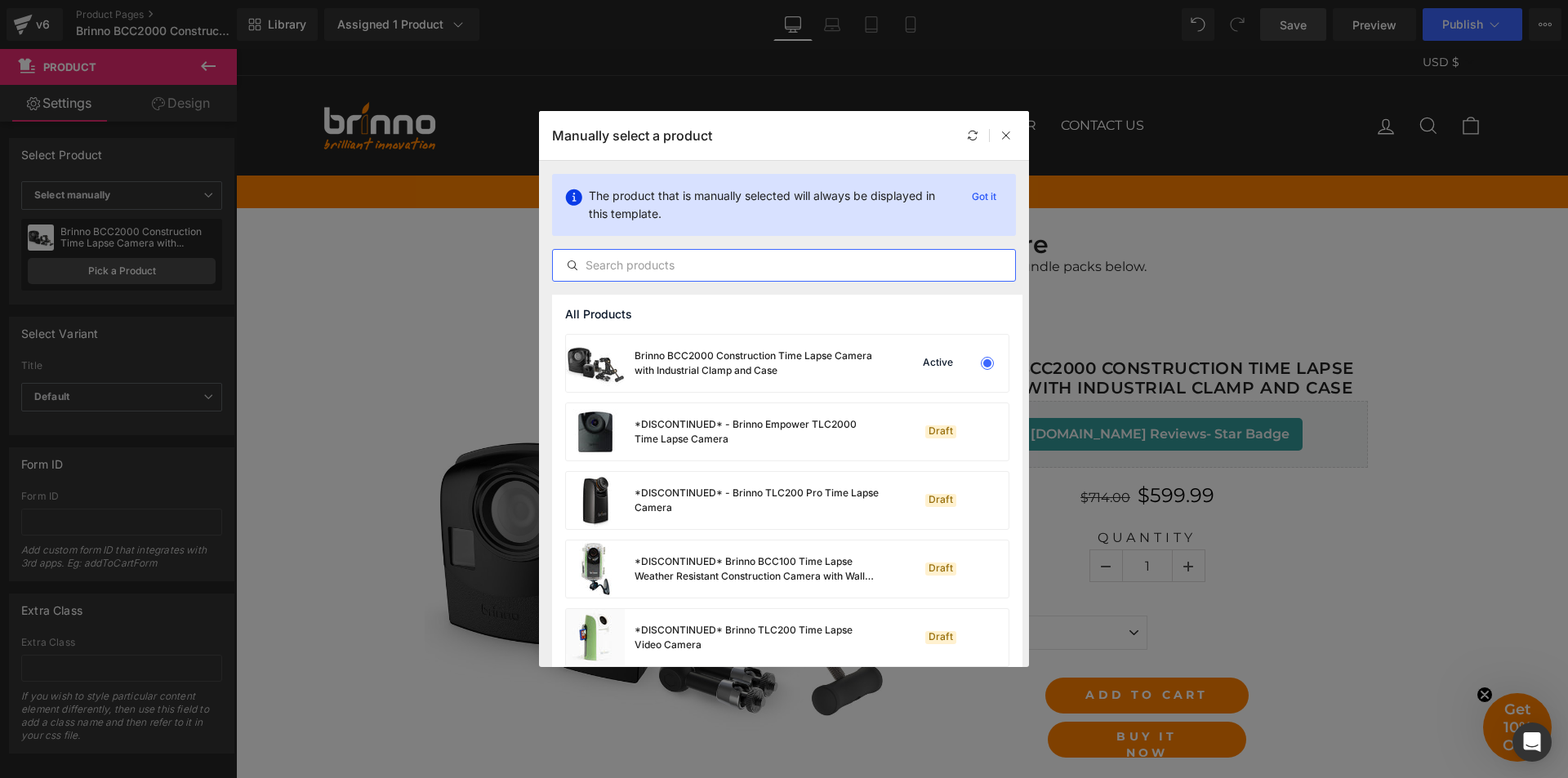
click at [746, 268] on input "text" at bounding box center [784, 265] width 462 height 19
paste input "Brinno BCC2000 Construction Time Lapse Camera with Industrial Clamp and Case"
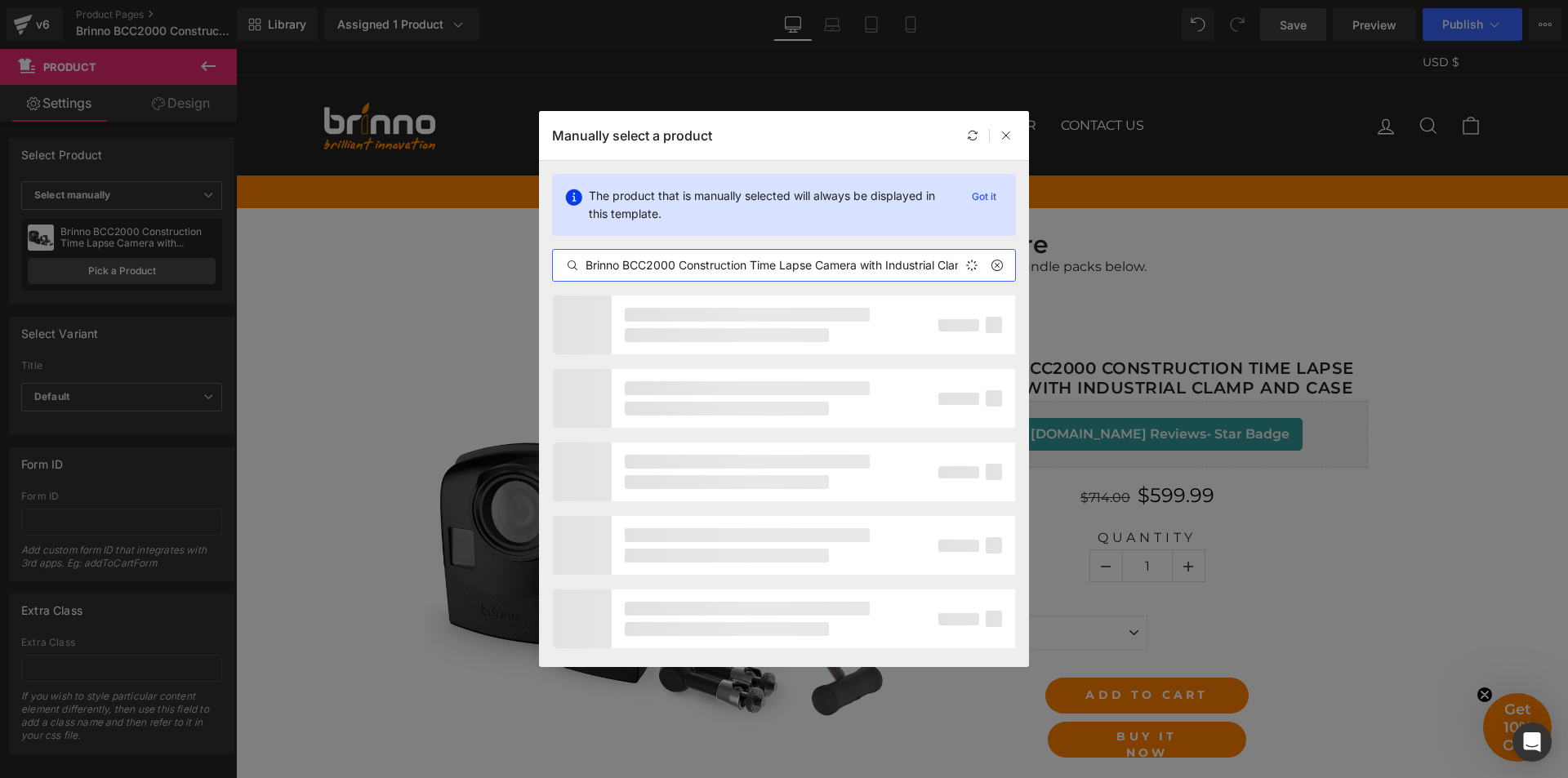
scroll to position [0, 73]
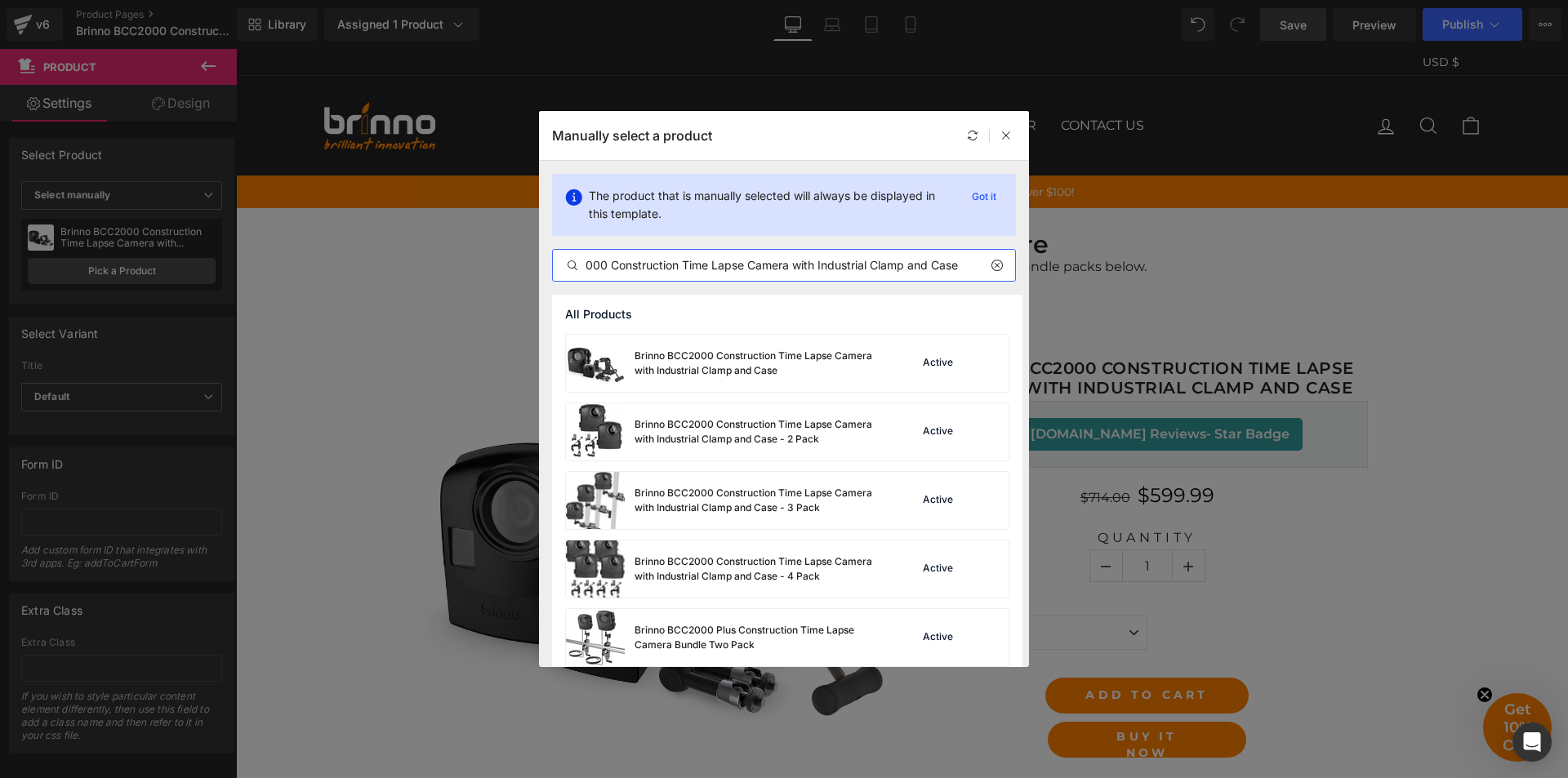
type input "Brinno BCC2000 Construction Time Lapse Camera with Industrial Clamp and Case"
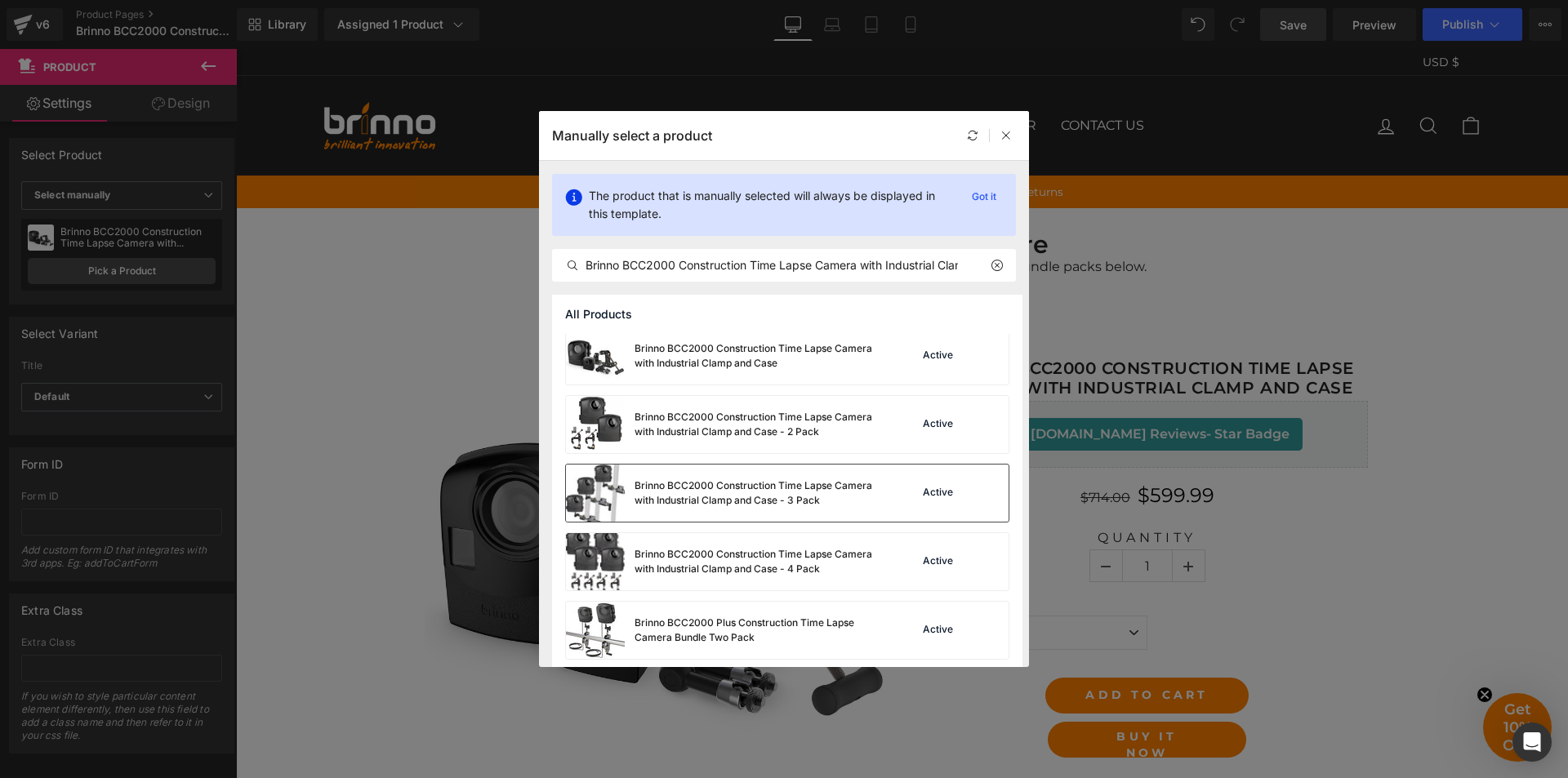
scroll to position [13, 0]
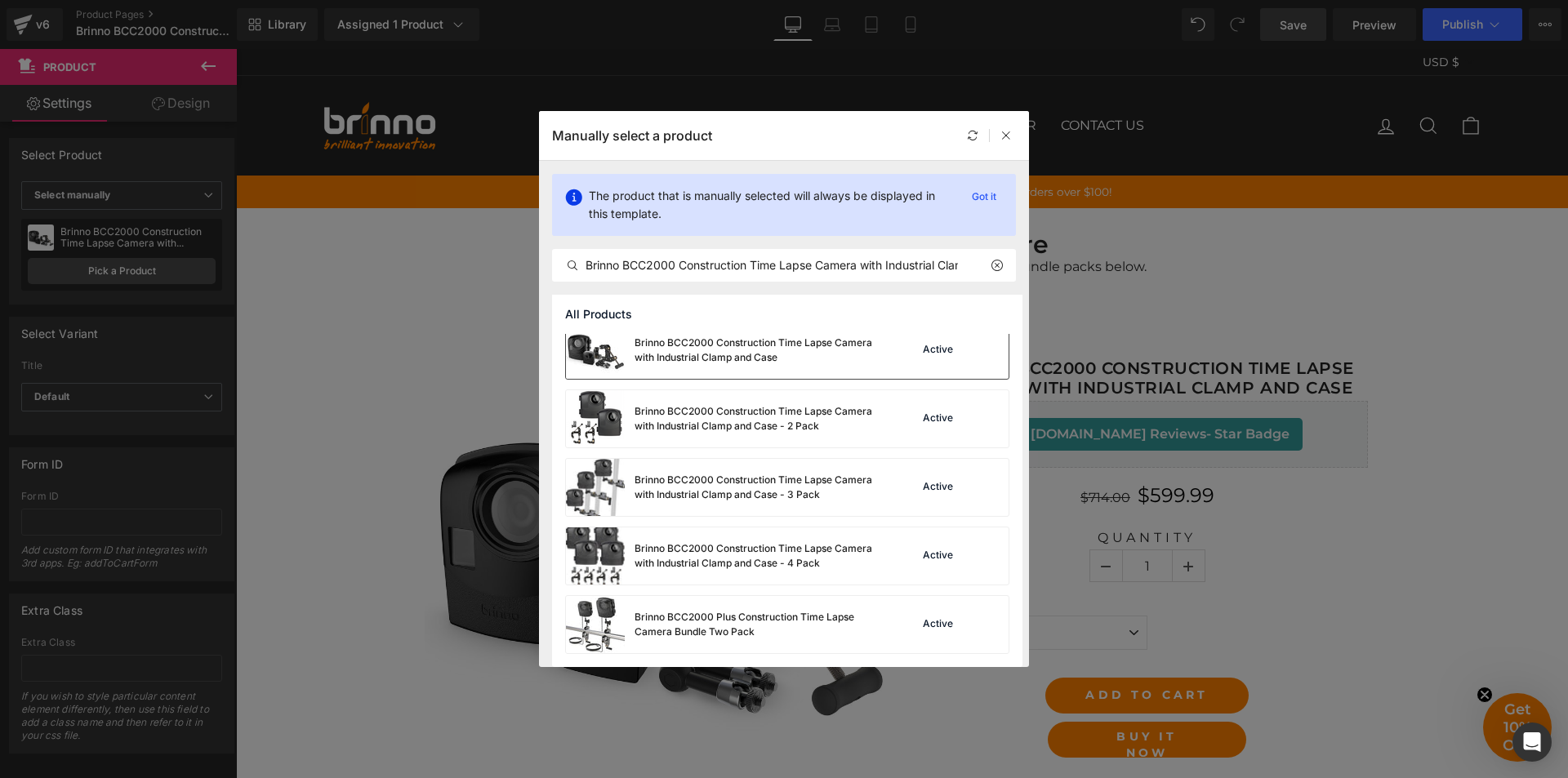
click at [804, 365] on div "Brinno BCC2000 Construction Time Lapse Camera with Industrial Clamp and Case" at bounding box center [724, 350] width 314 height 58
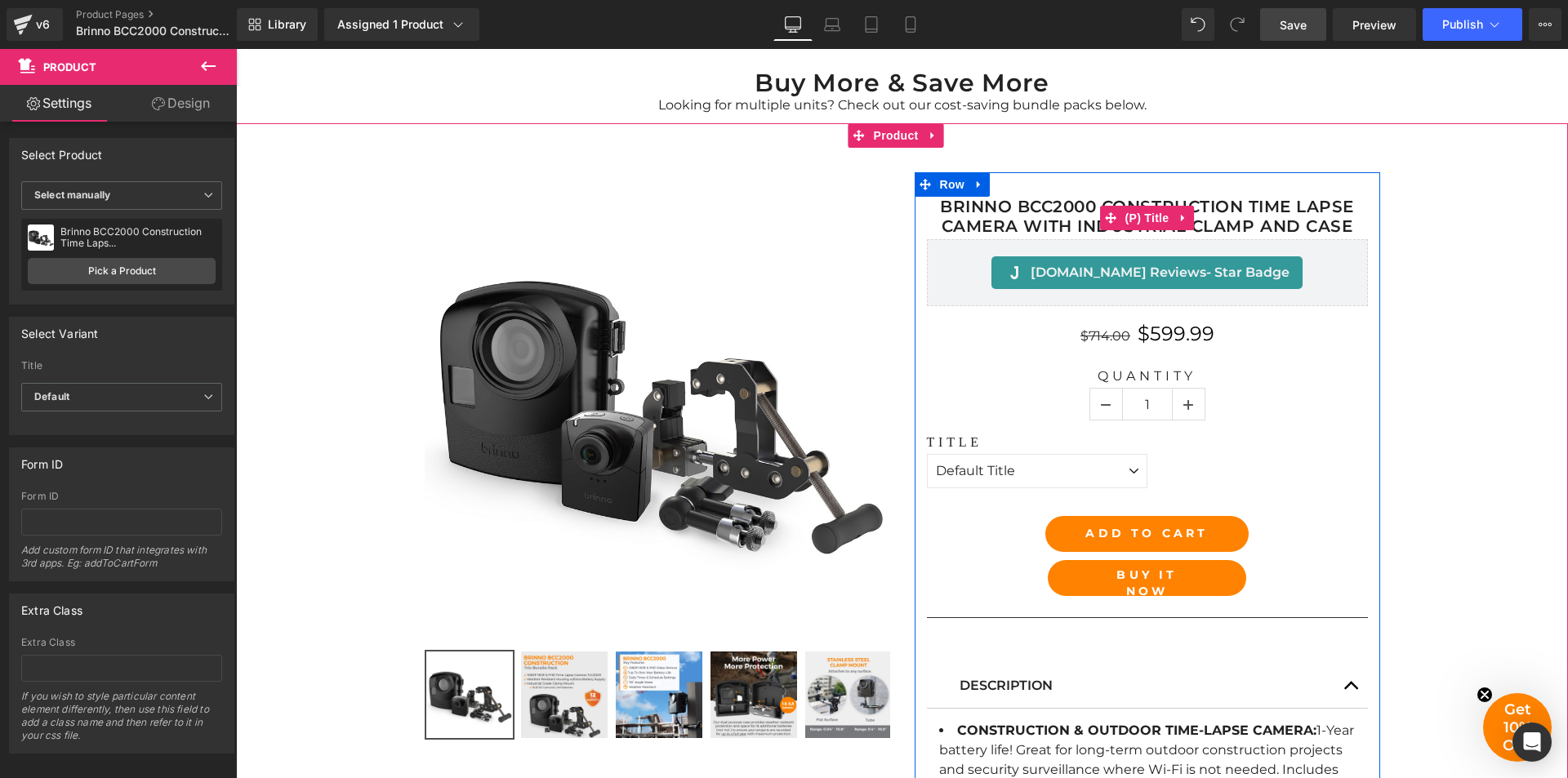
scroll to position [164, 0]
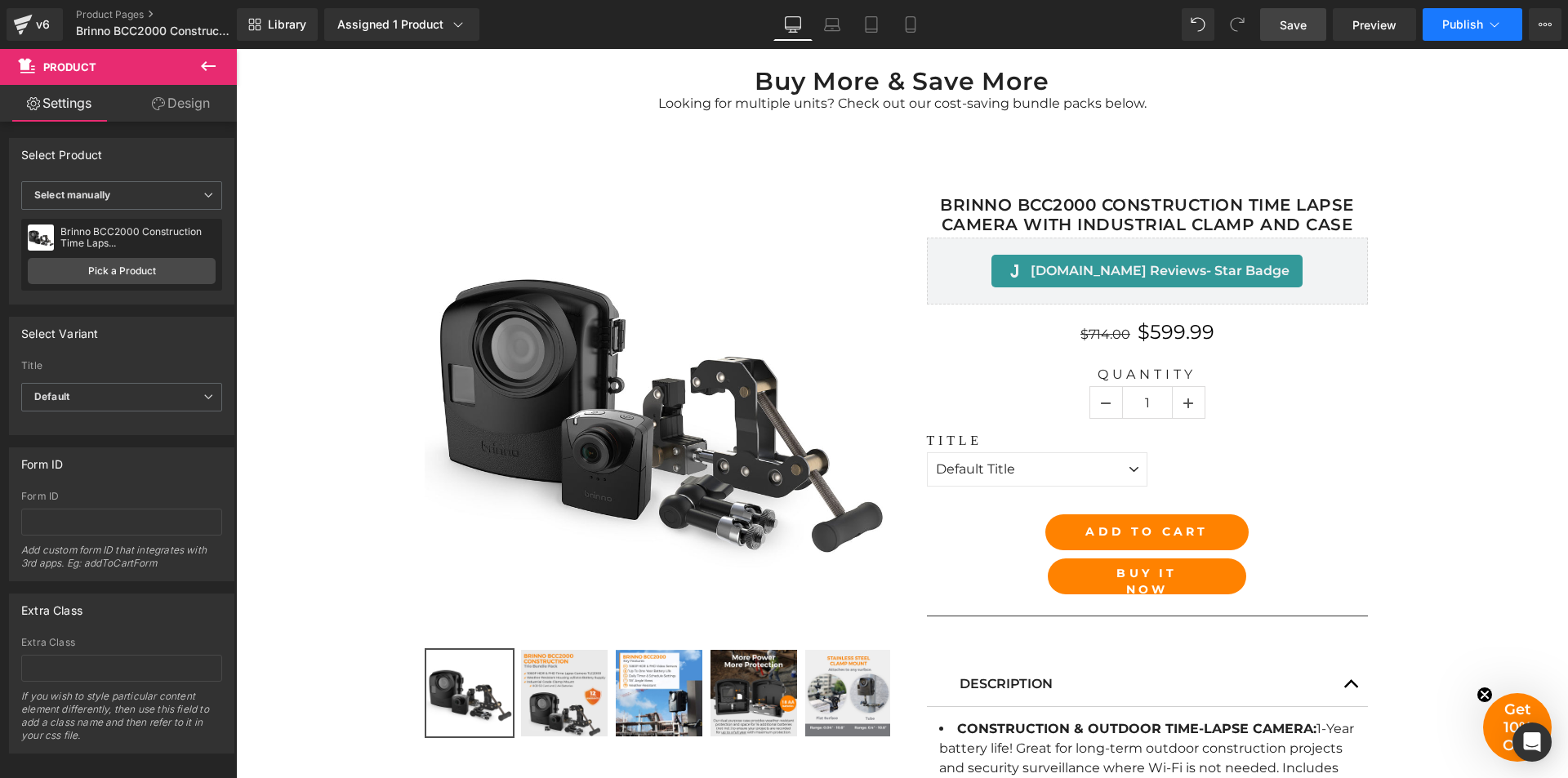
click at [1467, 18] on span "Publish" at bounding box center [1463, 23] width 41 height 13
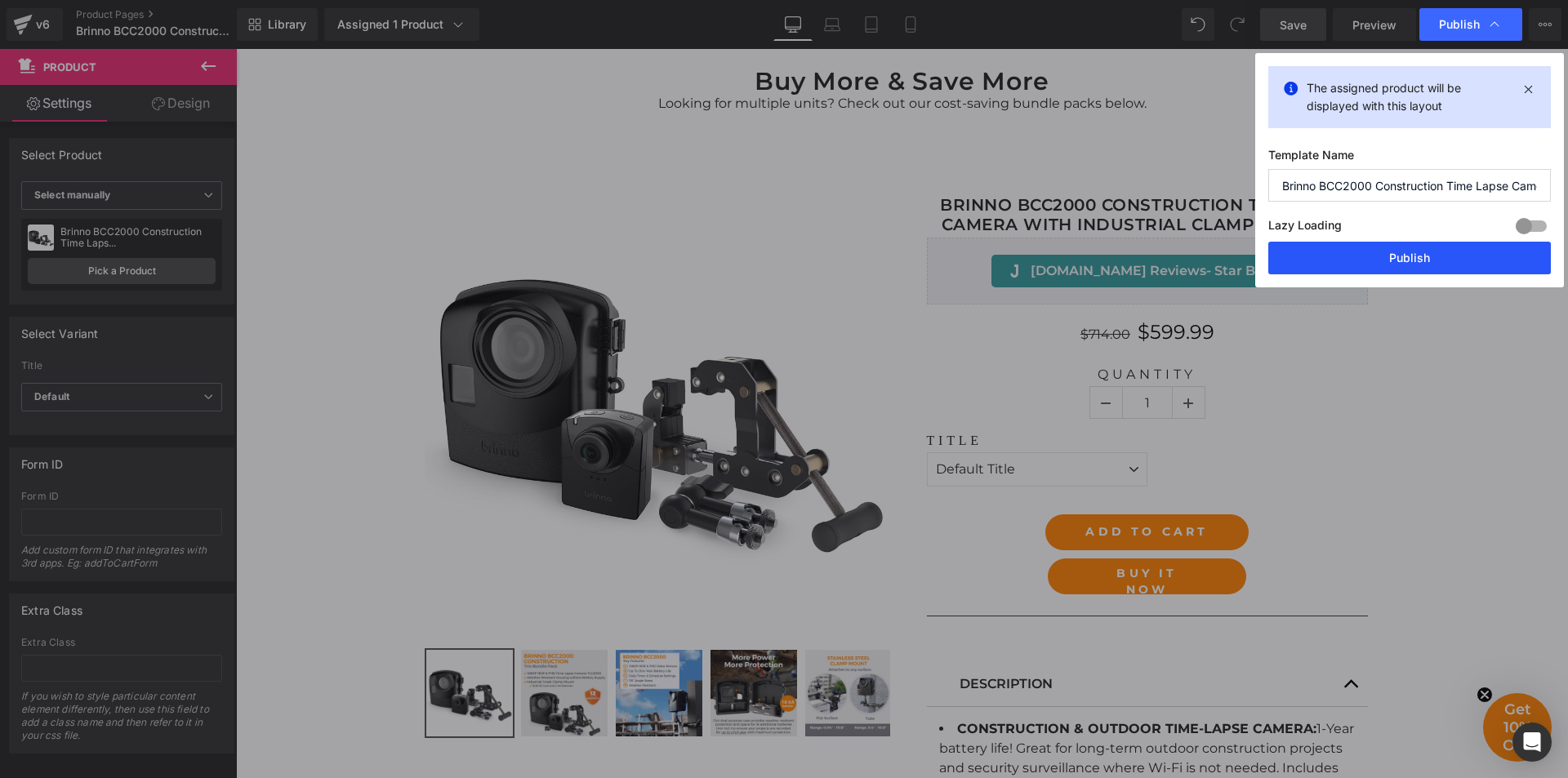
click at [1412, 254] on button "Publish" at bounding box center [1410, 258] width 283 height 33
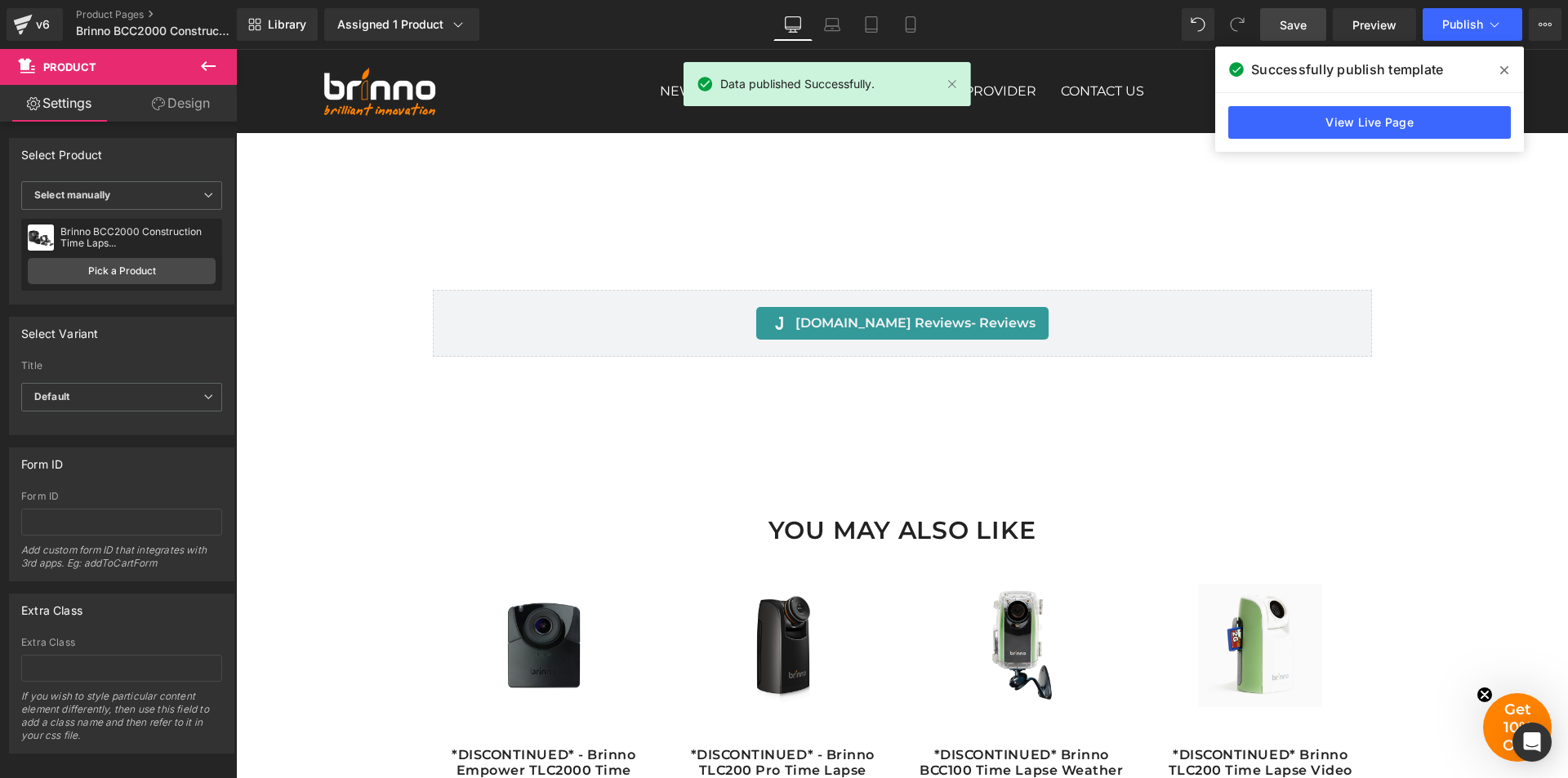
scroll to position [2710, 0]
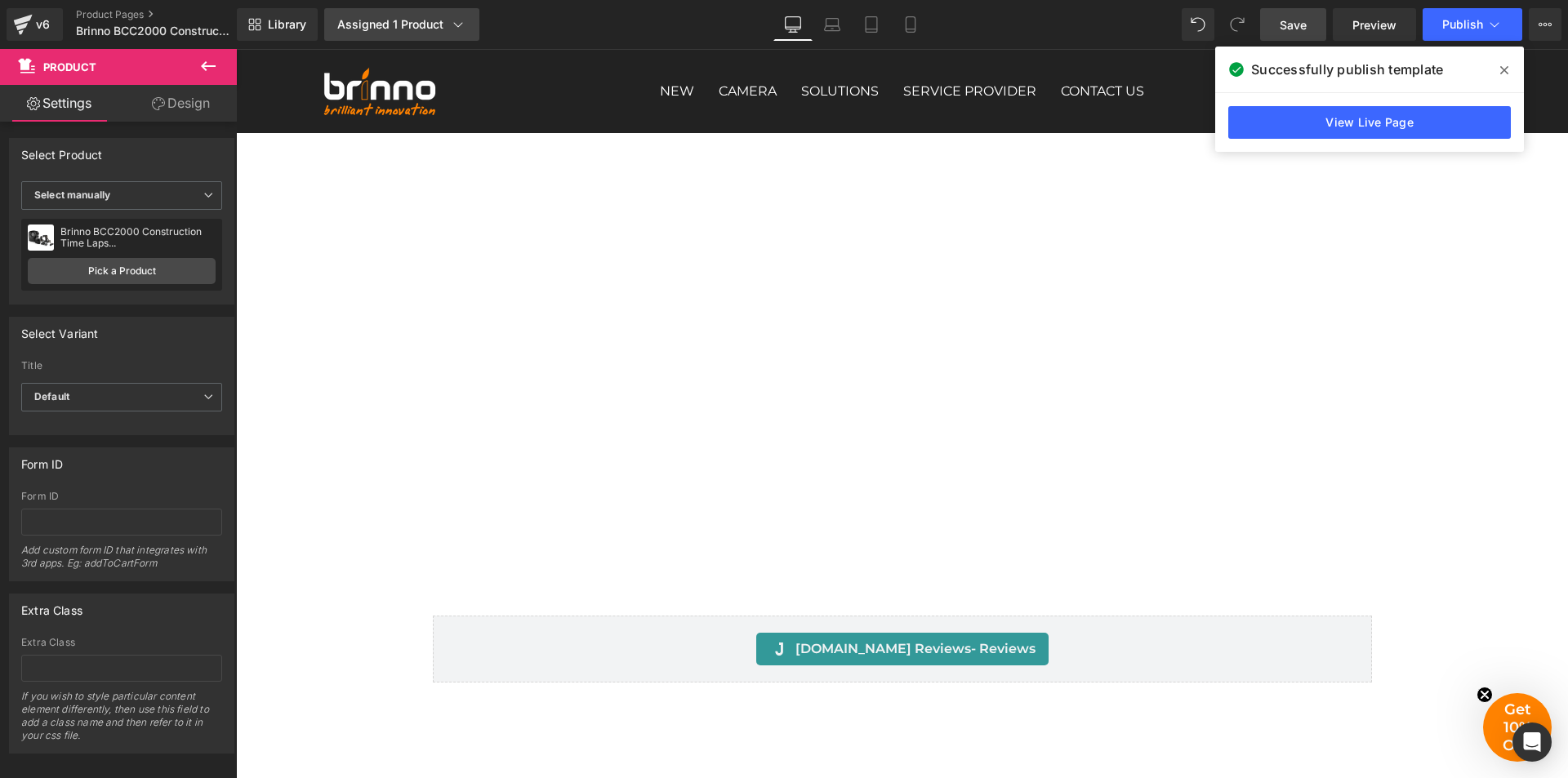
click at [411, 20] on div "Assigned 1 Product" at bounding box center [402, 24] width 129 height 17
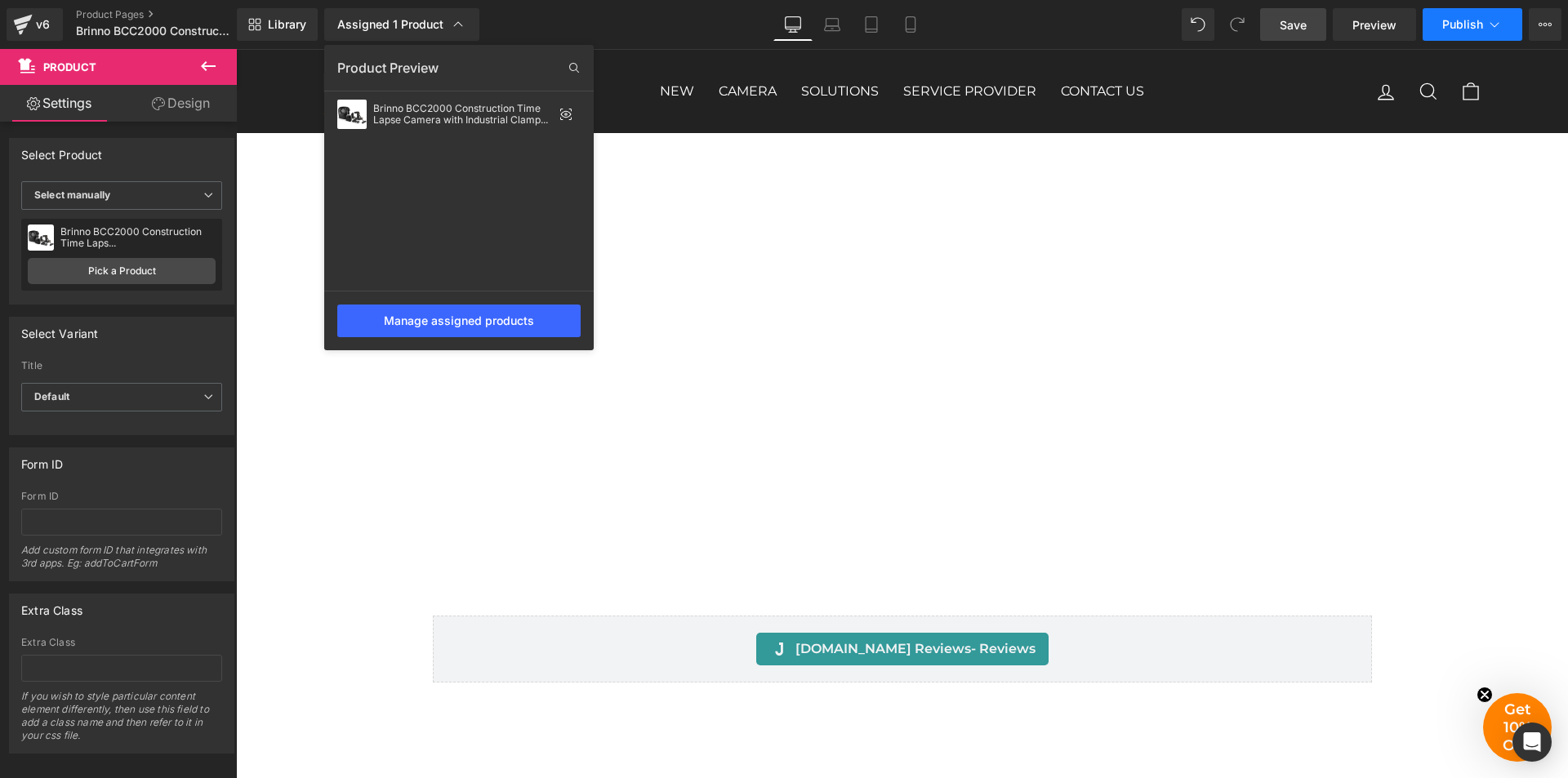
click at [1449, 26] on span "Publish" at bounding box center [1463, 23] width 41 height 13
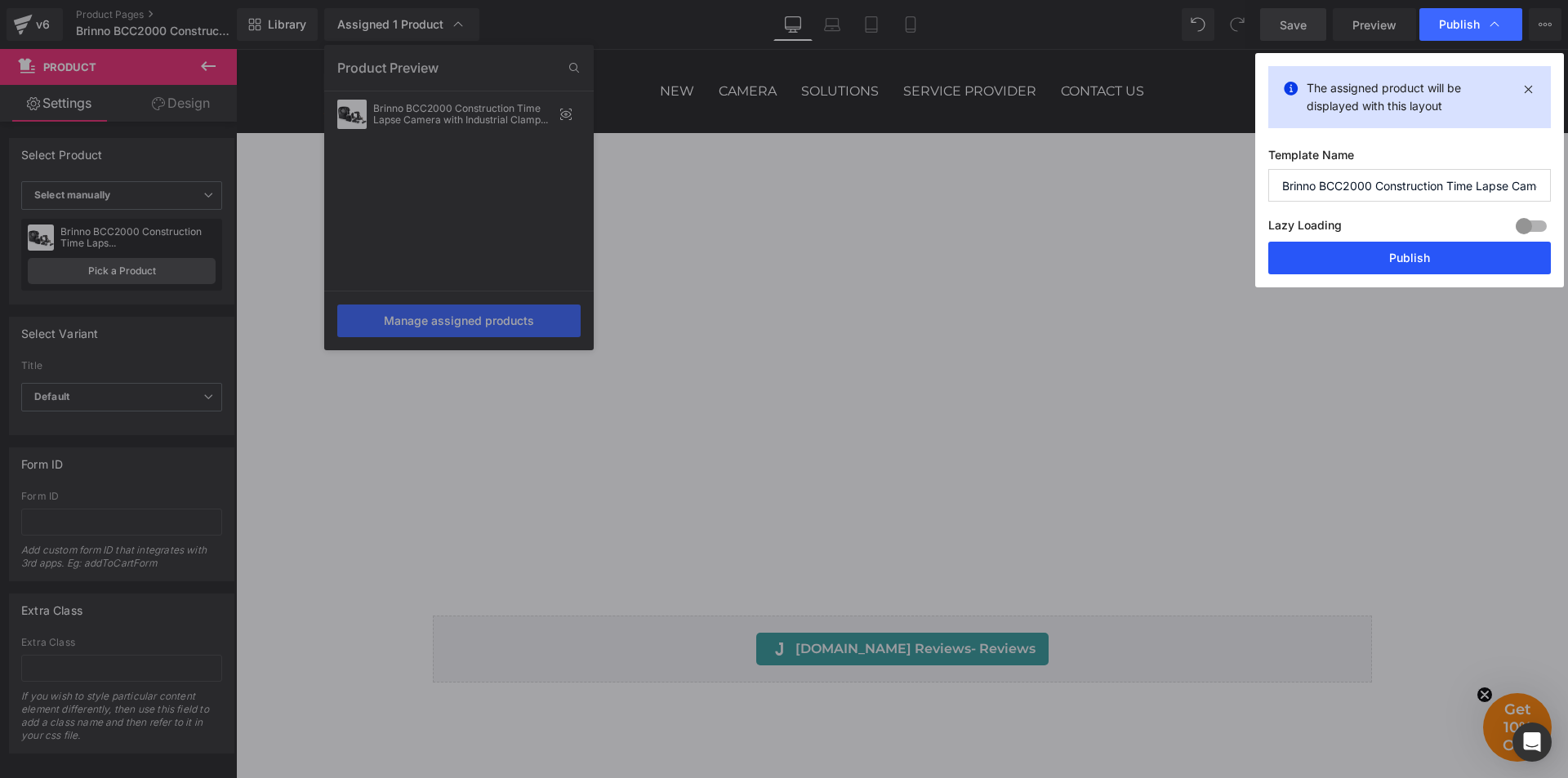
click at [1421, 256] on button "Publish" at bounding box center [1410, 258] width 283 height 33
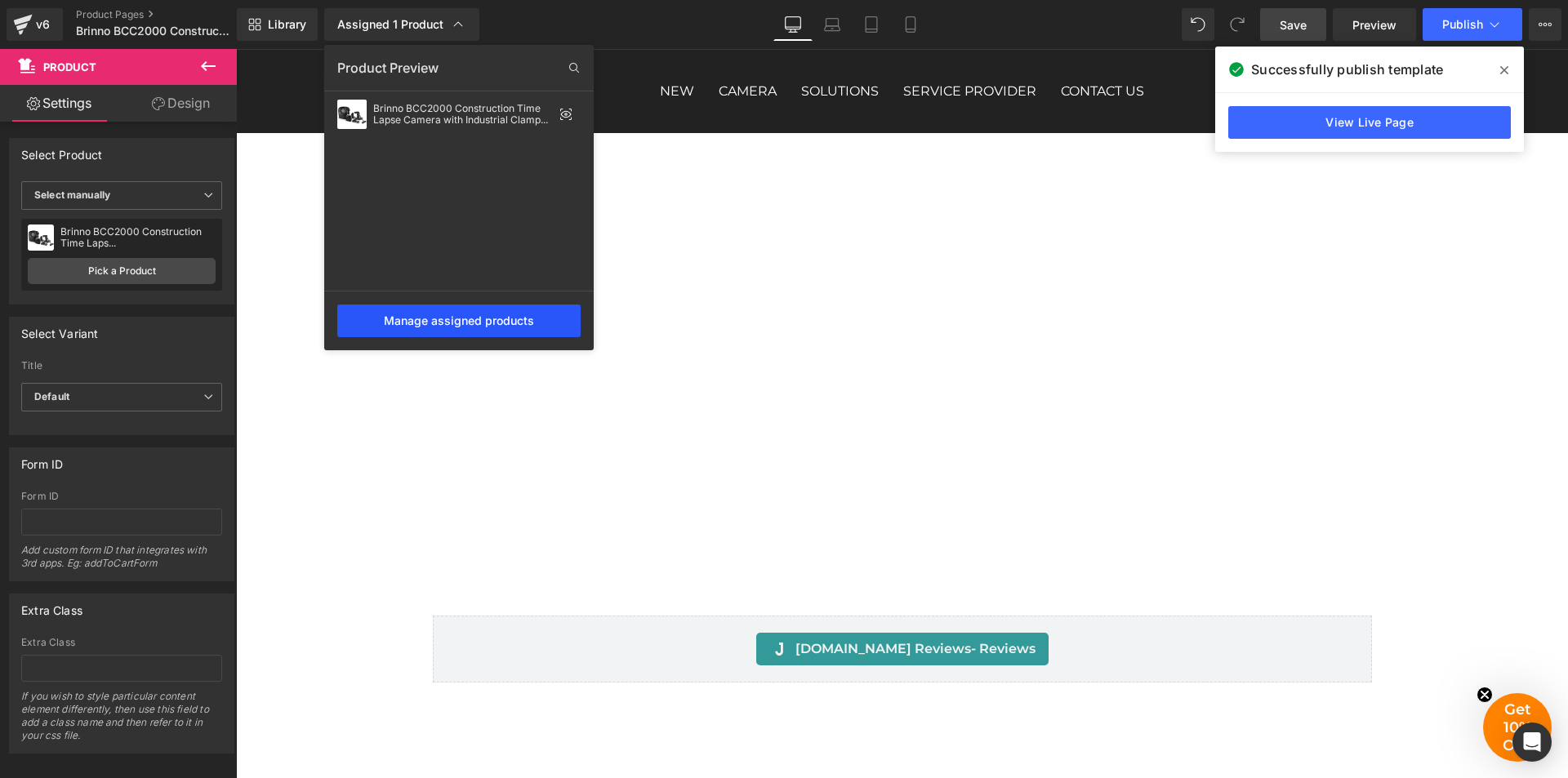
click at [480, 321] on div "Manage assigned products" at bounding box center [459, 321] width 244 height 33
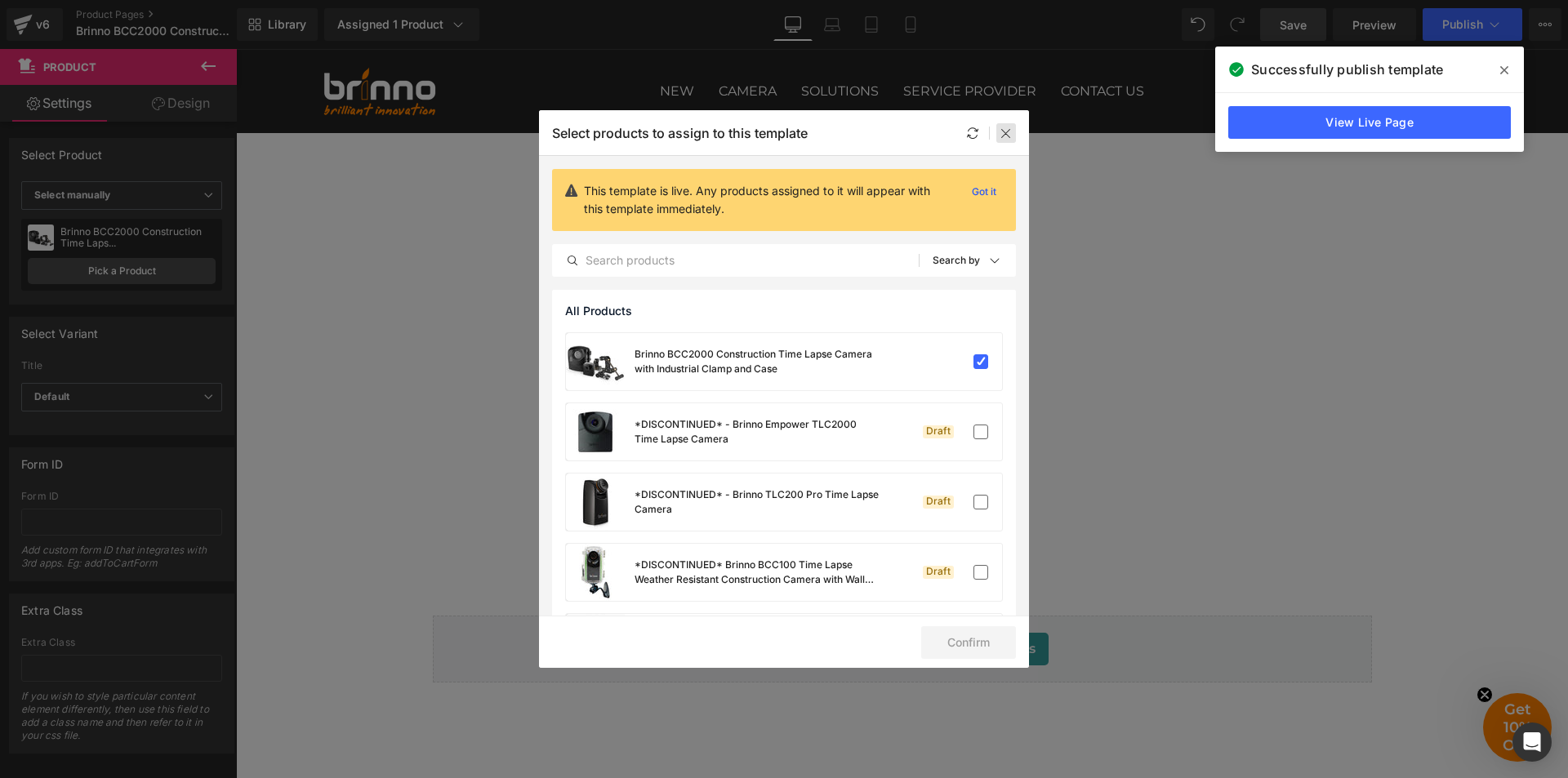
click at [1007, 129] on icon at bounding box center [1005, 133] width 13 height 13
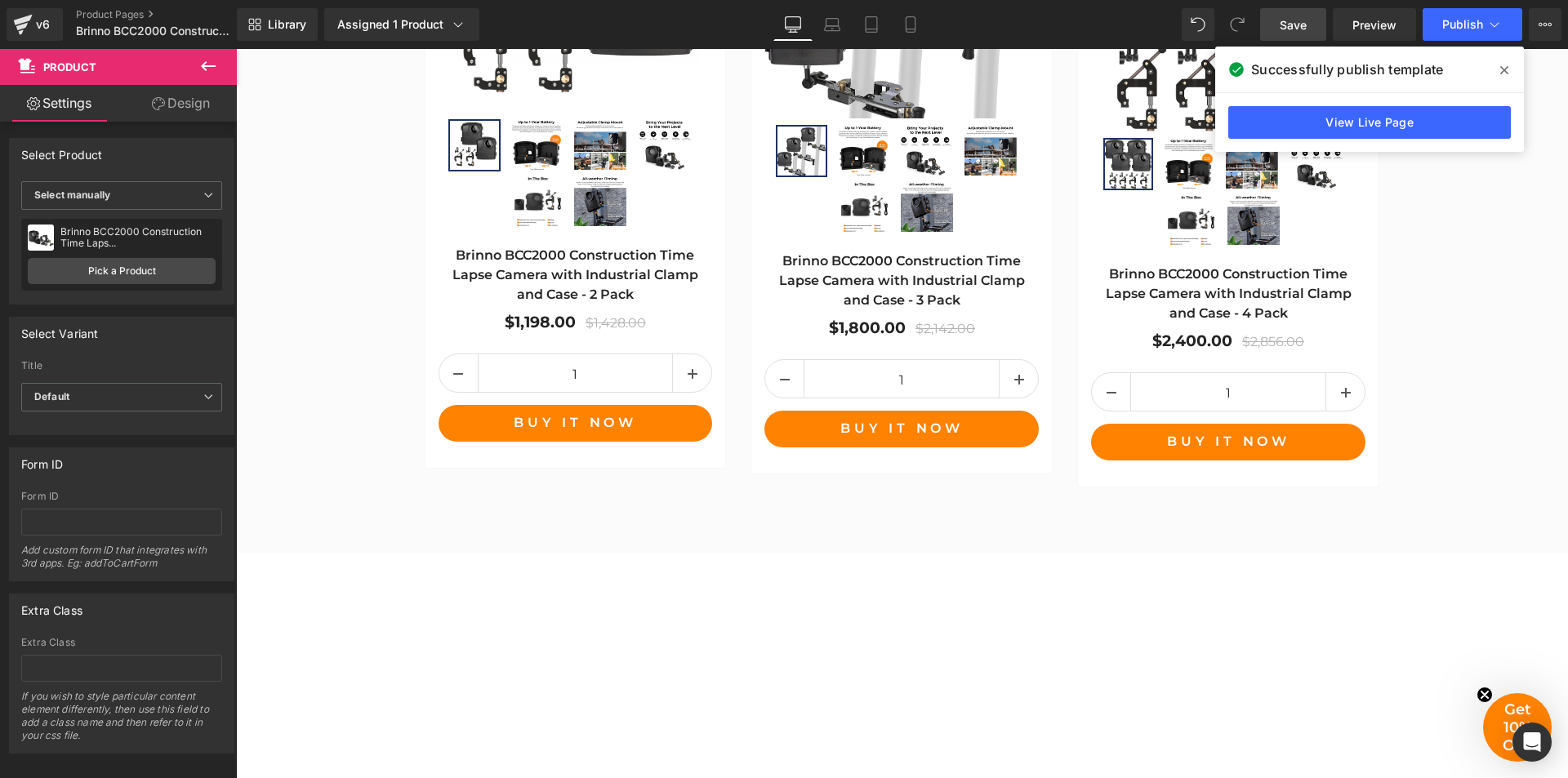
scroll to position [1811, 0]
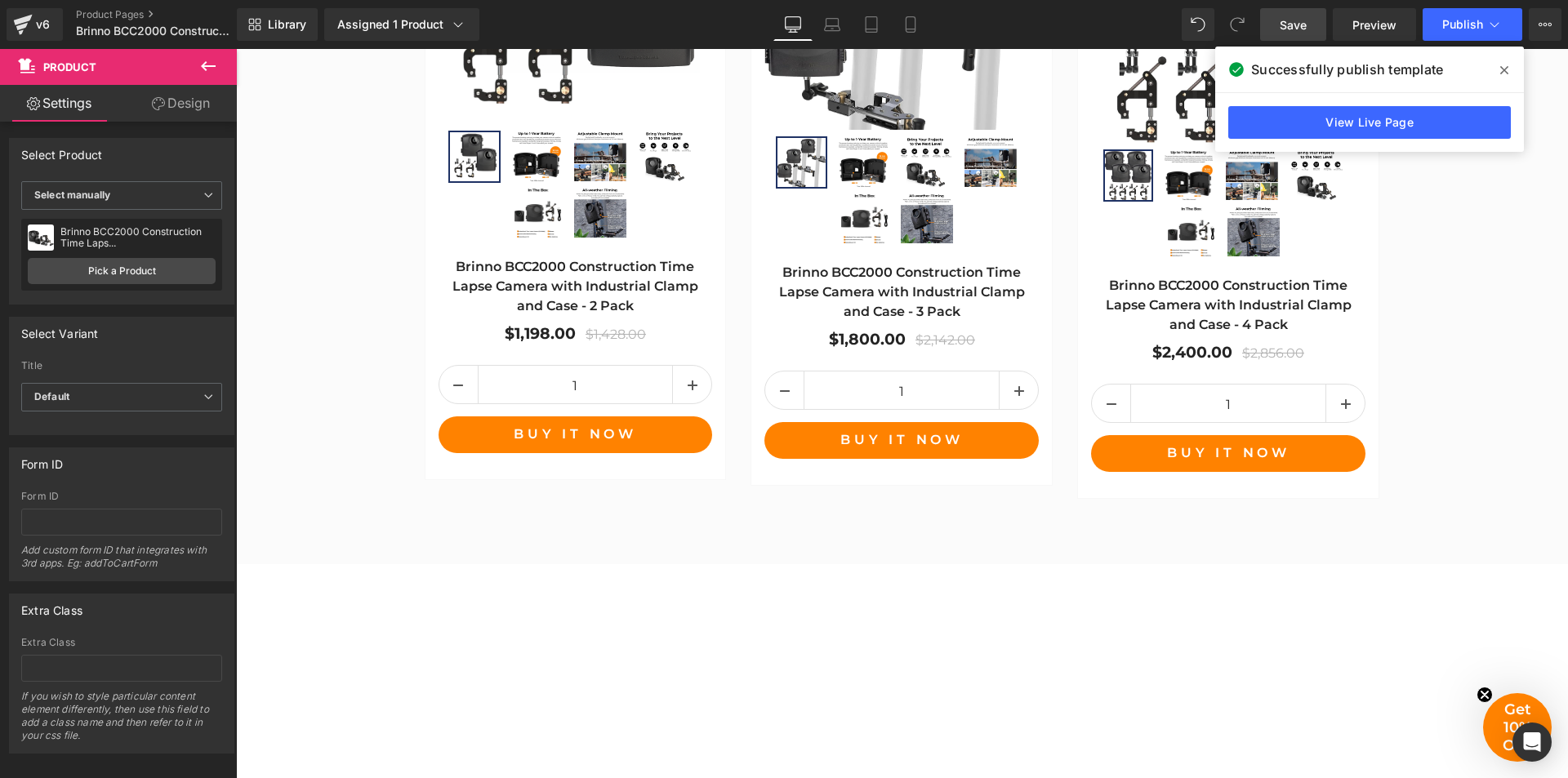
click at [1500, 68] on span at bounding box center [1505, 70] width 26 height 26
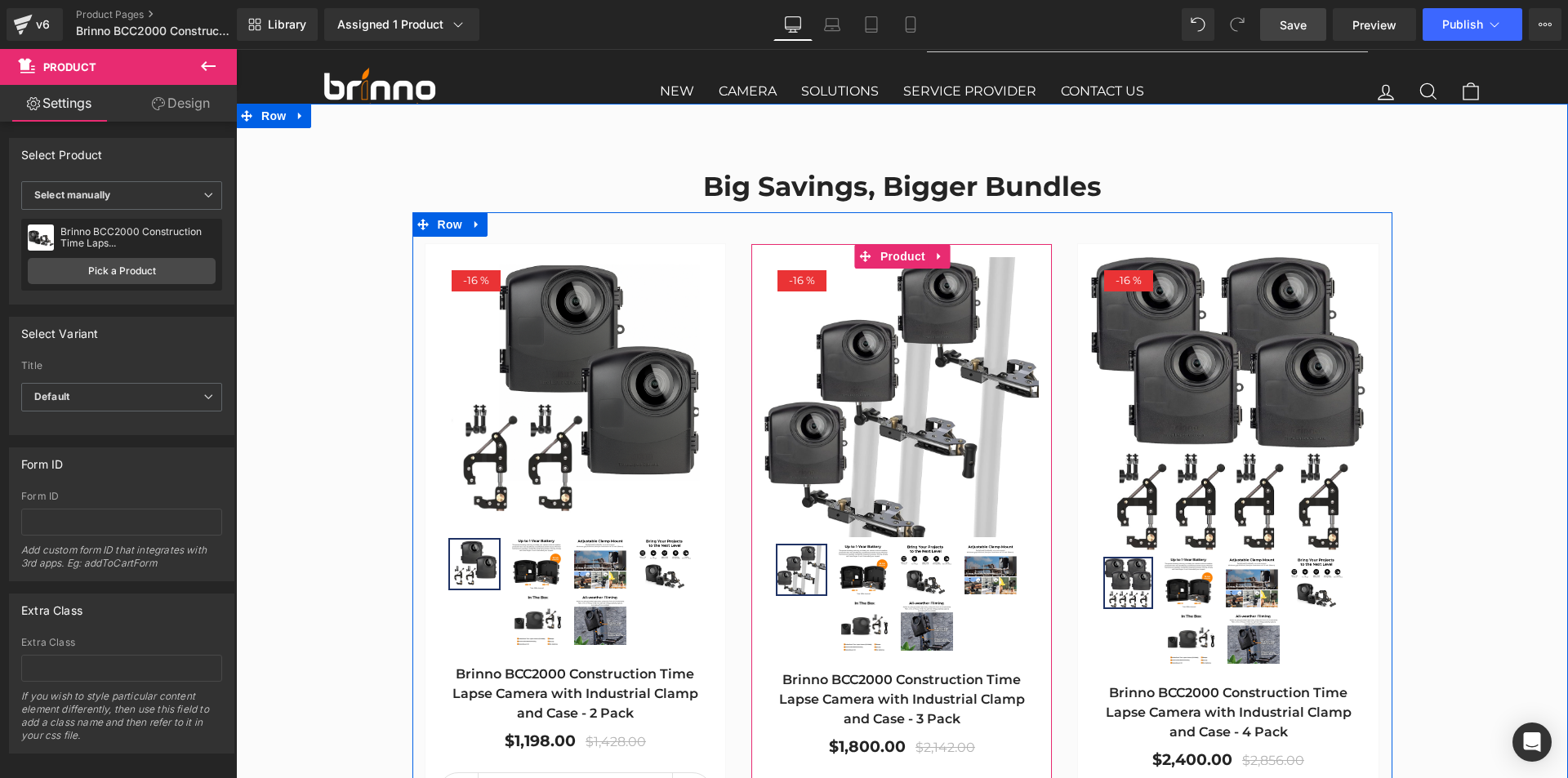
scroll to position [1403, 0]
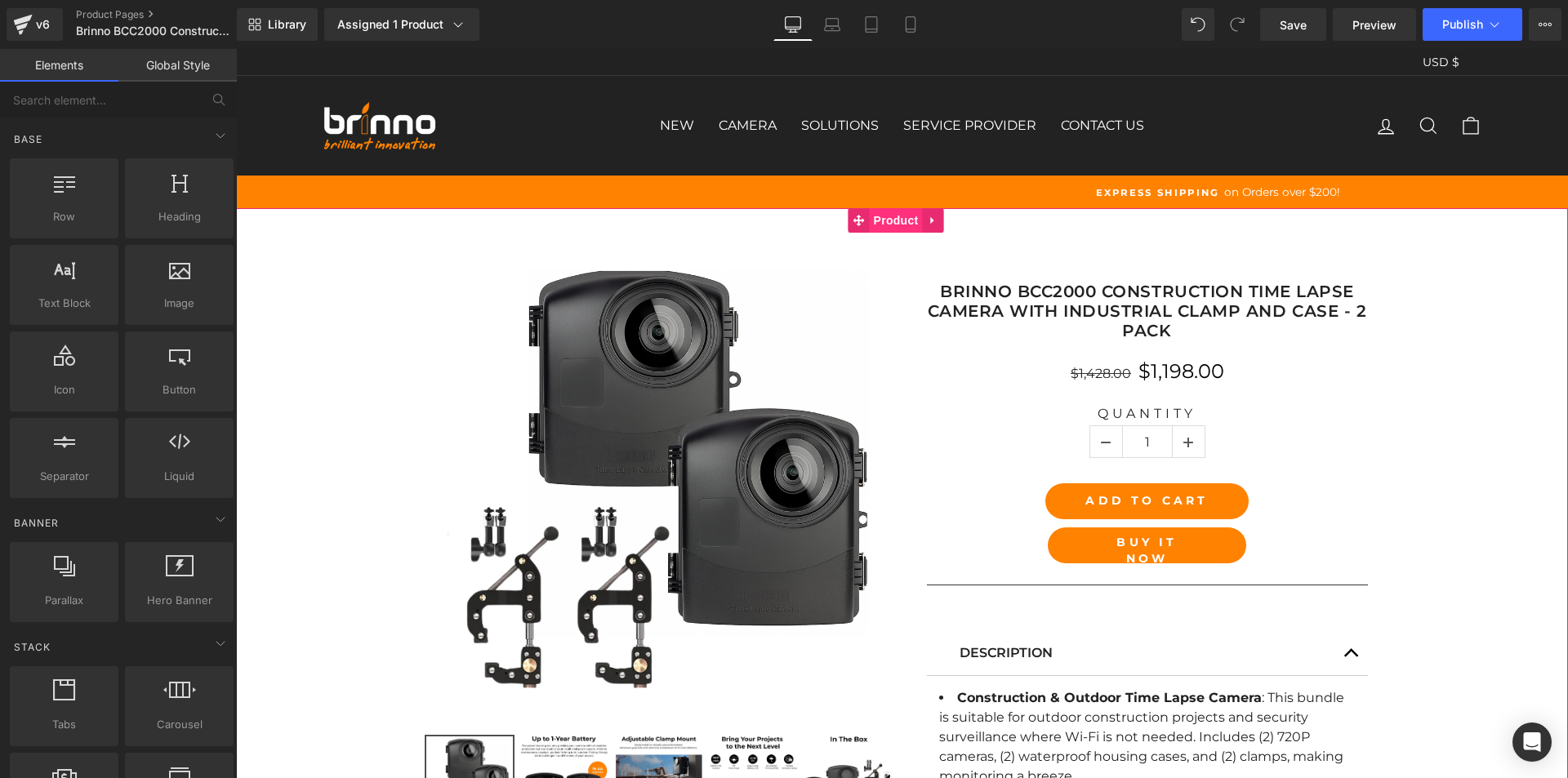
click at [898, 219] on span "Product" at bounding box center [896, 220] width 53 height 24
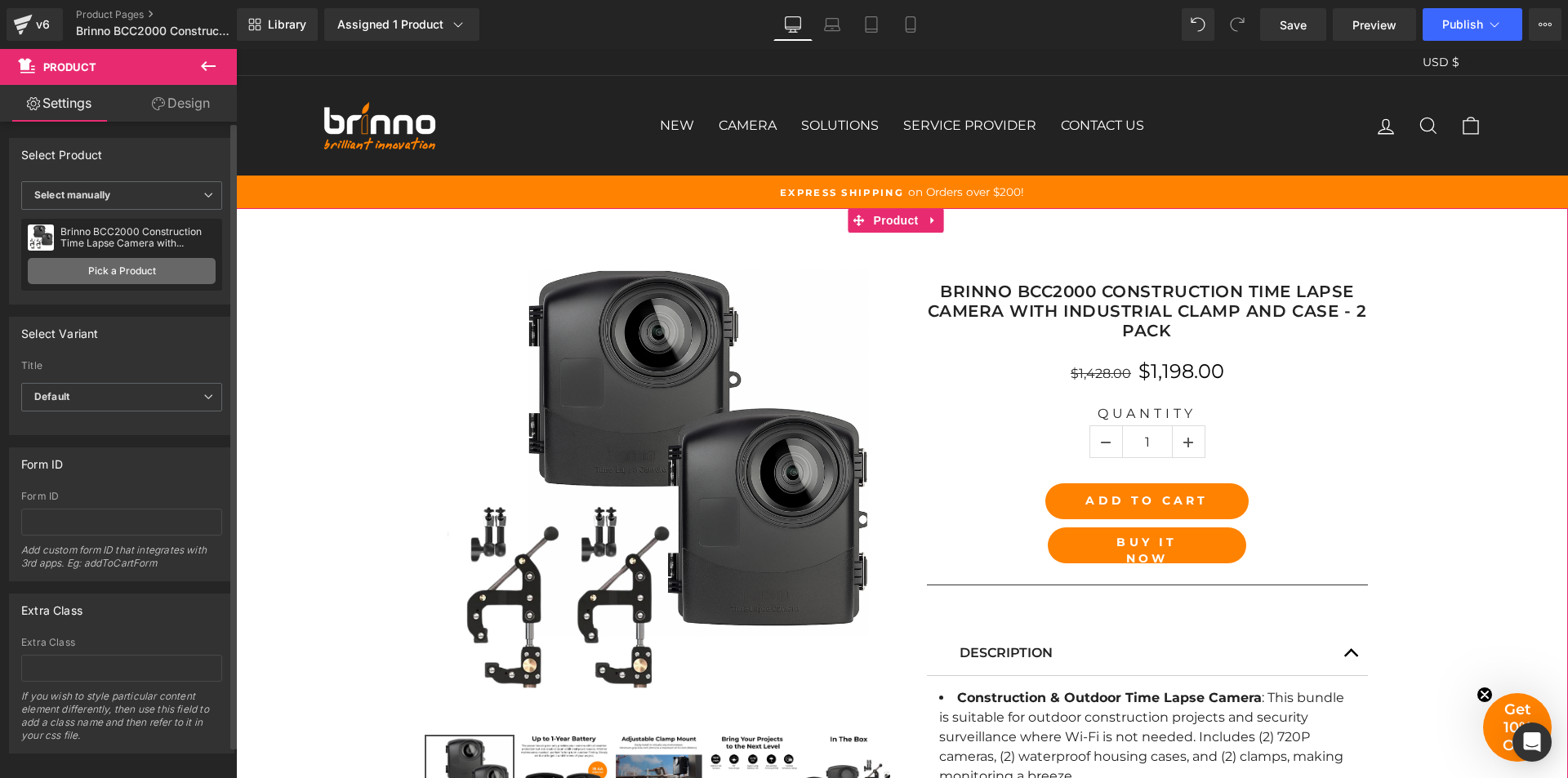
click at [134, 269] on link "Pick a Product" at bounding box center [121, 271] width 188 height 26
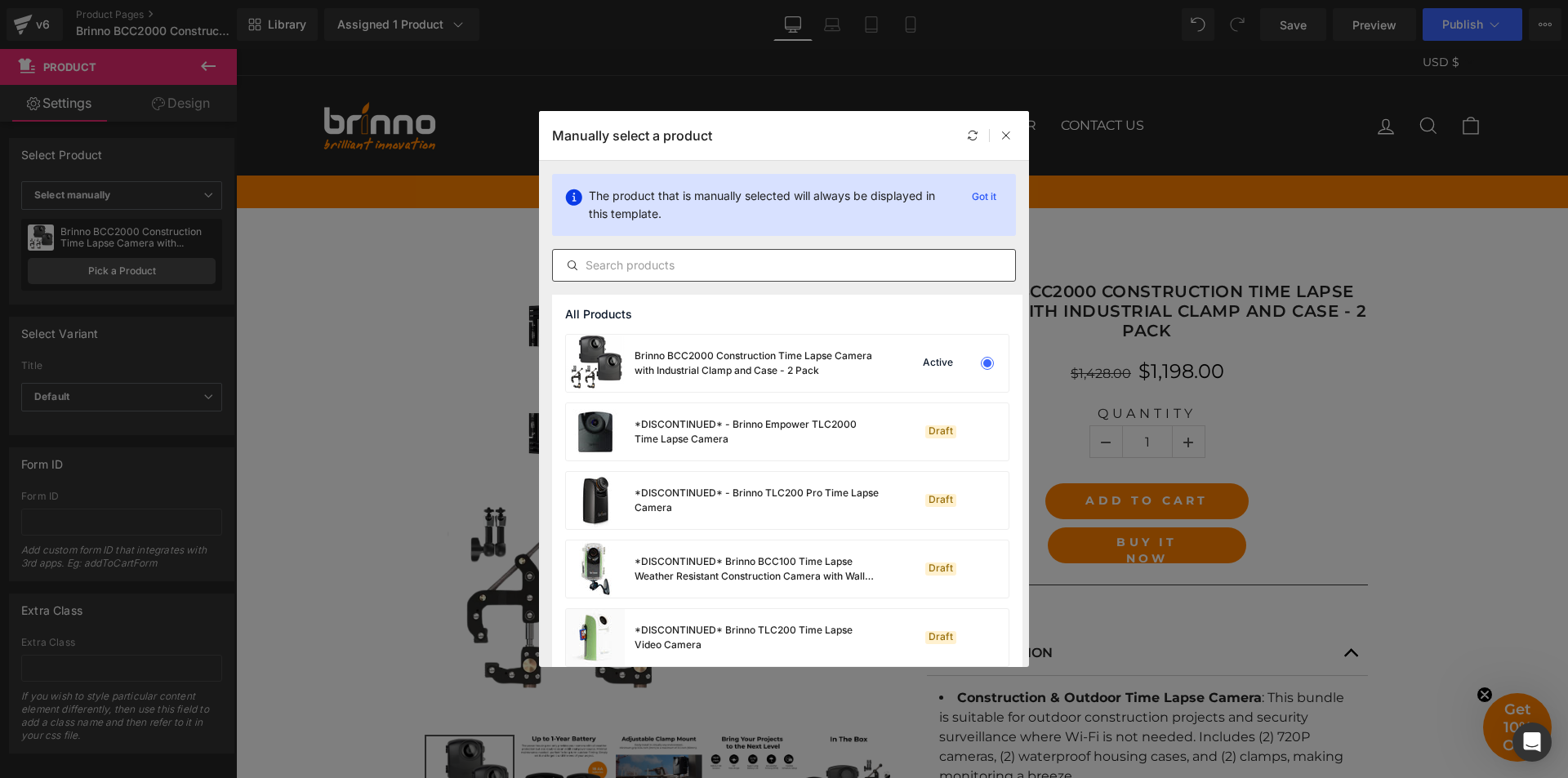
click at [718, 269] on input "text" at bounding box center [784, 265] width 462 height 19
paste input "Brinno BCC2000 Construction Time Lapse Camera with Industrial Clamp and Case"
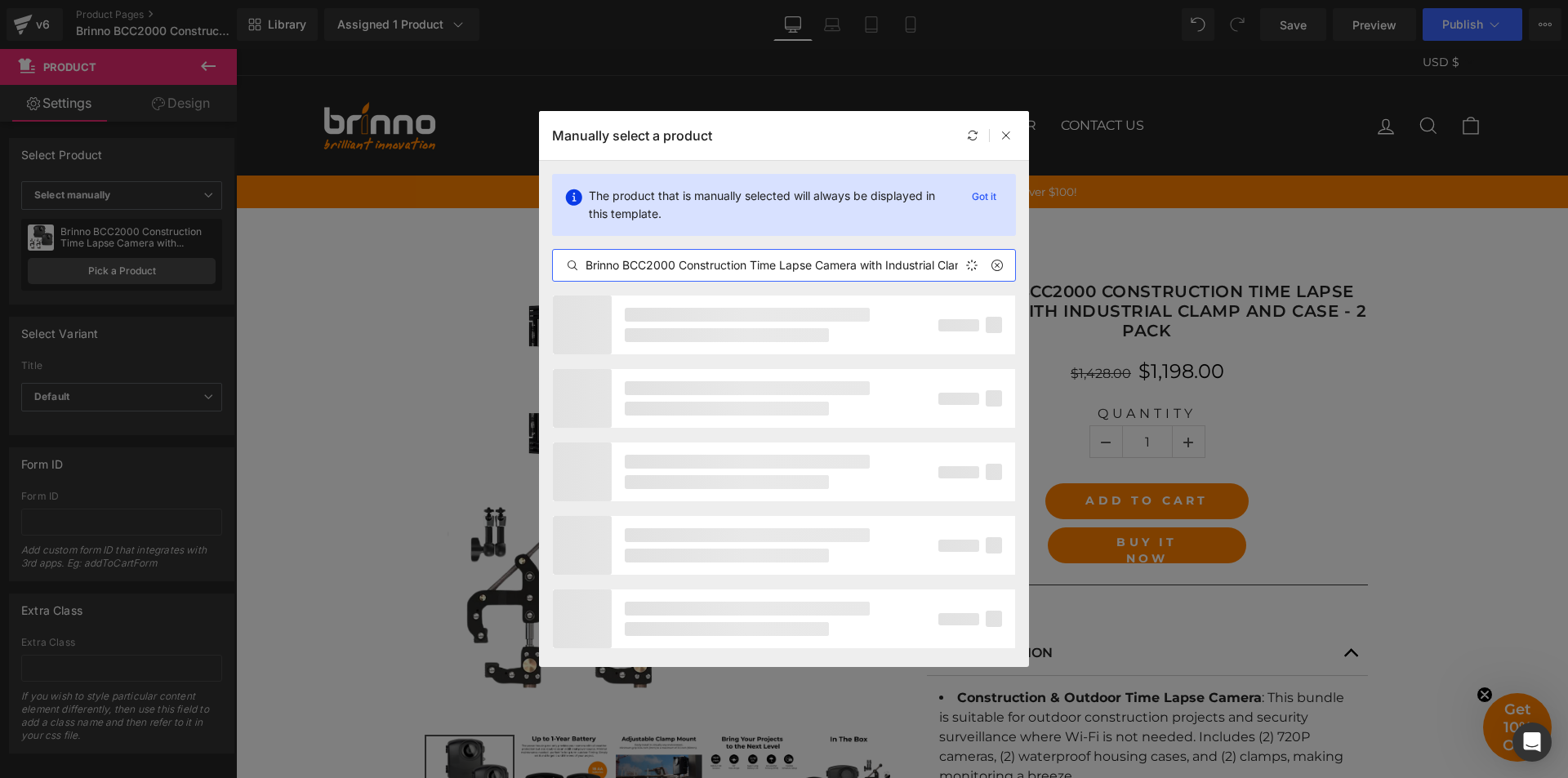
scroll to position [0, 73]
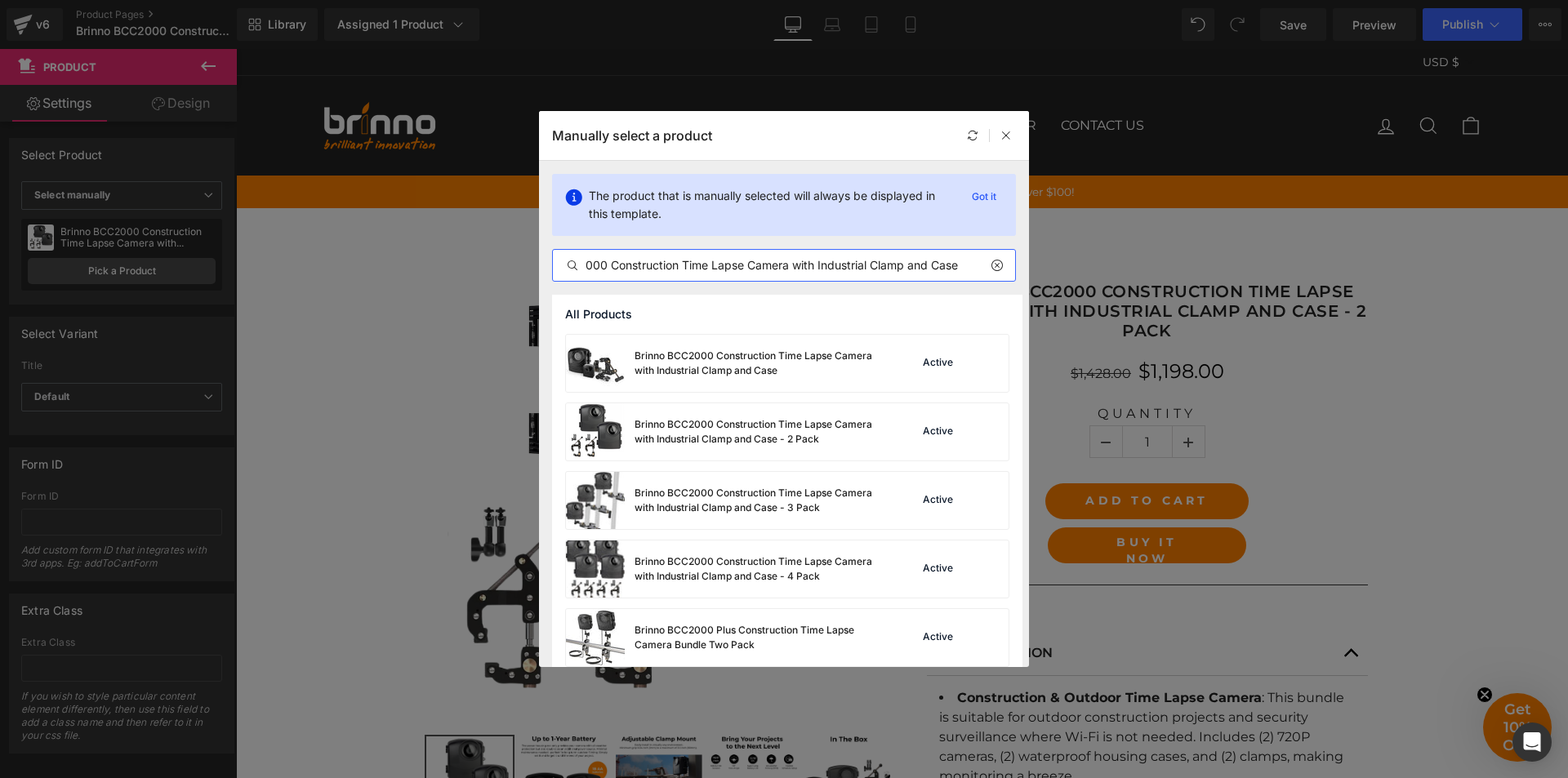
type input "Brinno BCC2000 Construction Time Lapse Camera with Industrial Clamp and Case"
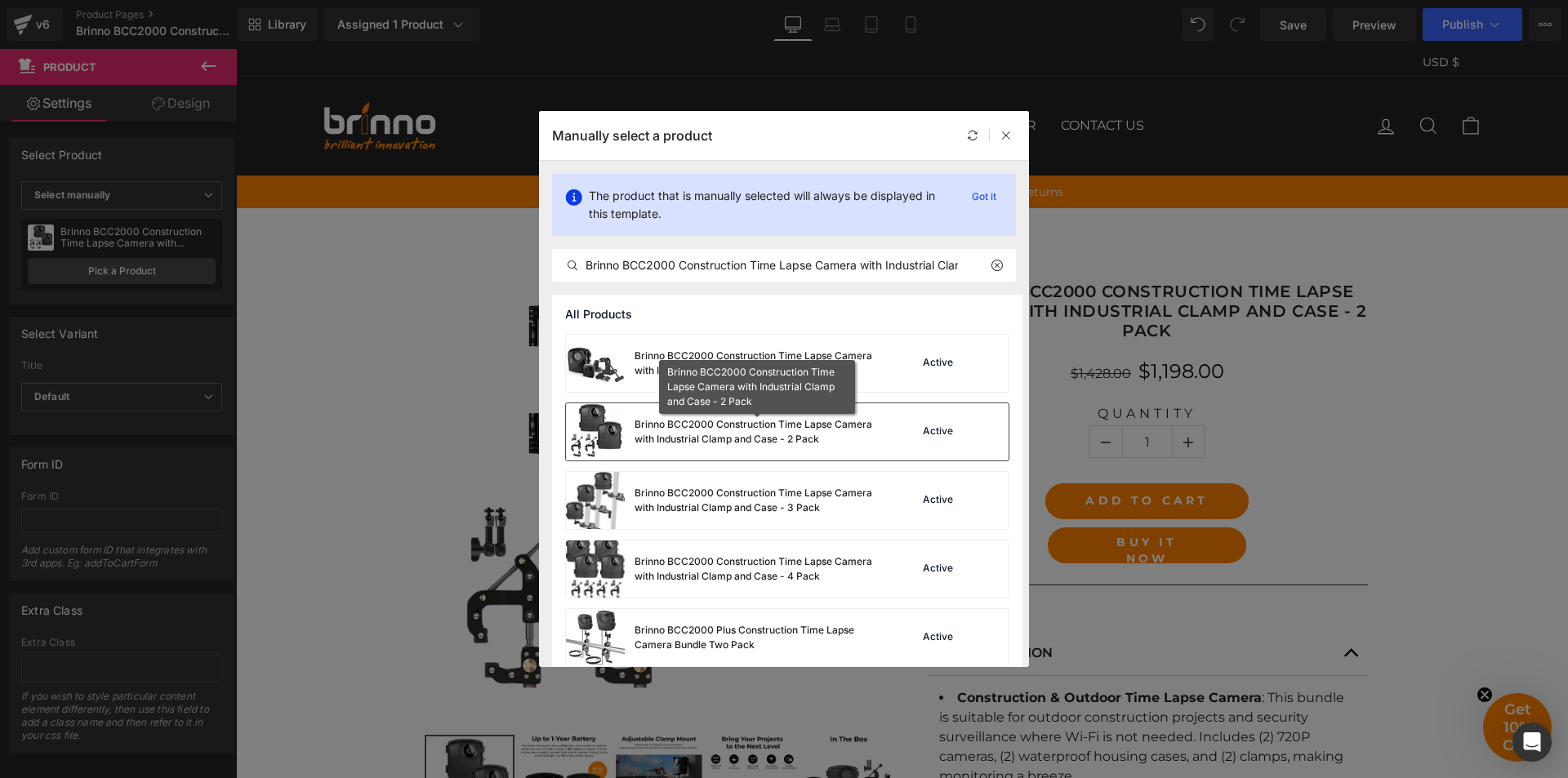
click at [725, 439] on div "Brinno BCC2000 Construction Time Lapse Camera with Industrial Clamp and Case - …" at bounding box center [757, 432] width 245 height 29
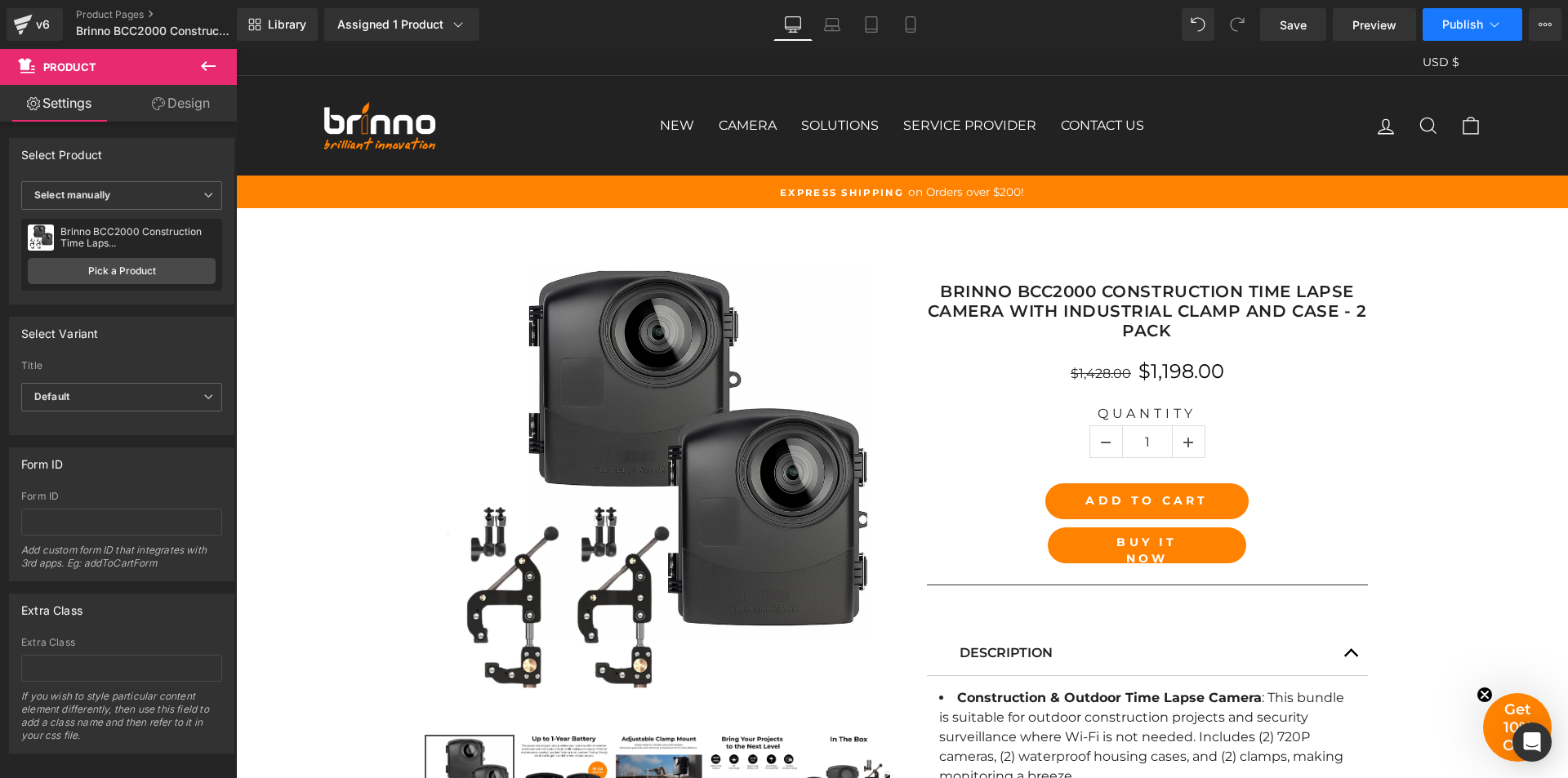
click at [1451, 30] on span "Publish" at bounding box center [1463, 23] width 41 height 13
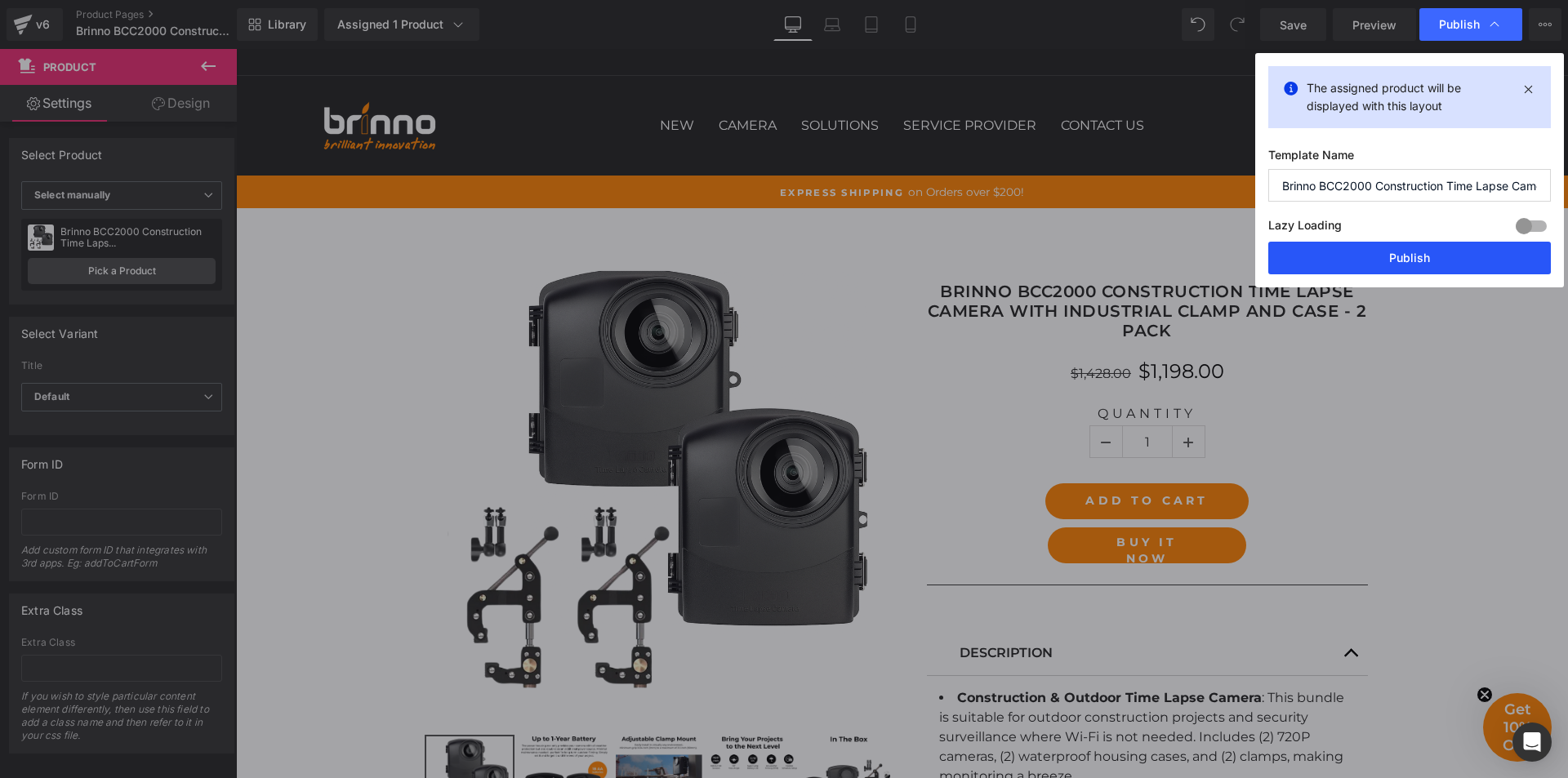
click at [1407, 263] on button "Publish" at bounding box center [1410, 258] width 283 height 33
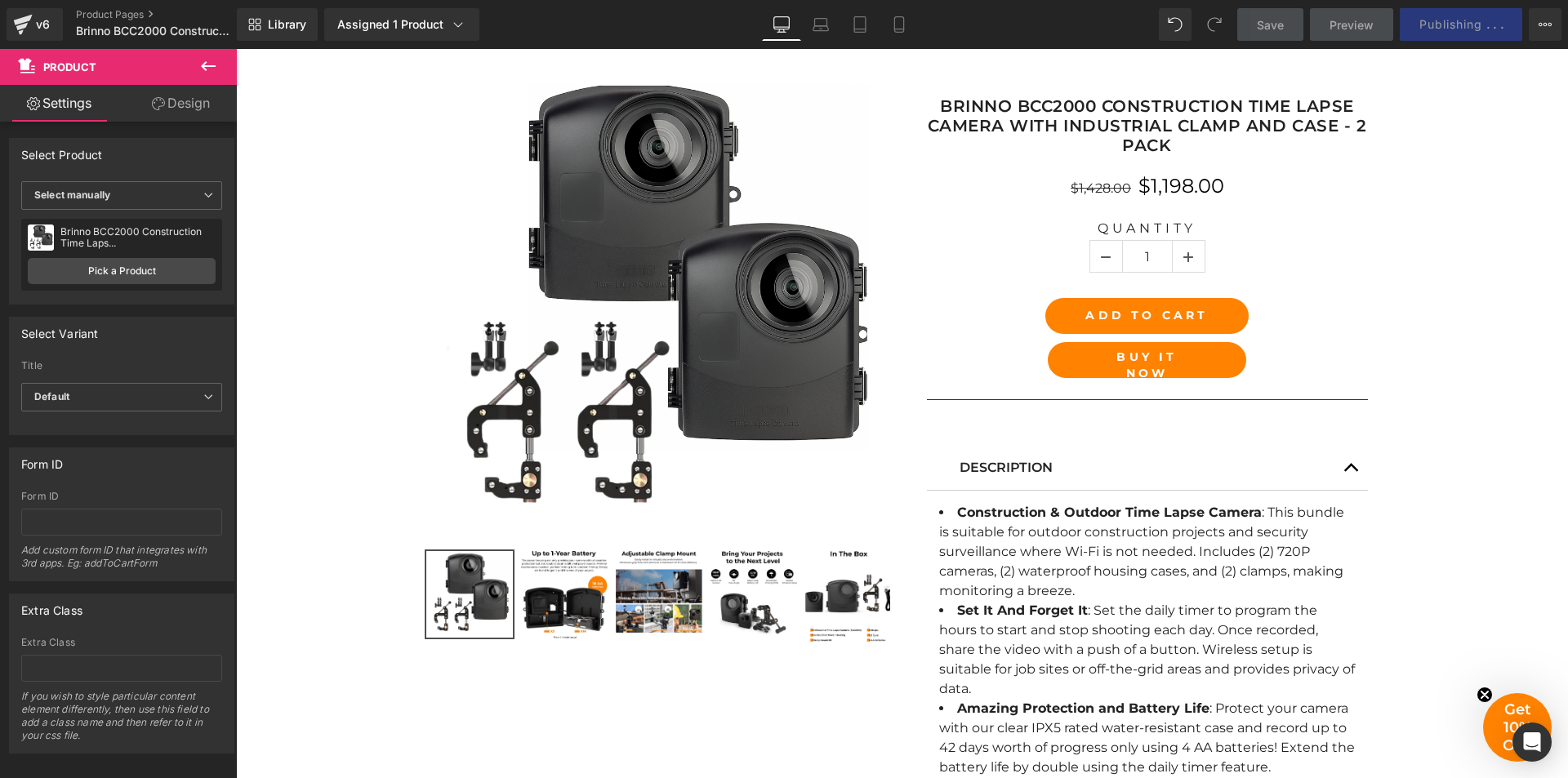
scroll to position [6, 0]
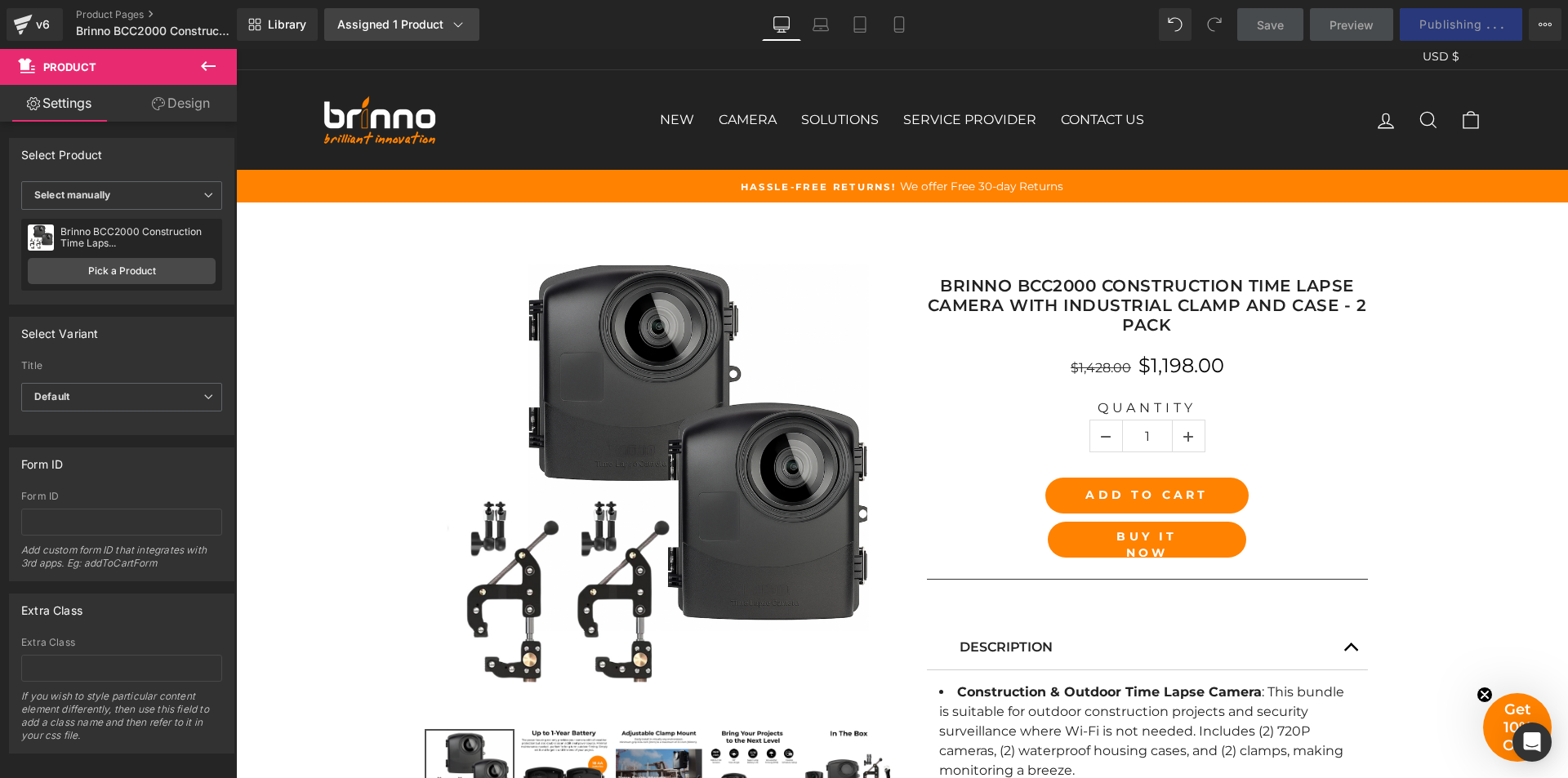
click at [451, 30] on icon at bounding box center [458, 24] width 17 height 17
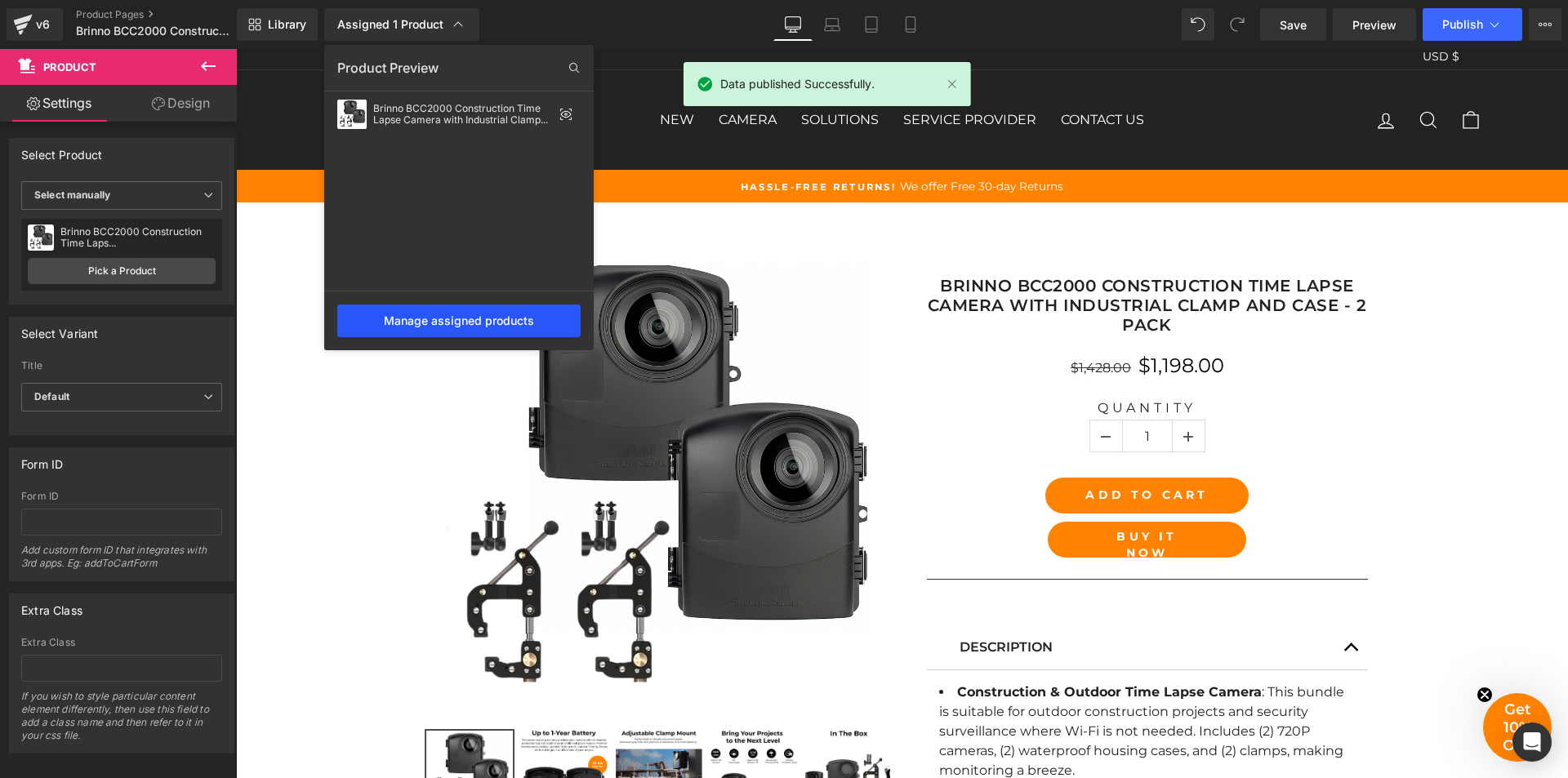
drag, startPoint x: 442, startPoint y: 312, endPoint x: 207, endPoint y: 263, distance: 240.1
click at [442, 312] on div "Manage assigned products" at bounding box center [459, 321] width 244 height 33
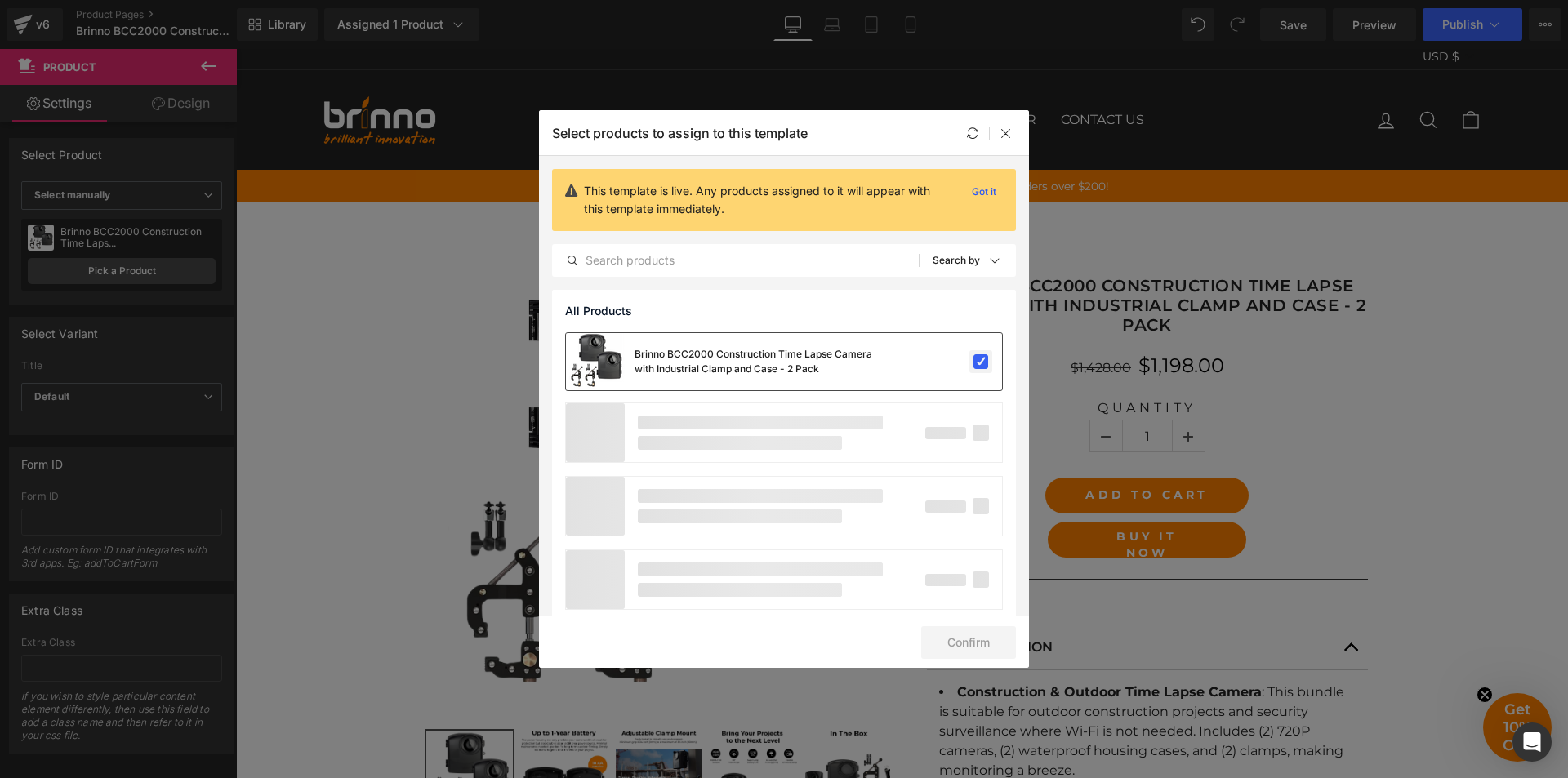
click at [979, 365] on label at bounding box center [981, 362] width 15 height 15
click at [981, 362] on input "checkbox" at bounding box center [981, 362] width 0 height 0
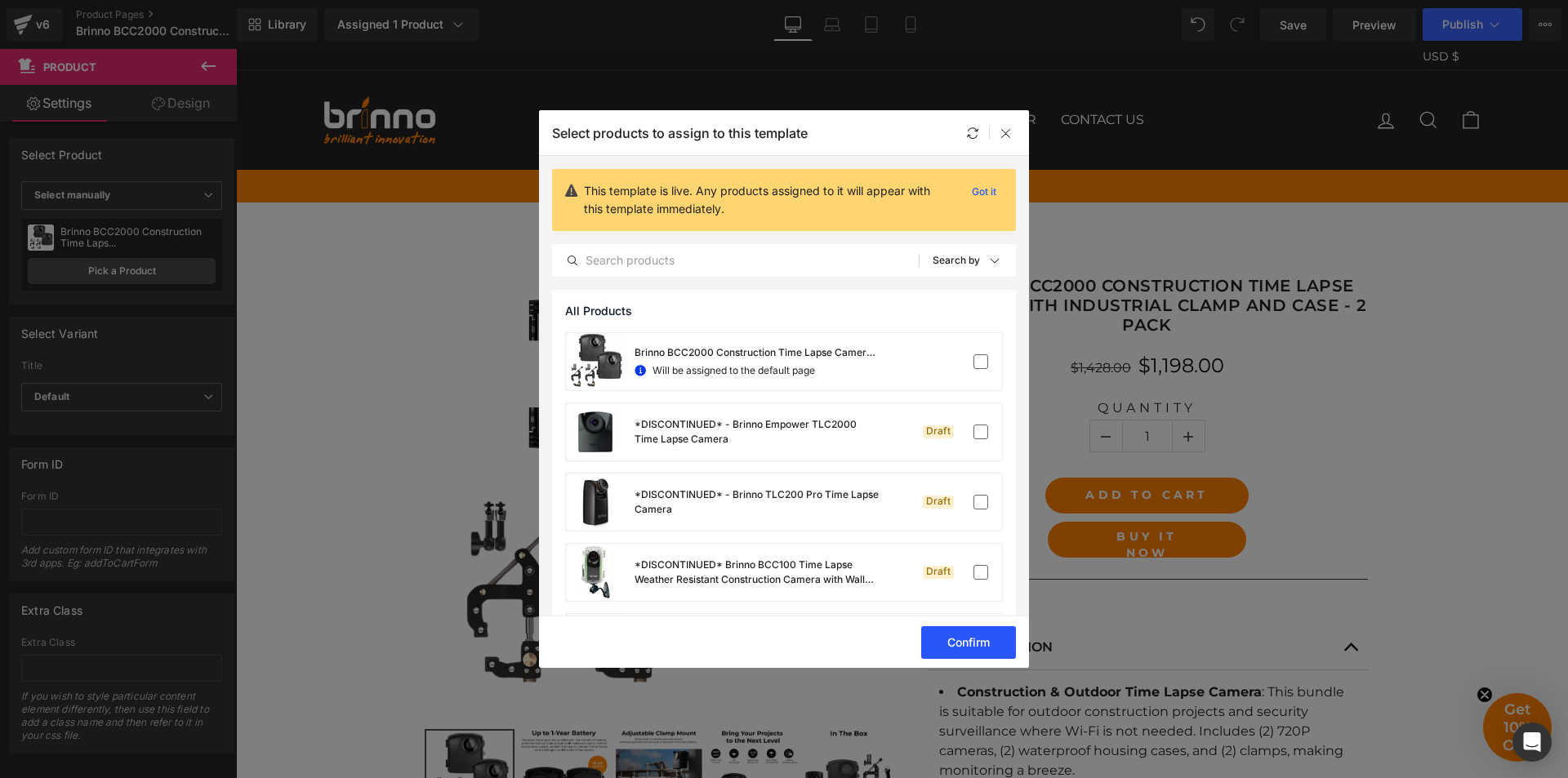
click at [962, 648] on button "Confirm" at bounding box center [968, 643] width 95 height 33
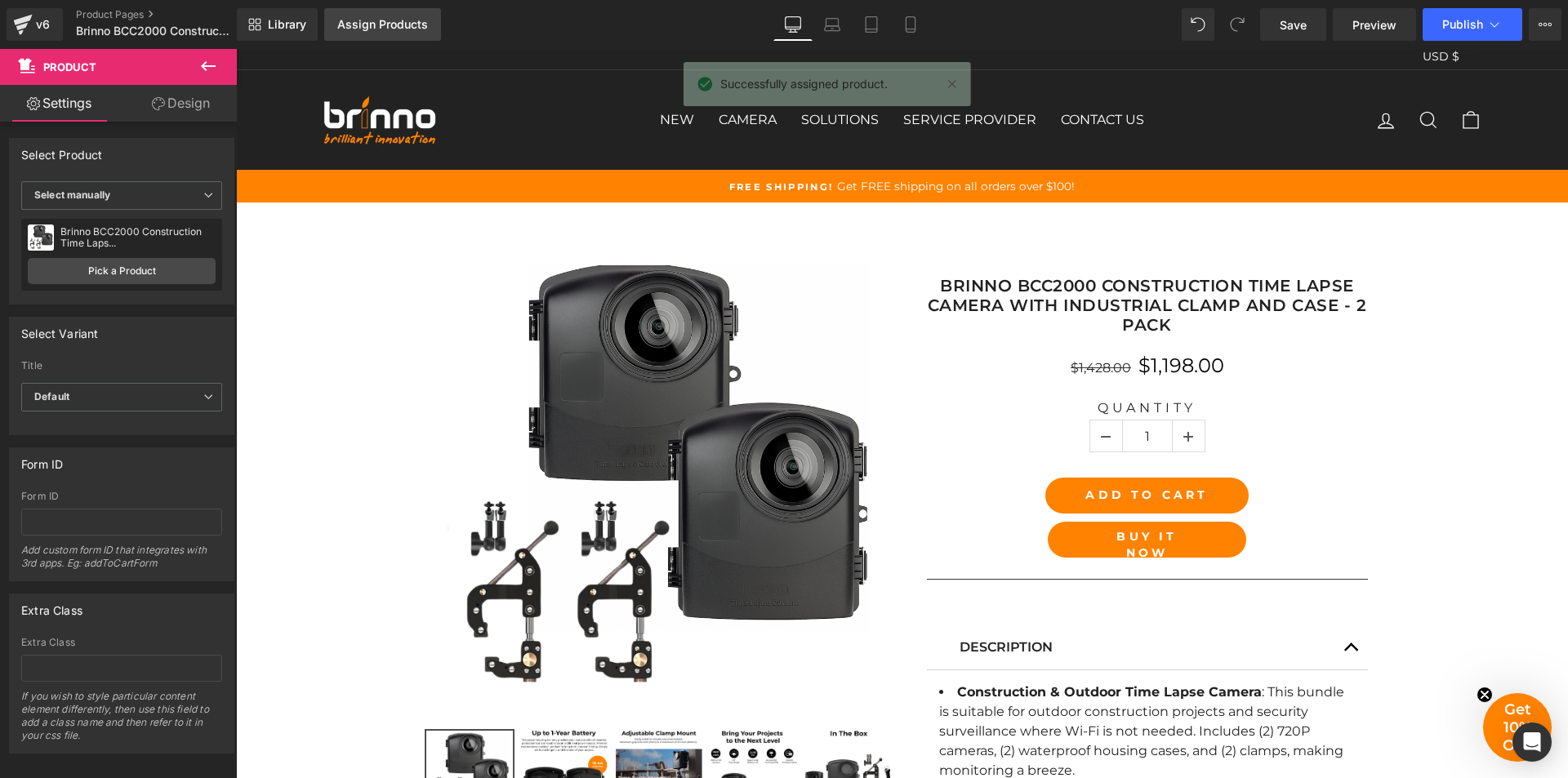
click at [400, 30] on div "Assign Products" at bounding box center [382, 23] width 91 height 13
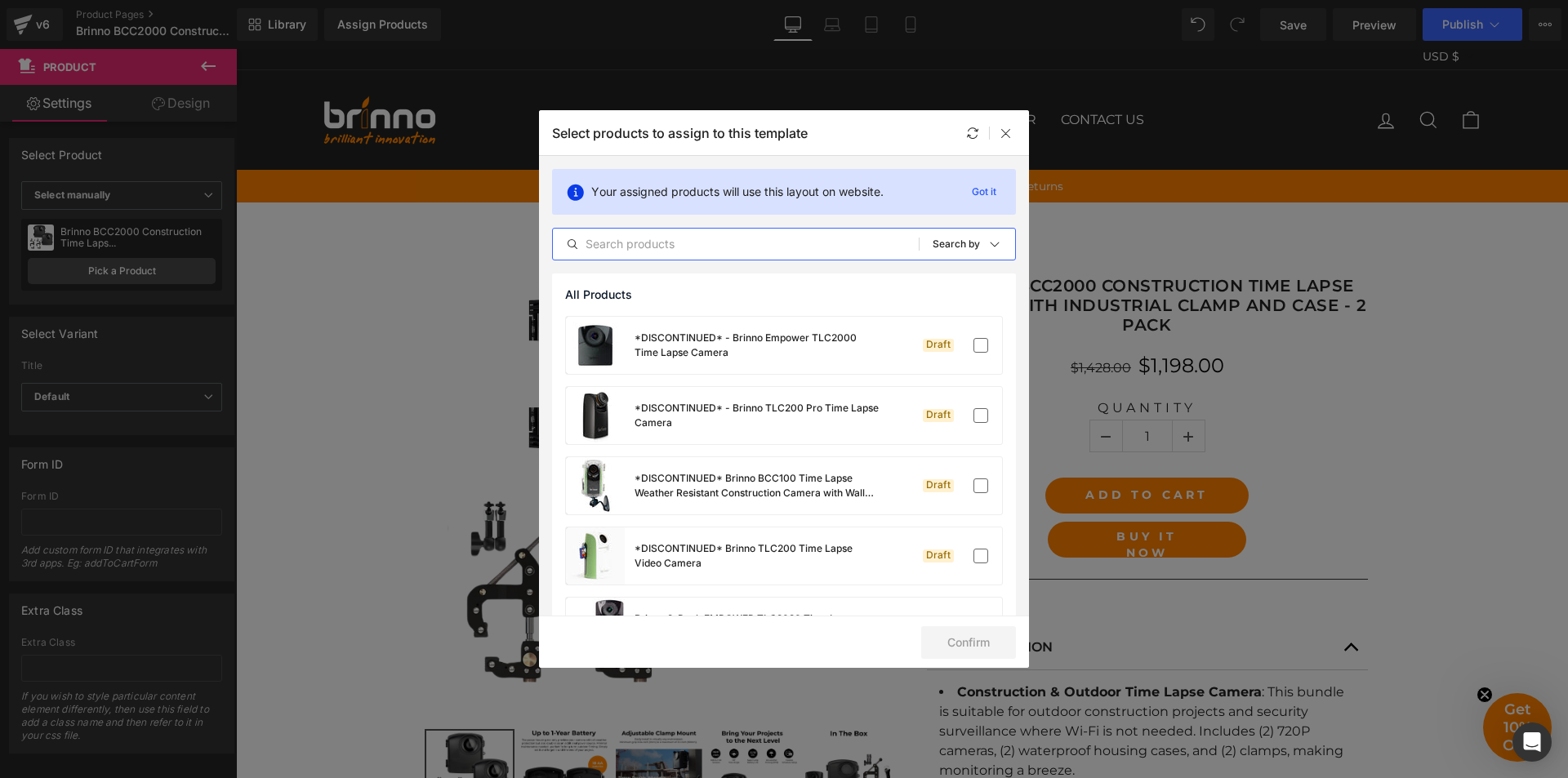
click at [829, 249] on input "text" at bounding box center [735, 244] width 366 height 19
paste input "Brinno BCC2000 Construction Time Lapse Camera with Industrial Clamp and Case"
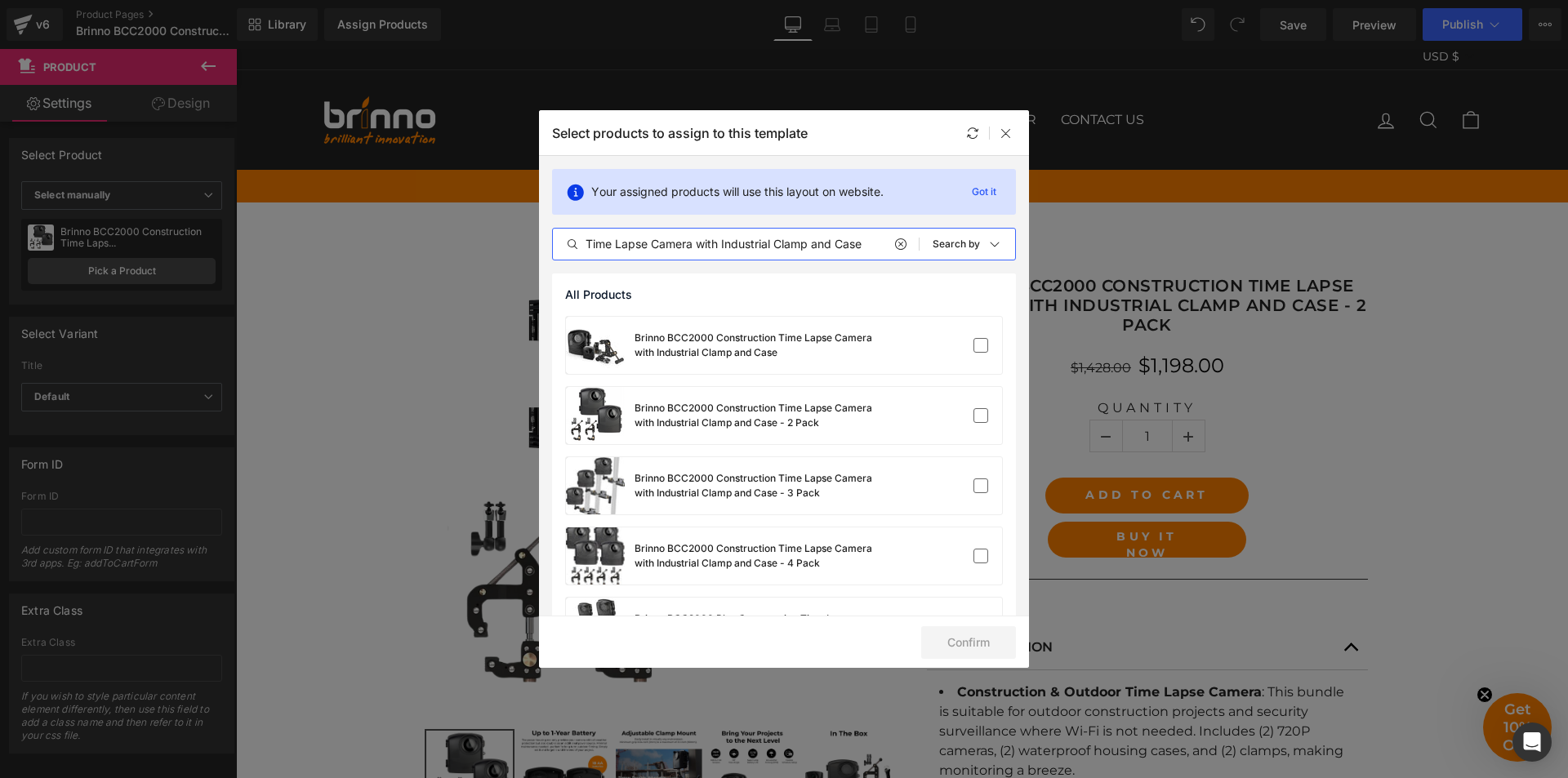
type input "Brinno BCC2000 Construction Time Lapse Camera with Industrial Clamp and Case"
click at [974, 420] on label at bounding box center [981, 415] width 15 height 15
click at [981, 415] on input "checkbox" at bounding box center [981, 415] width 0 height 0
click at [963, 642] on button "Confirm" at bounding box center [968, 643] width 95 height 33
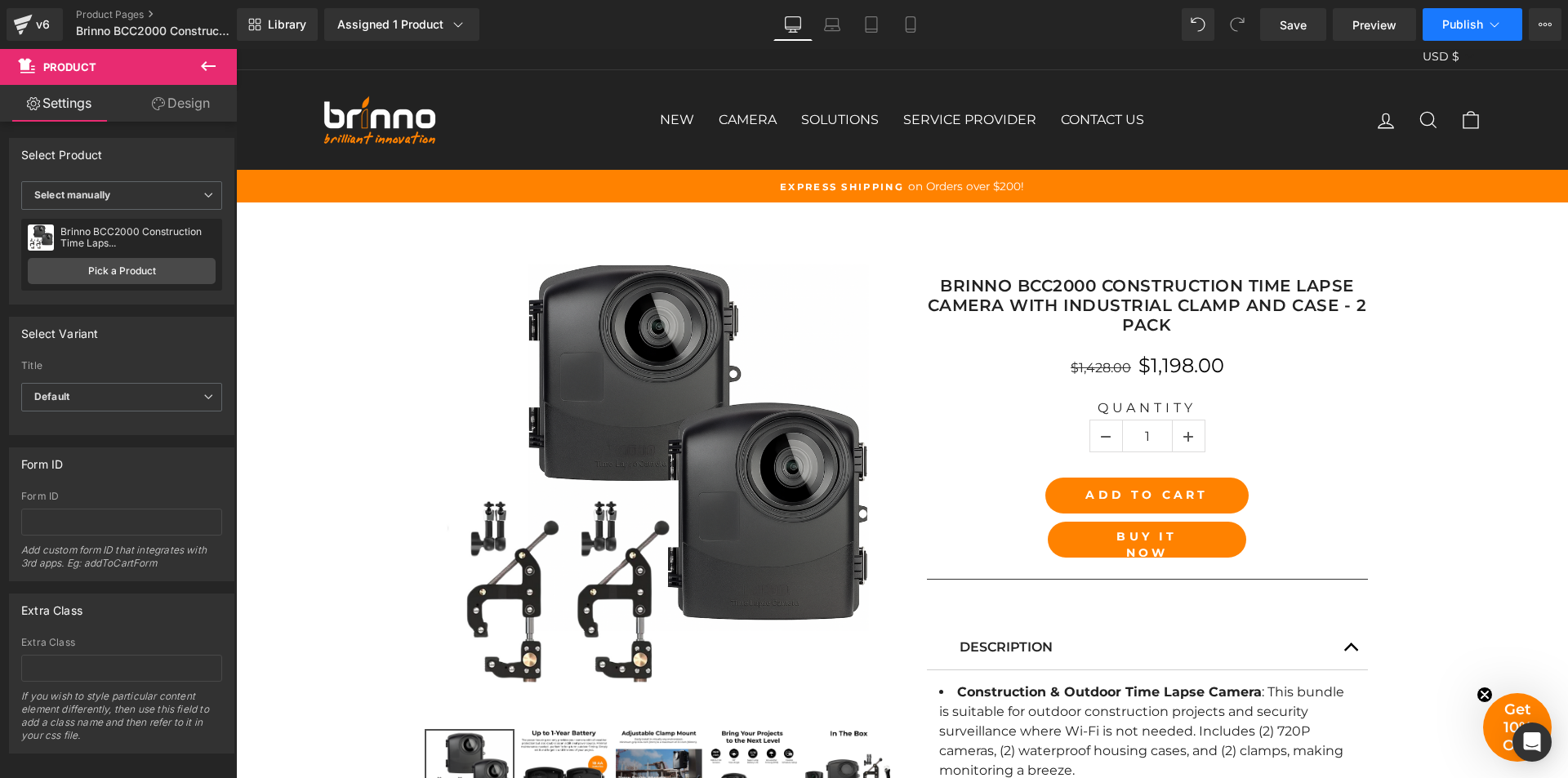
click at [1470, 28] on span "Publish" at bounding box center [1463, 23] width 41 height 13
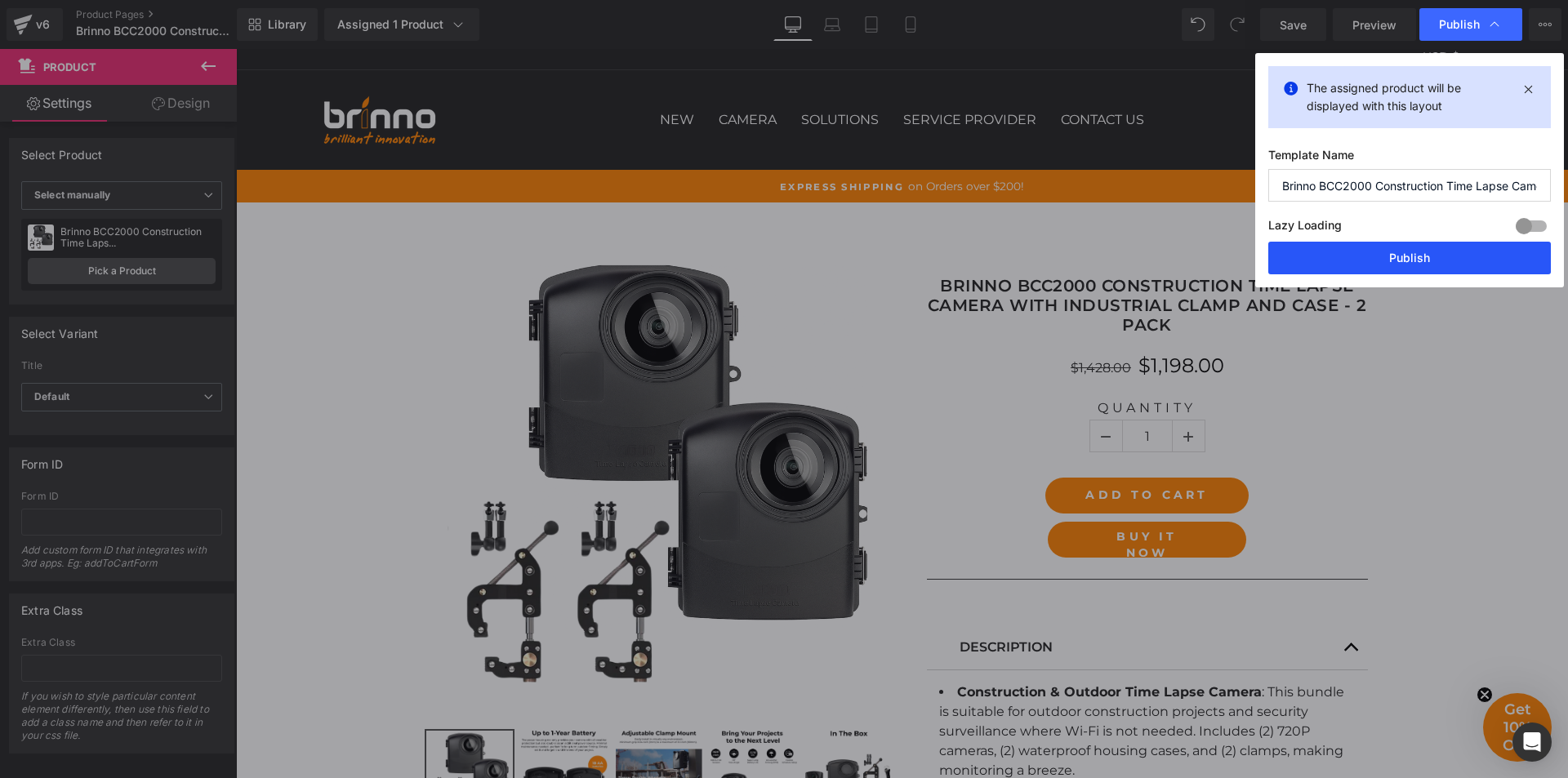
click at [1423, 254] on button "Publish" at bounding box center [1410, 258] width 283 height 33
